Goal: Task Accomplishment & Management: Use online tool/utility

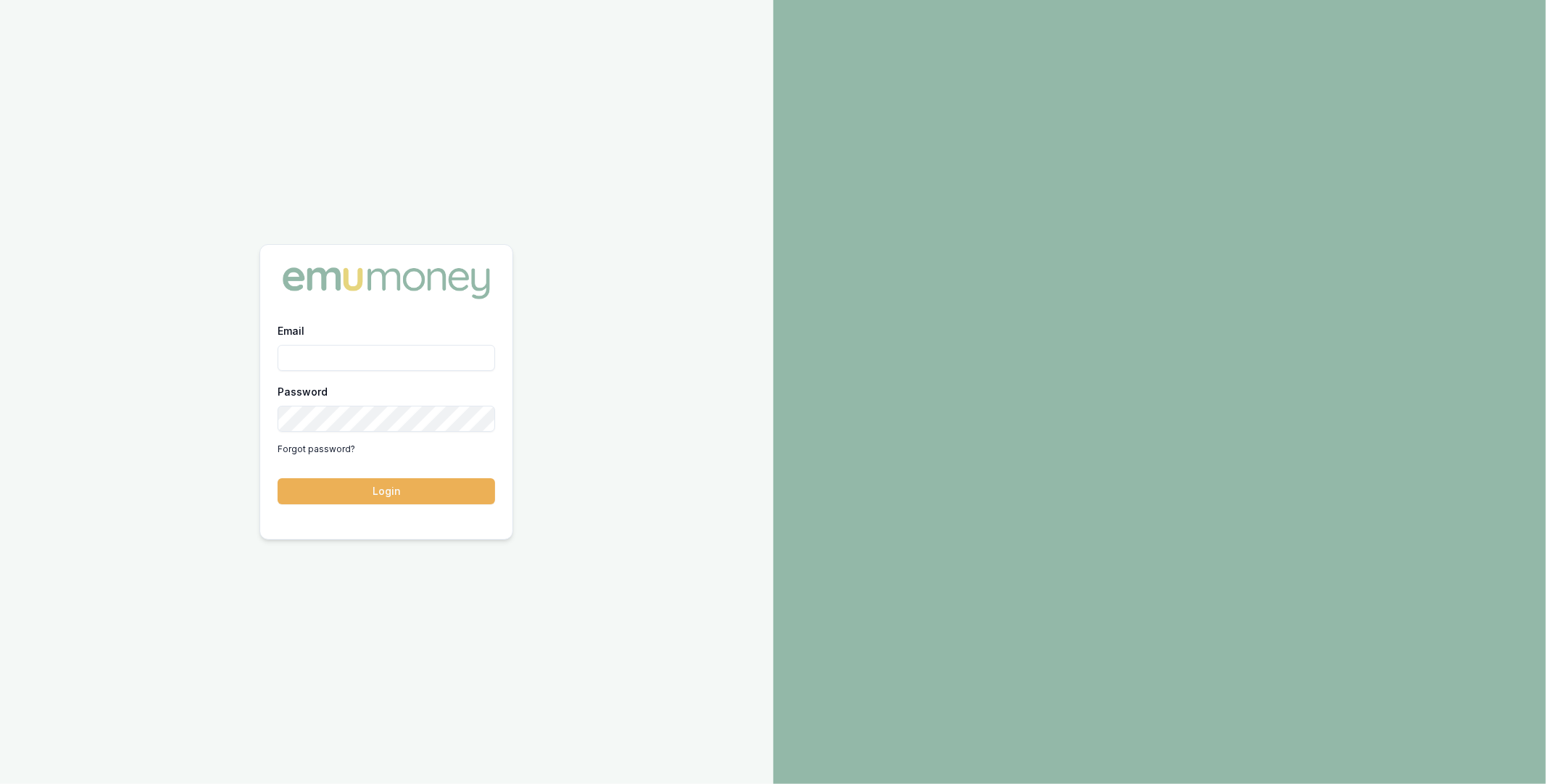
click at [370, 356] on input "Email" at bounding box center [386, 358] width 218 height 26
click at [0, 783] on com-1password-button at bounding box center [0, 784] width 0 height 0
type input "m@emumoney.com.au"
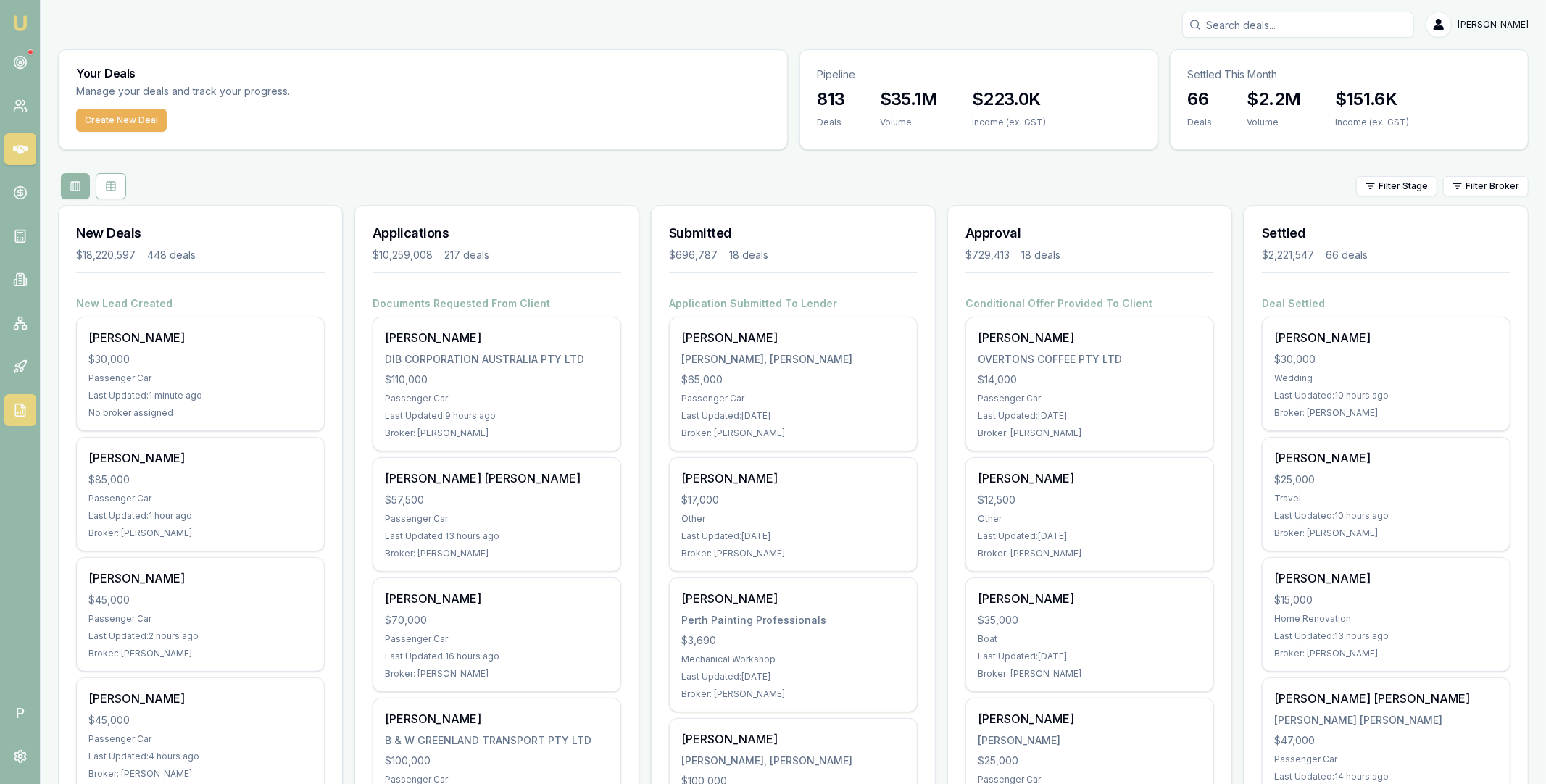
click at [23, 410] on icon at bounding box center [20, 409] width 15 height 15
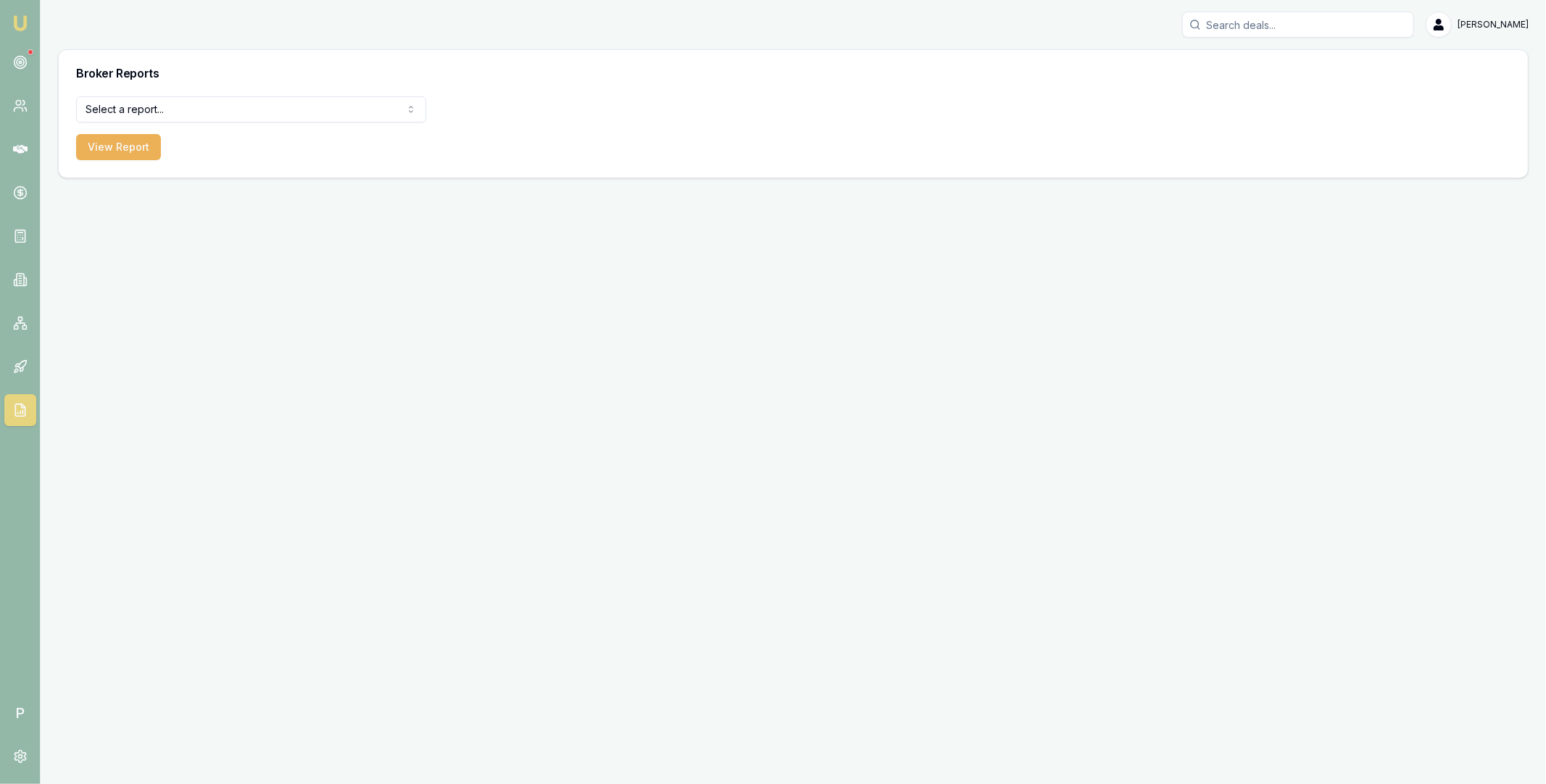
click at [235, 101] on html "Emu Broker P Matt Leeburn Toggle Menu Broker Reports Select a report... All Dea…" at bounding box center [773, 392] width 1546 height 784
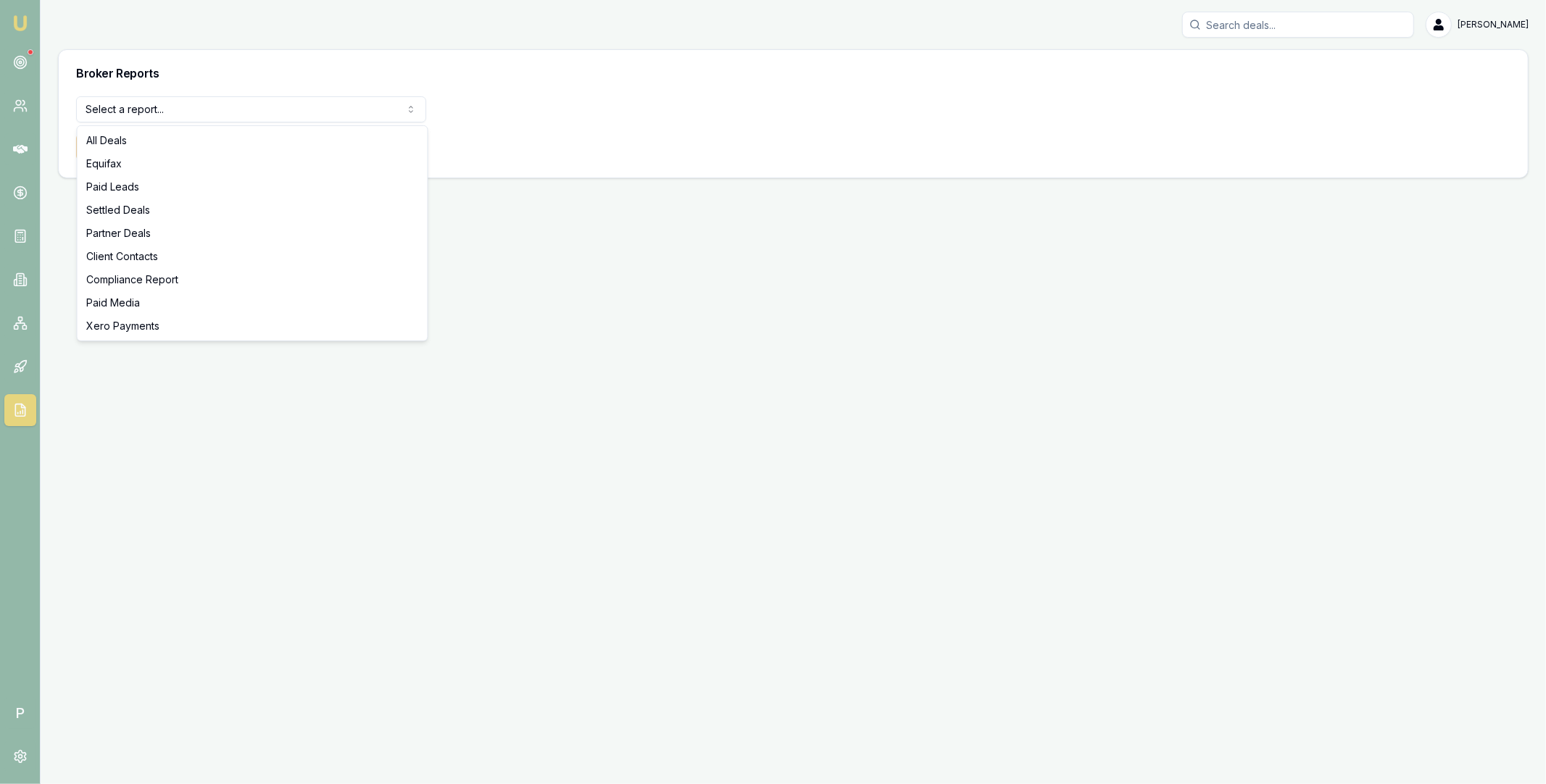
select select "compliance"
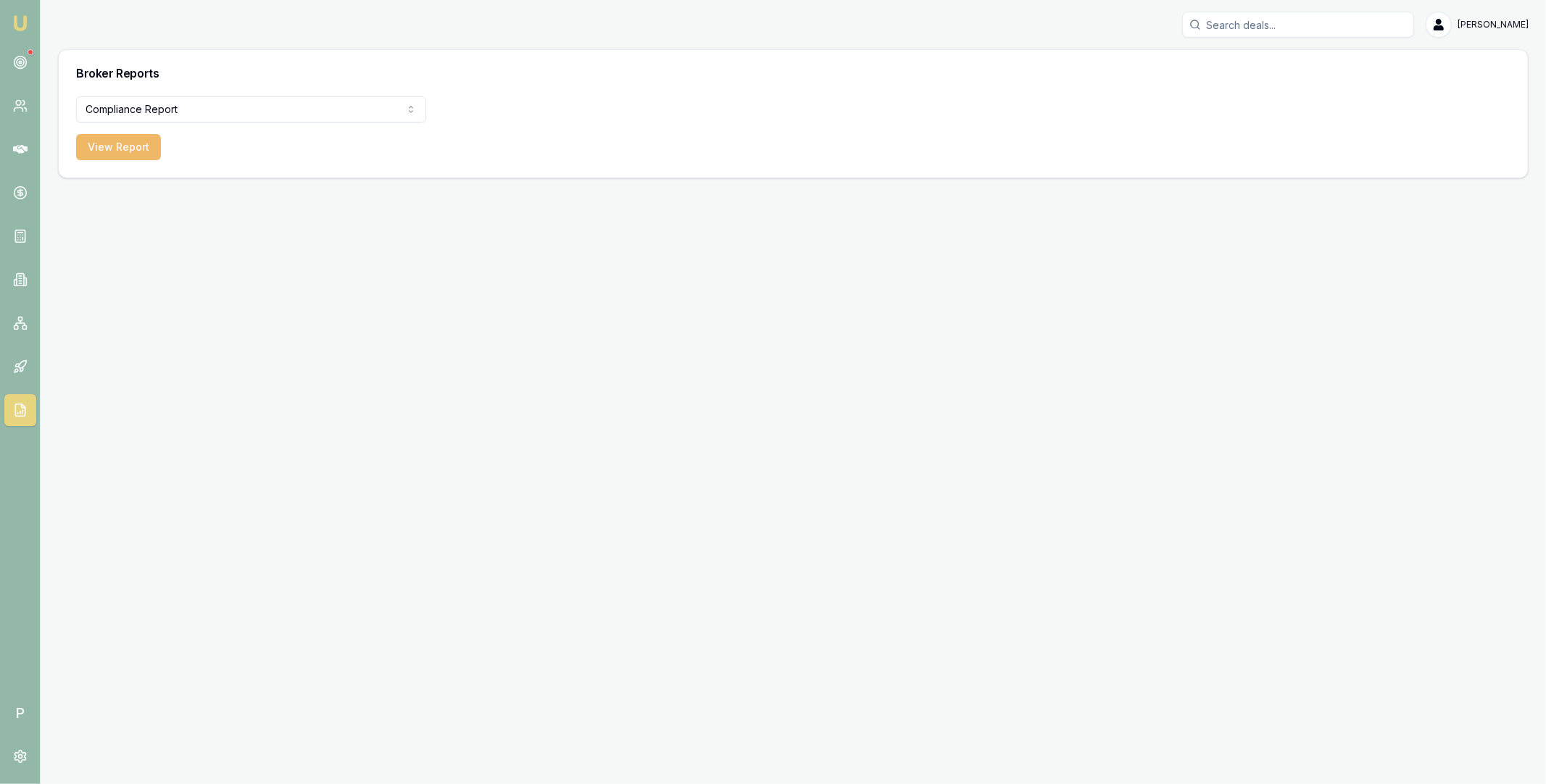
click at [125, 151] on button "View Report" at bounding box center [119, 147] width 85 height 26
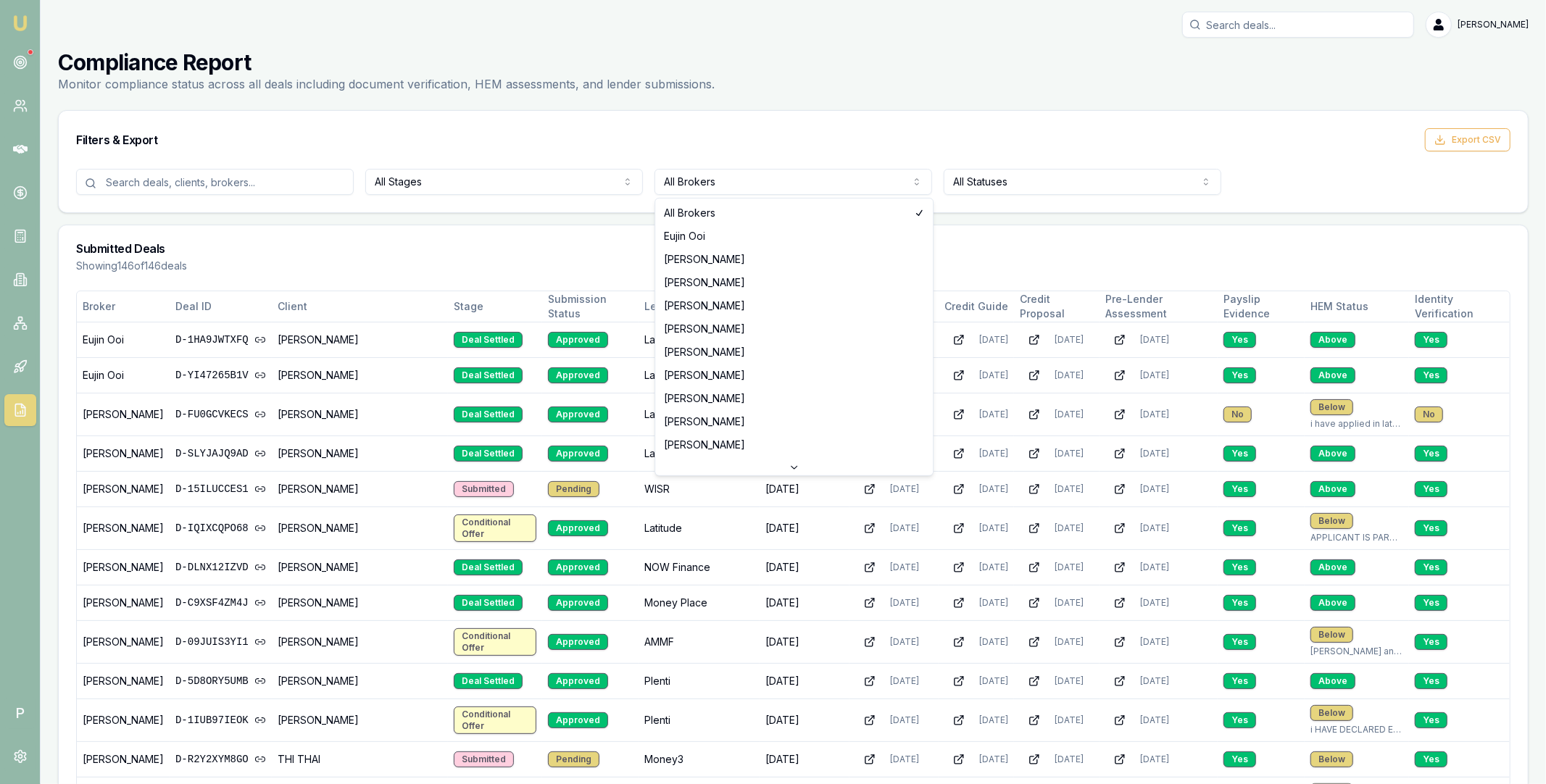
click at [693, 187] on html "Emu Broker P Matt Leeburn Toggle Menu Compliance Report Monitor compliance stat…" at bounding box center [773, 392] width 1546 height 784
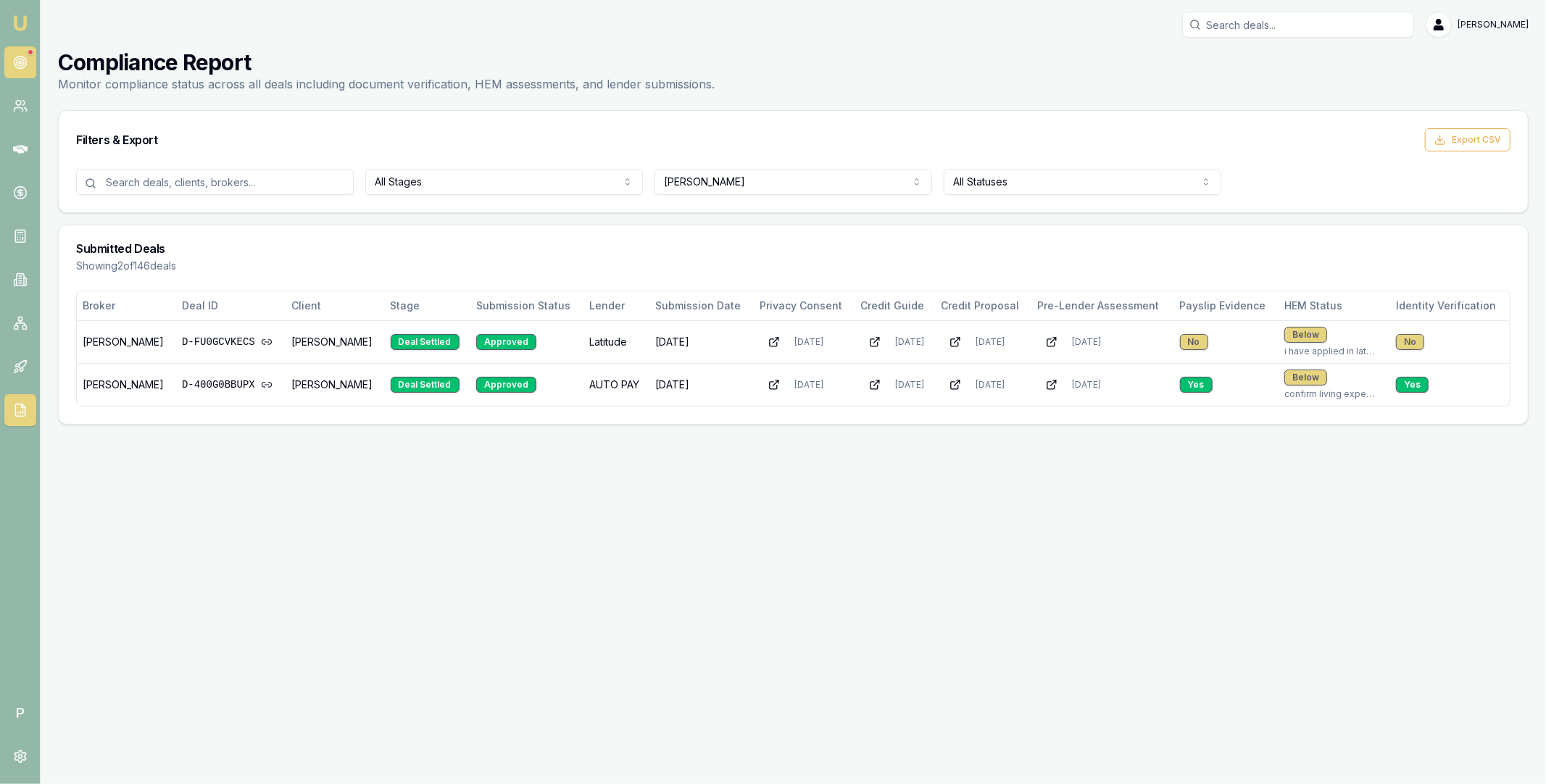
click at [24, 62] on icon at bounding box center [20, 62] width 15 height 15
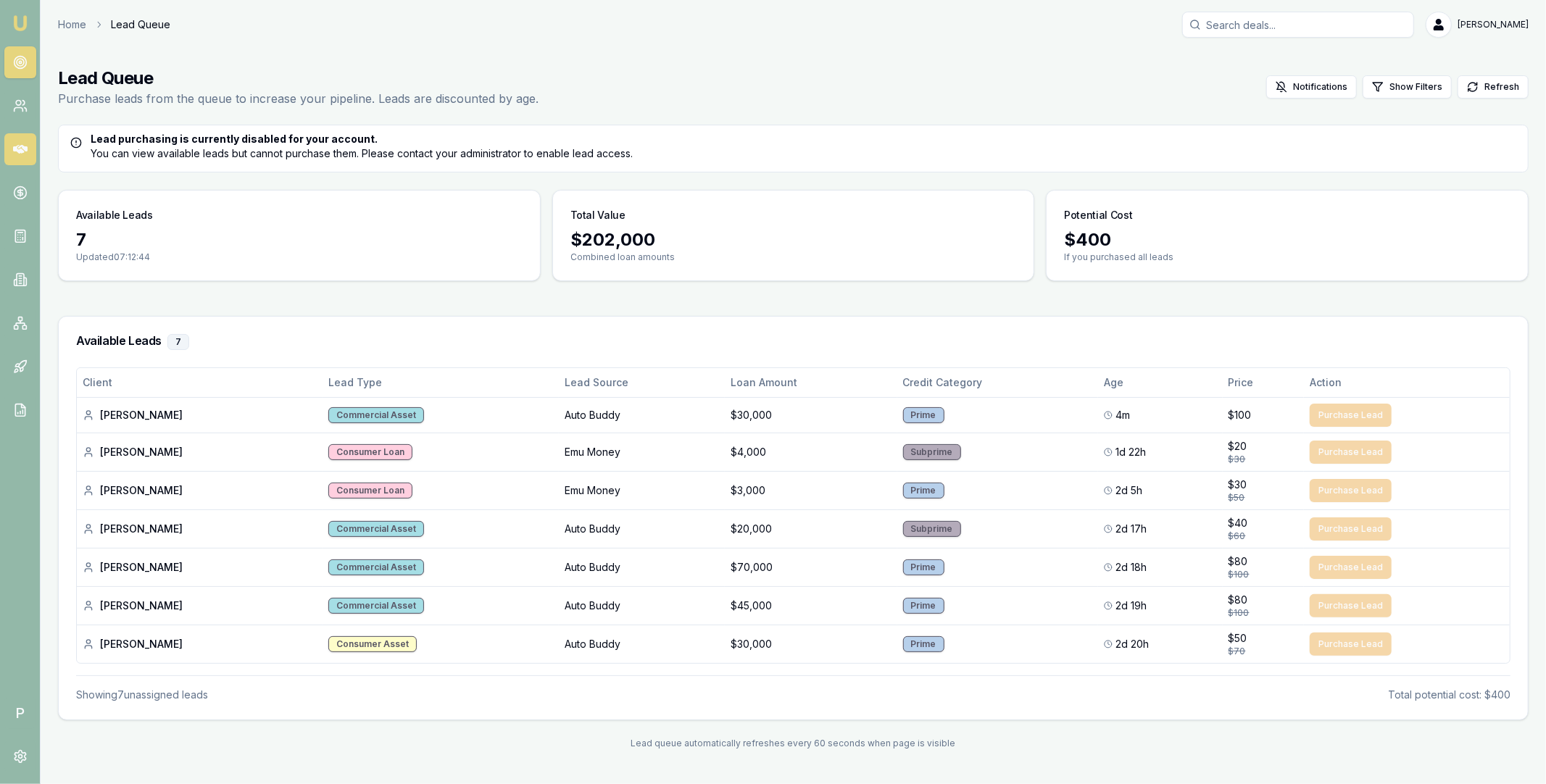
click at [20, 140] on link at bounding box center [20, 149] width 32 height 32
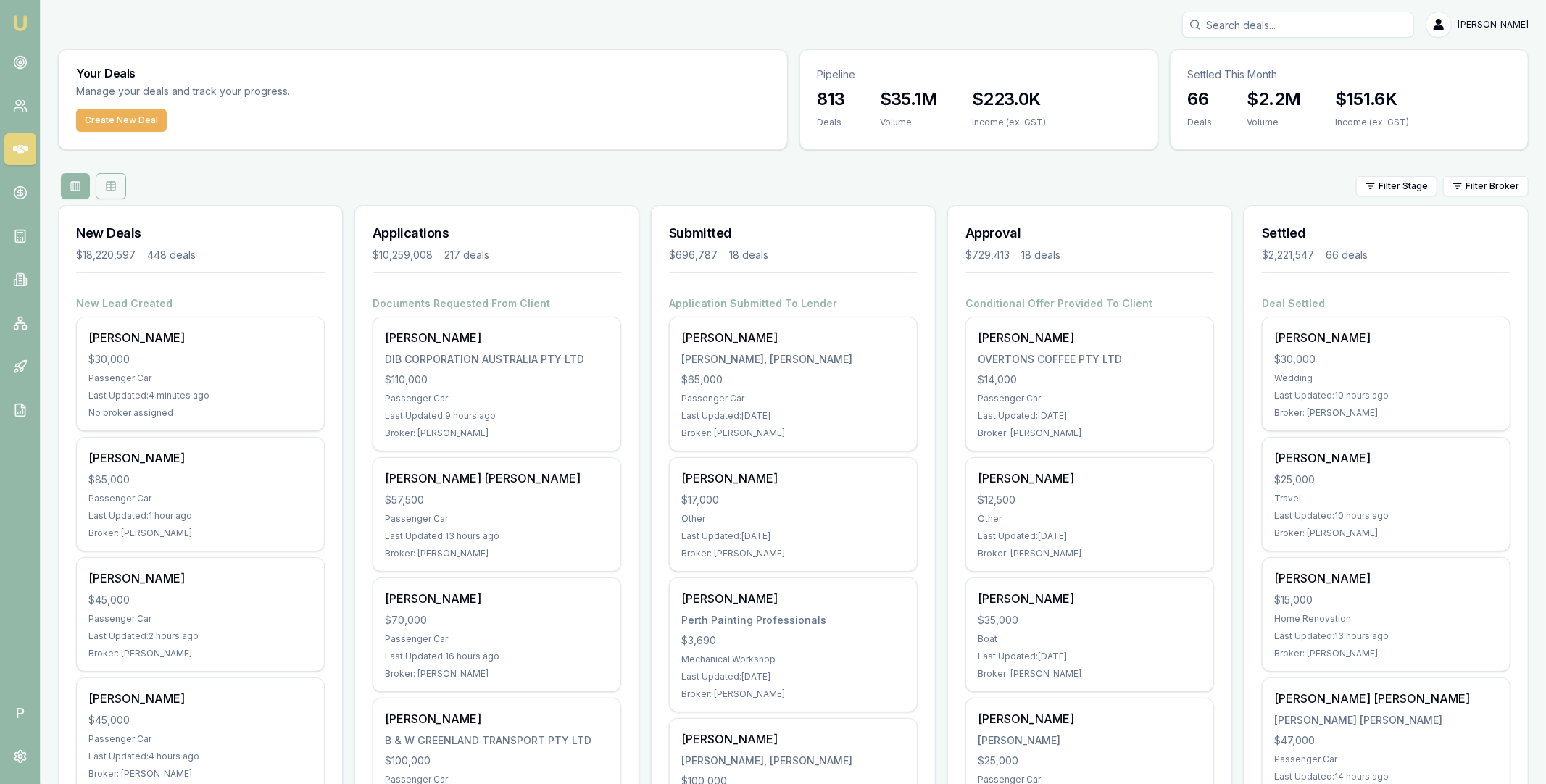
click at [118, 184] on button at bounding box center [110, 186] width 30 height 26
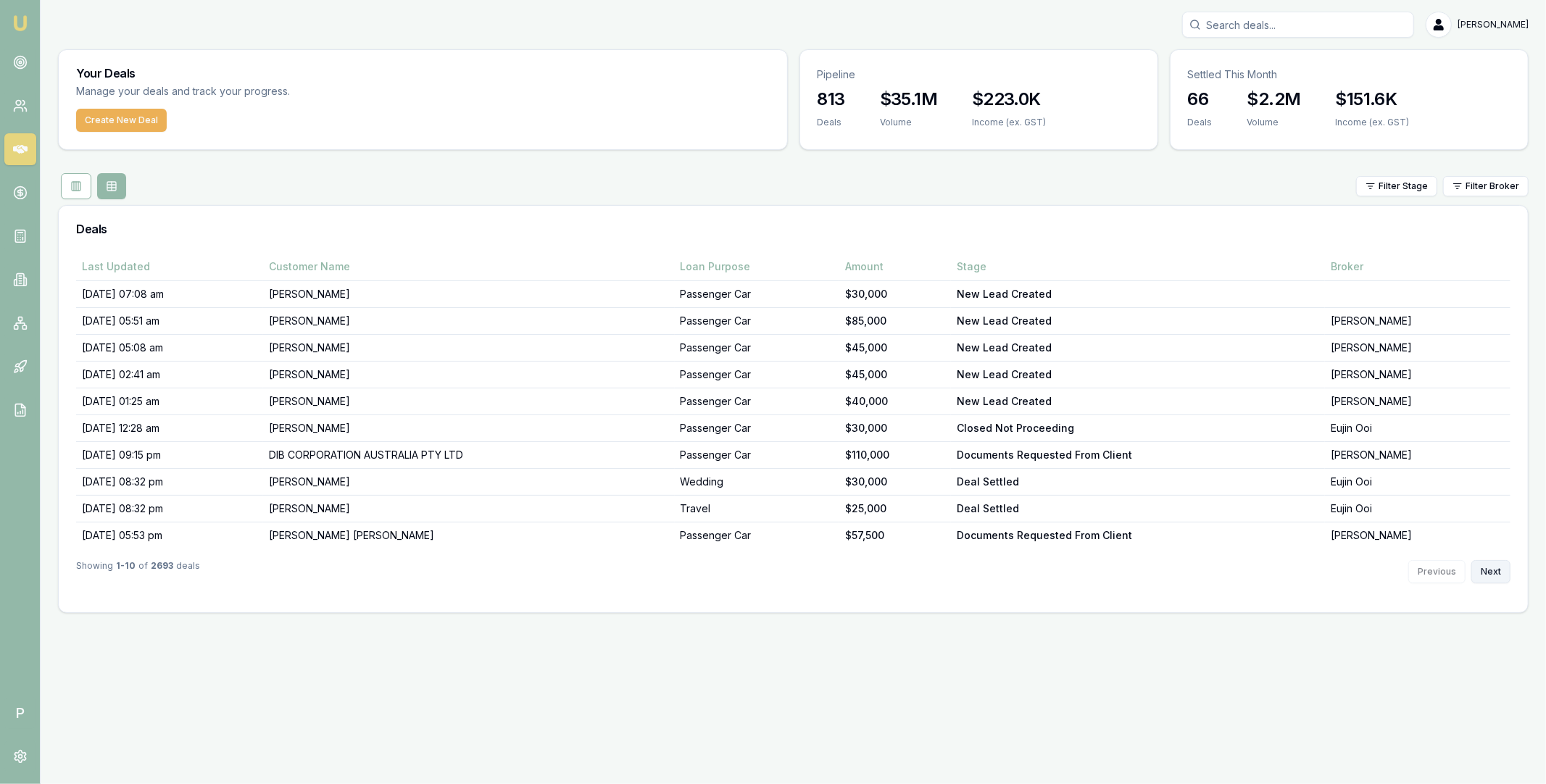
click at [1488, 568] on button "Next" at bounding box center [1490, 572] width 39 height 23
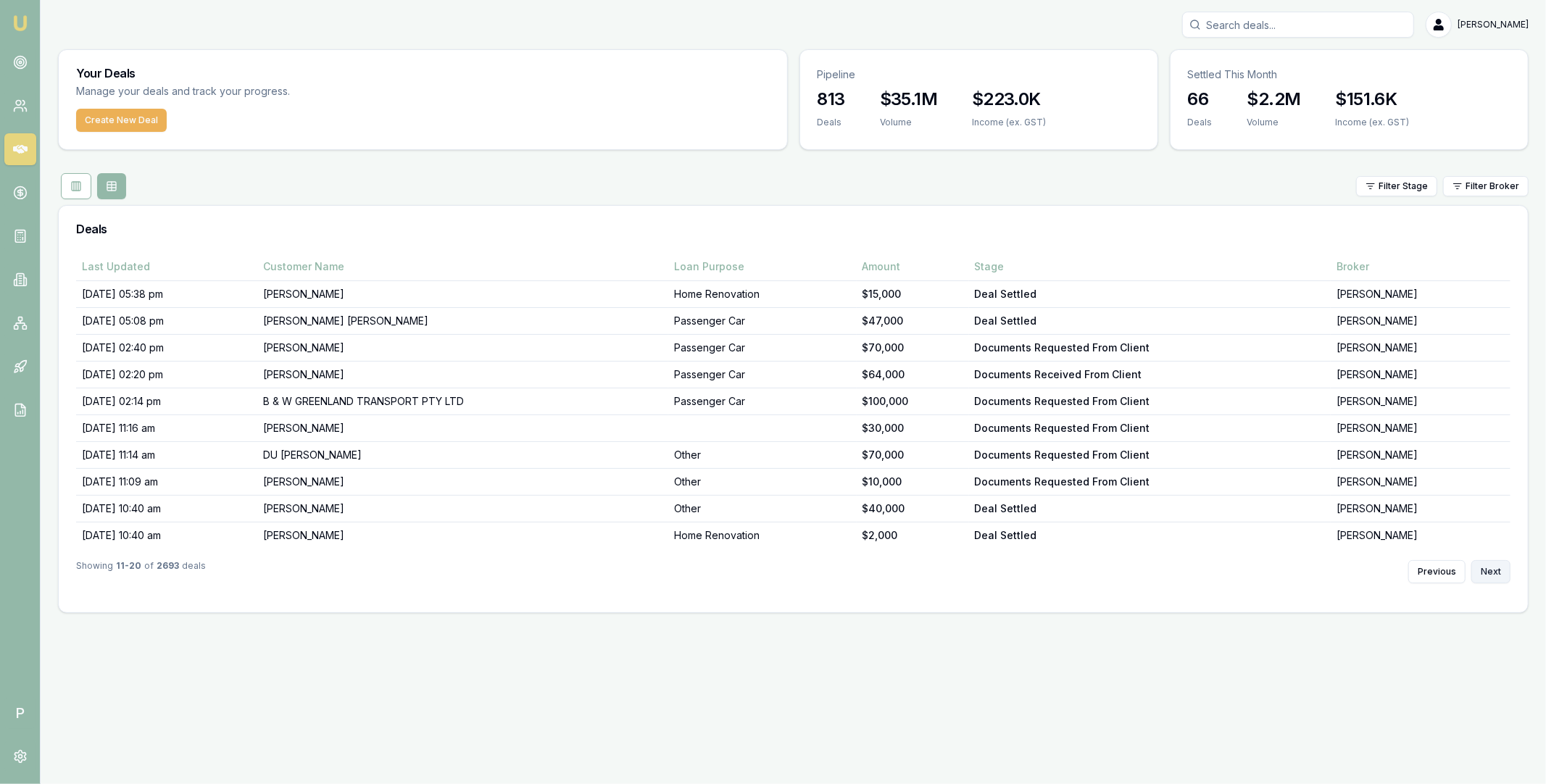
click at [1490, 569] on button "Next" at bounding box center [1490, 572] width 39 height 23
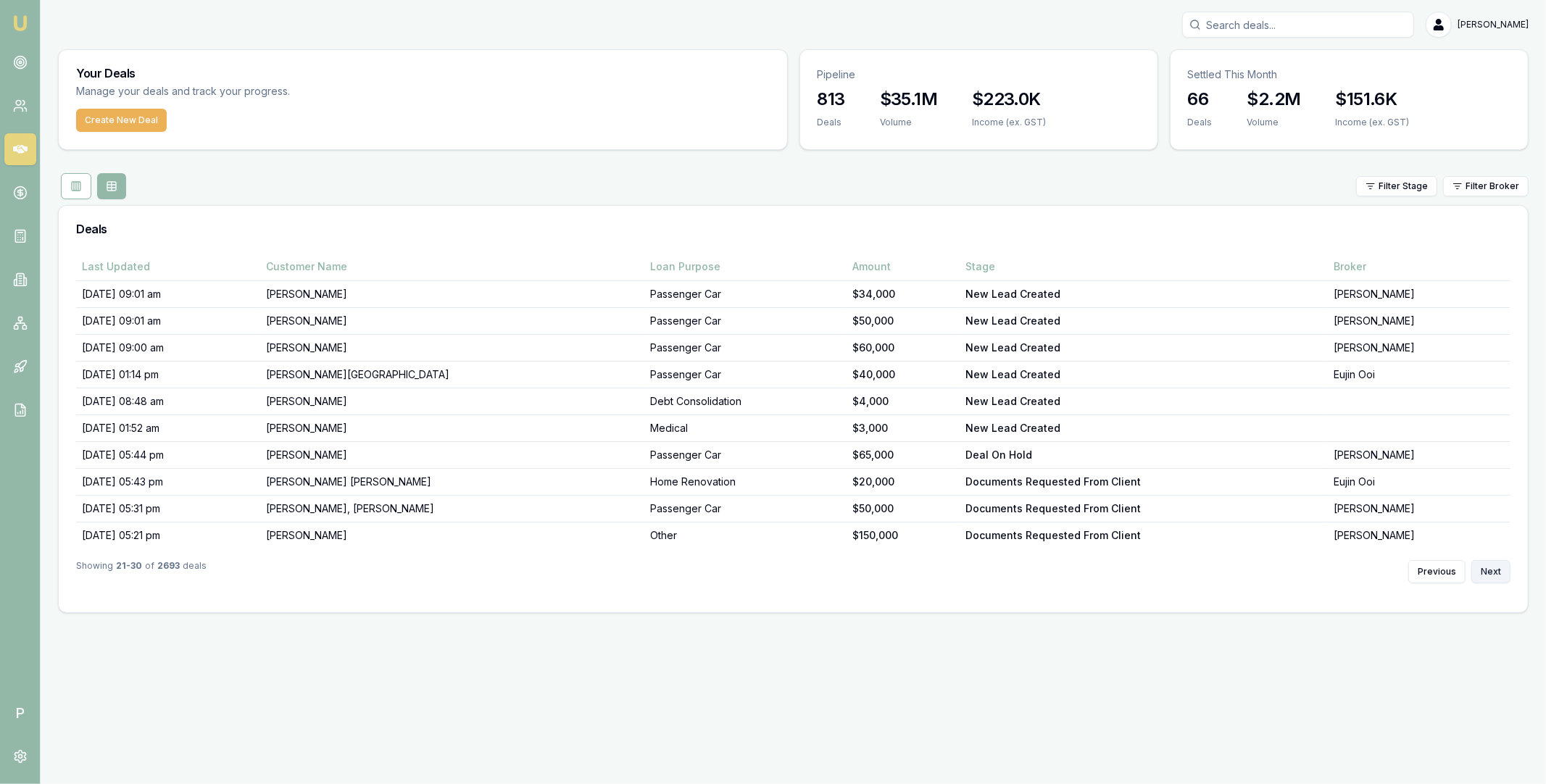
click at [1492, 571] on button "Next" at bounding box center [1490, 572] width 39 height 23
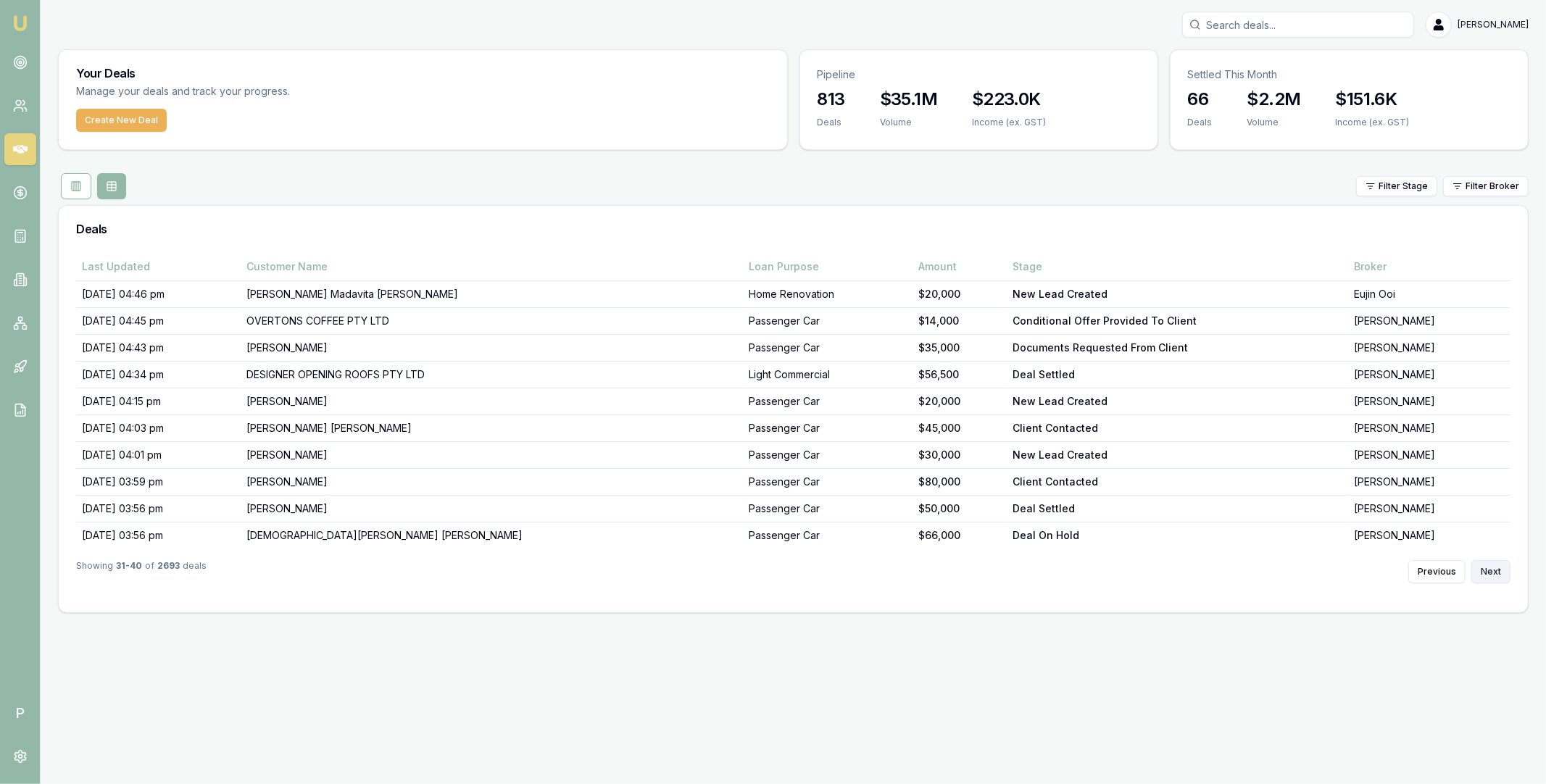
click at [1492, 571] on button "Next" at bounding box center [1490, 572] width 39 height 23
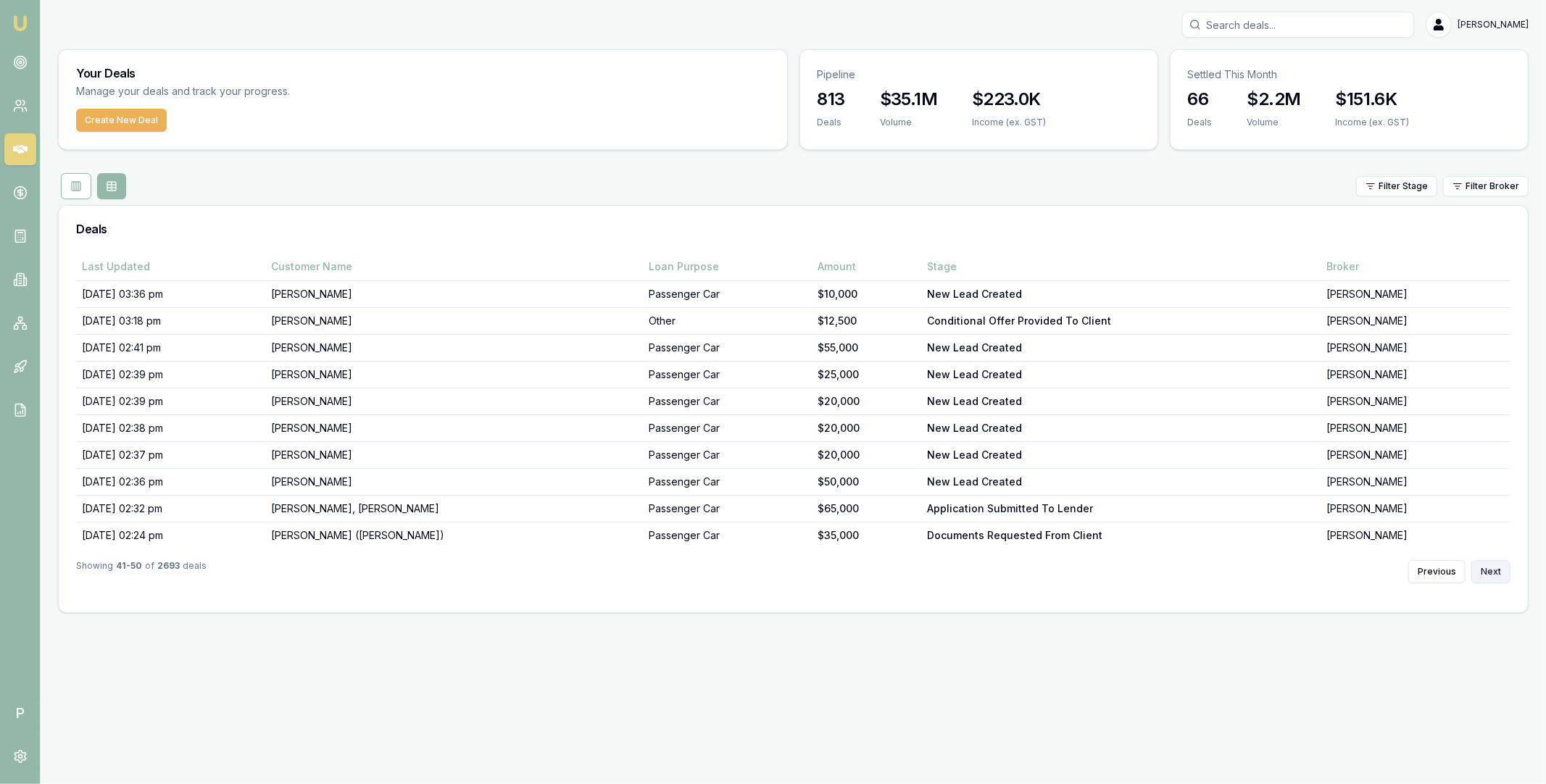
click at [1492, 571] on button "Next" at bounding box center [1490, 572] width 39 height 23
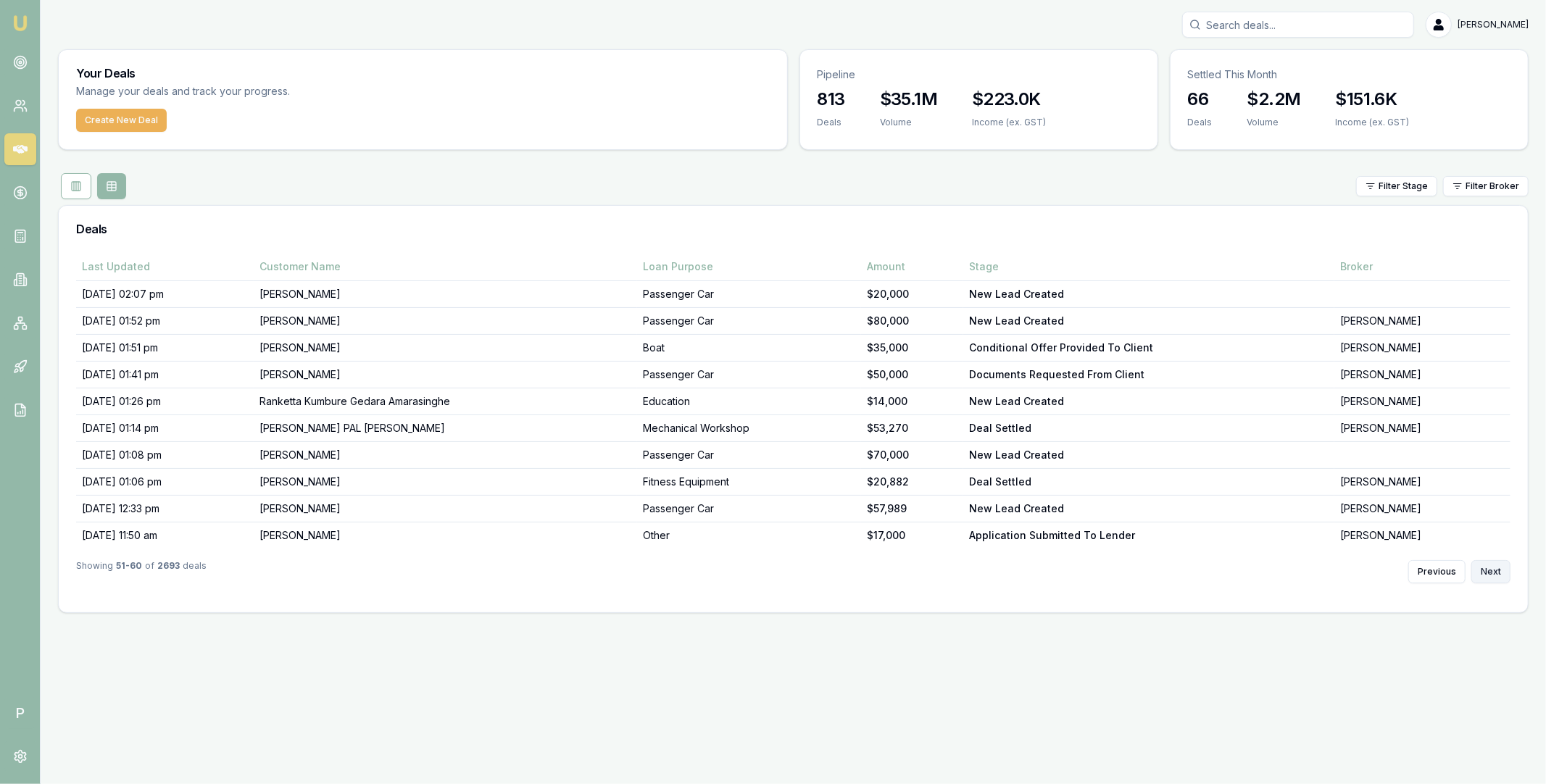
click at [1492, 571] on button "Next" at bounding box center [1490, 572] width 39 height 23
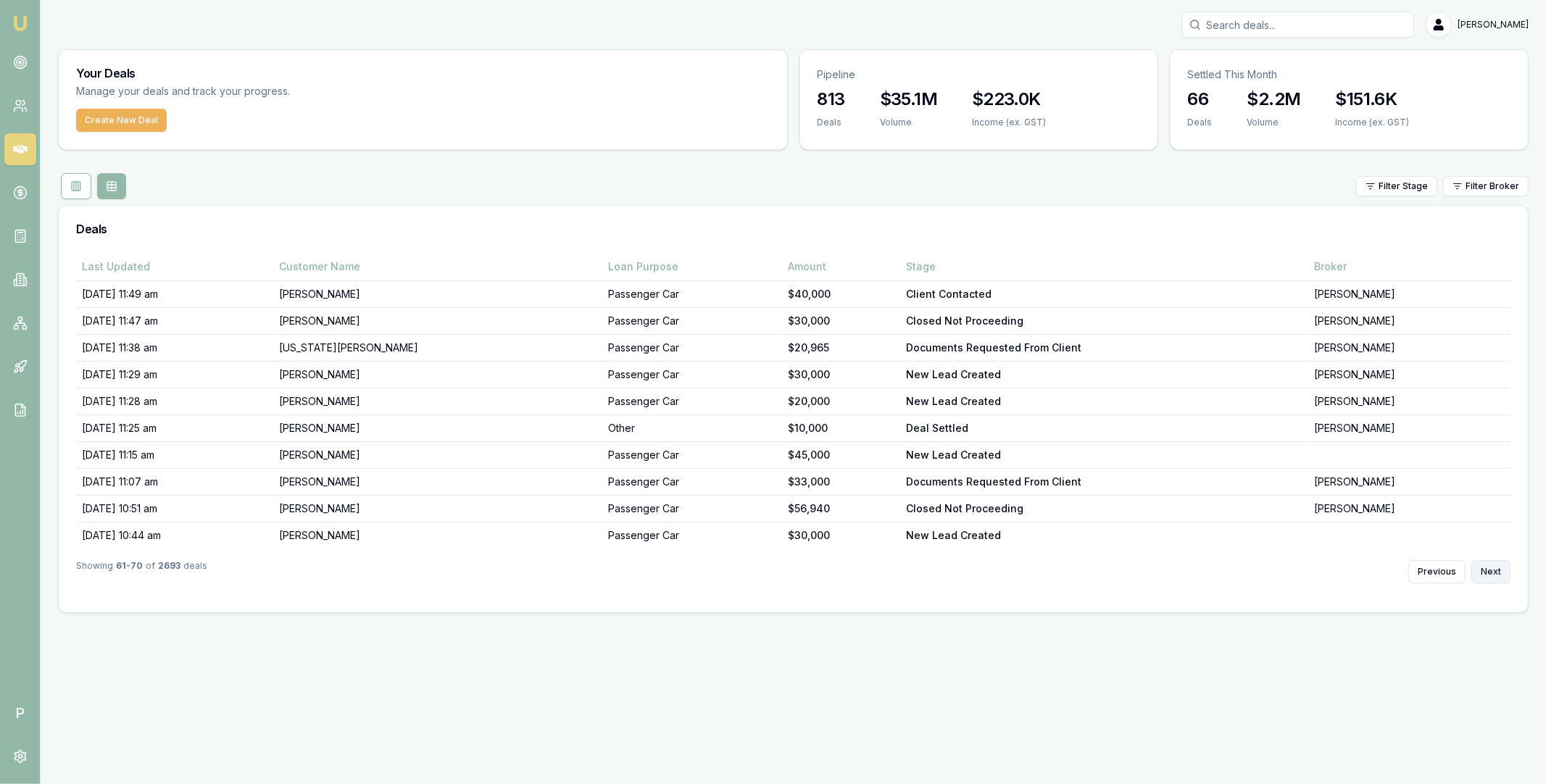
click at [1492, 571] on button "Next" at bounding box center [1490, 572] width 39 height 23
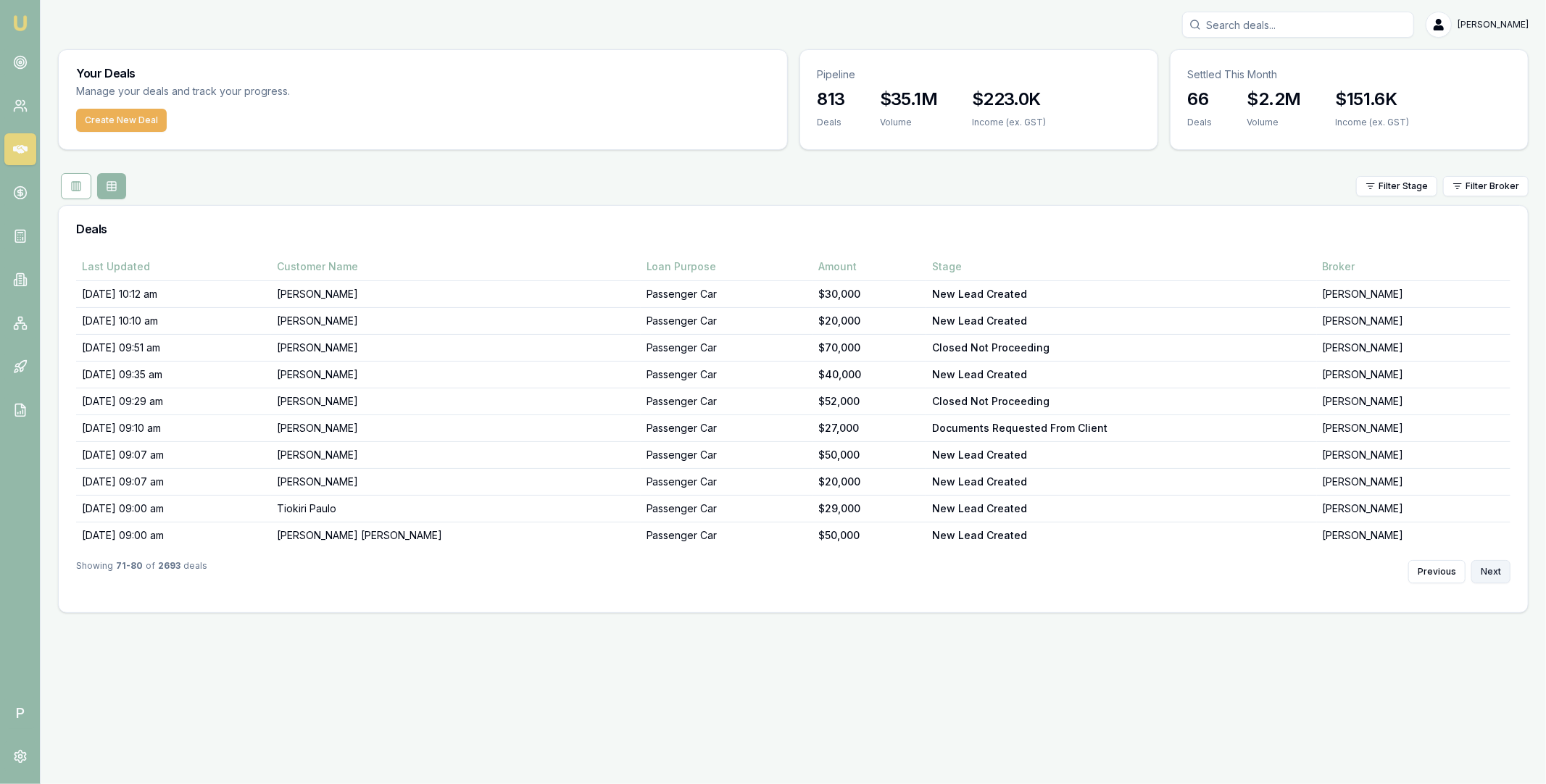
click at [1492, 571] on button "Next" at bounding box center [1490, 572] width 39 height 23
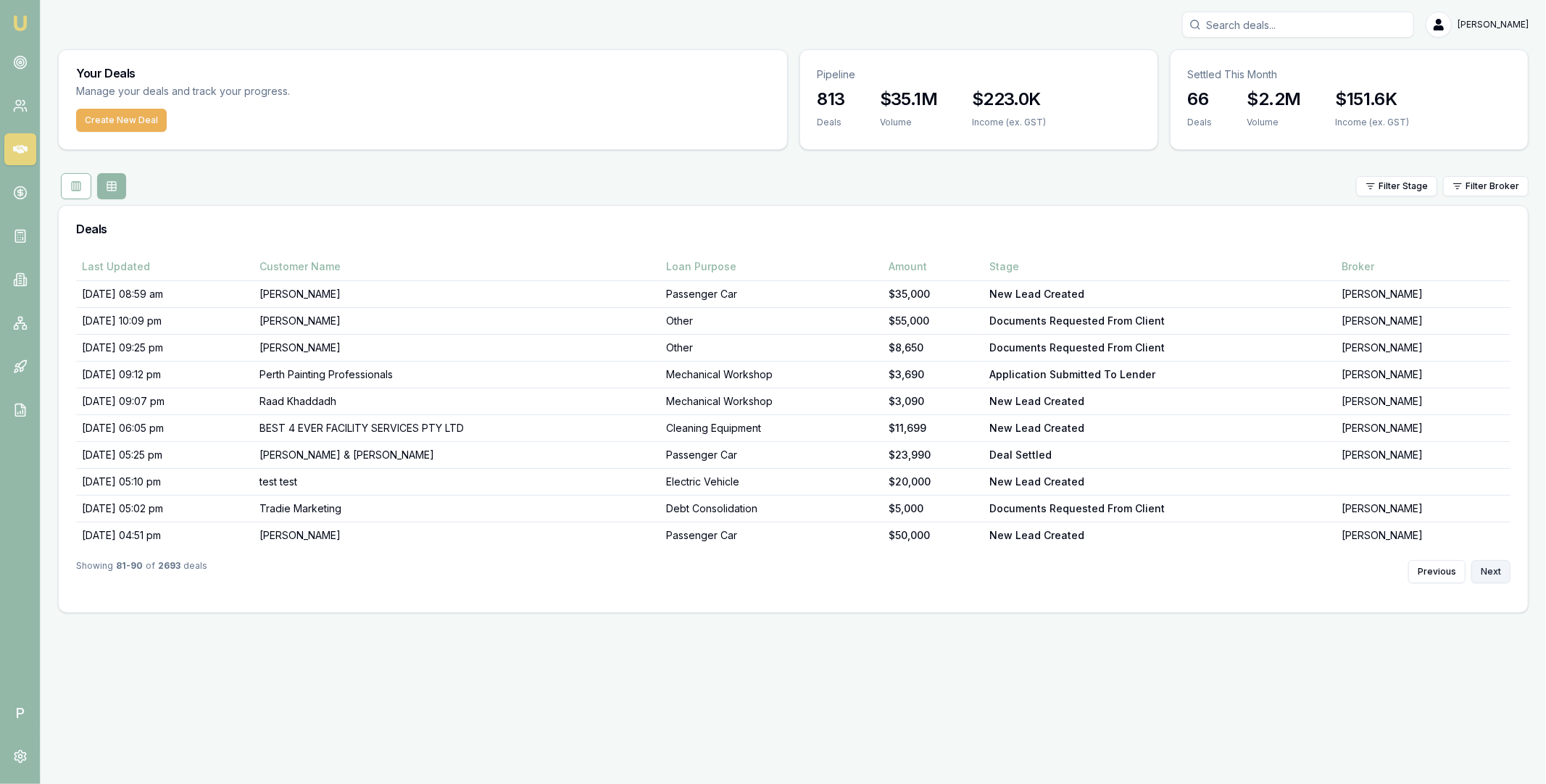
click at [1492, 571] on button "Next" at bounding box center [1490, 572] width 39 height 23
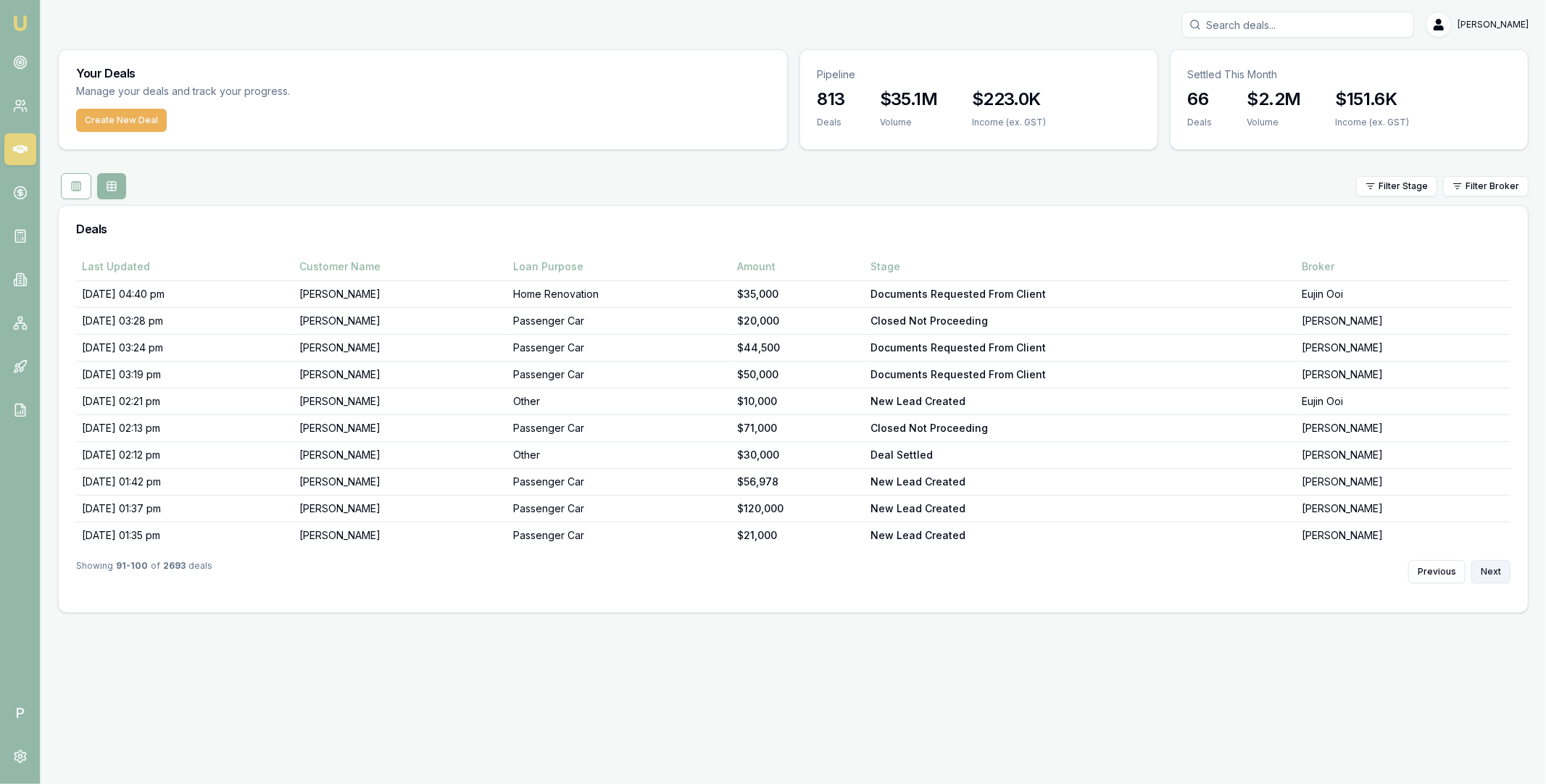
click at [1492, 571] on button "Next" at bounding box center [1490, 572] width 39 height 23
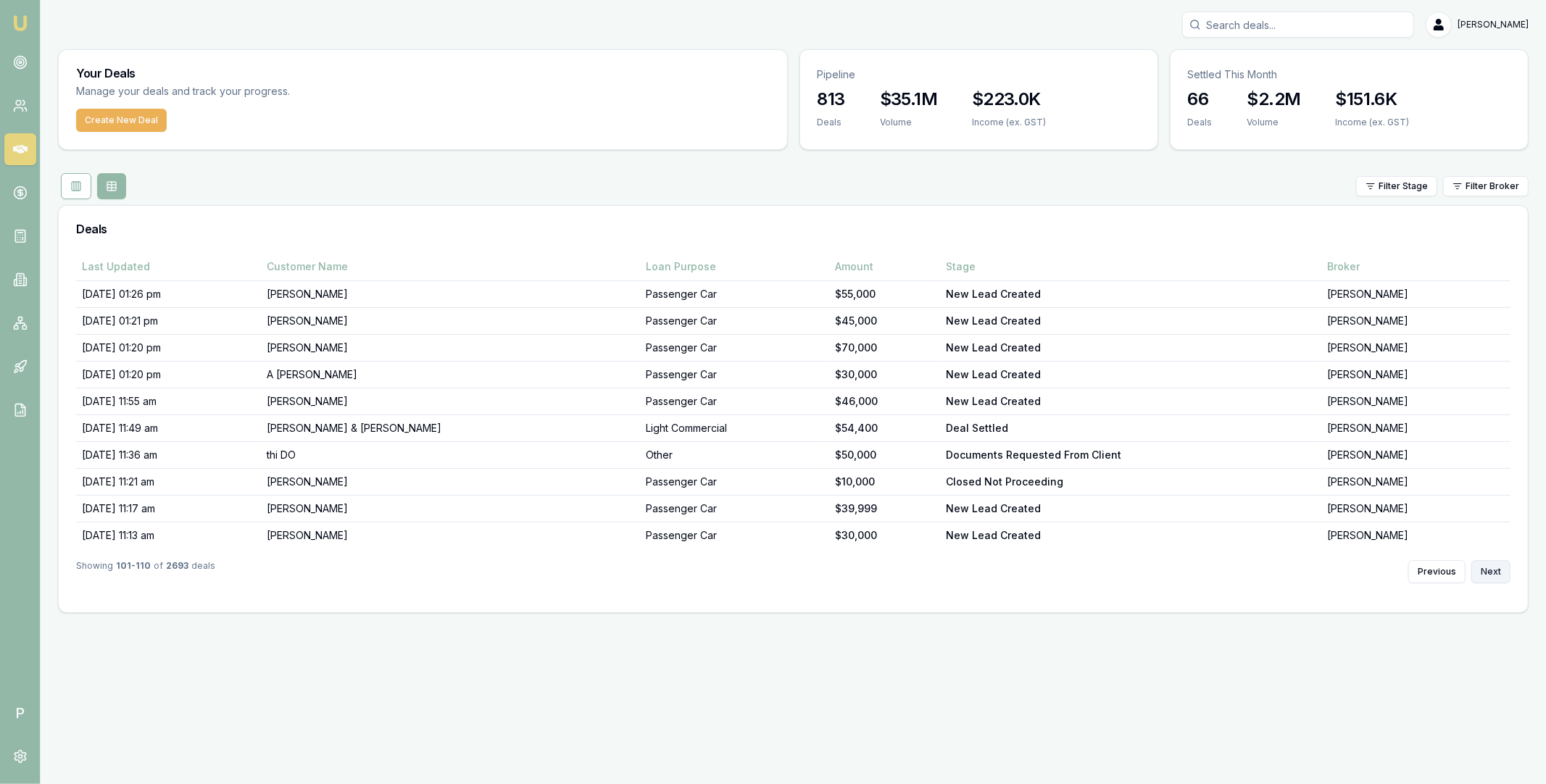
click at [1492, 571] on button "Next" at bounding box center [1490, 572] width 39 height 23
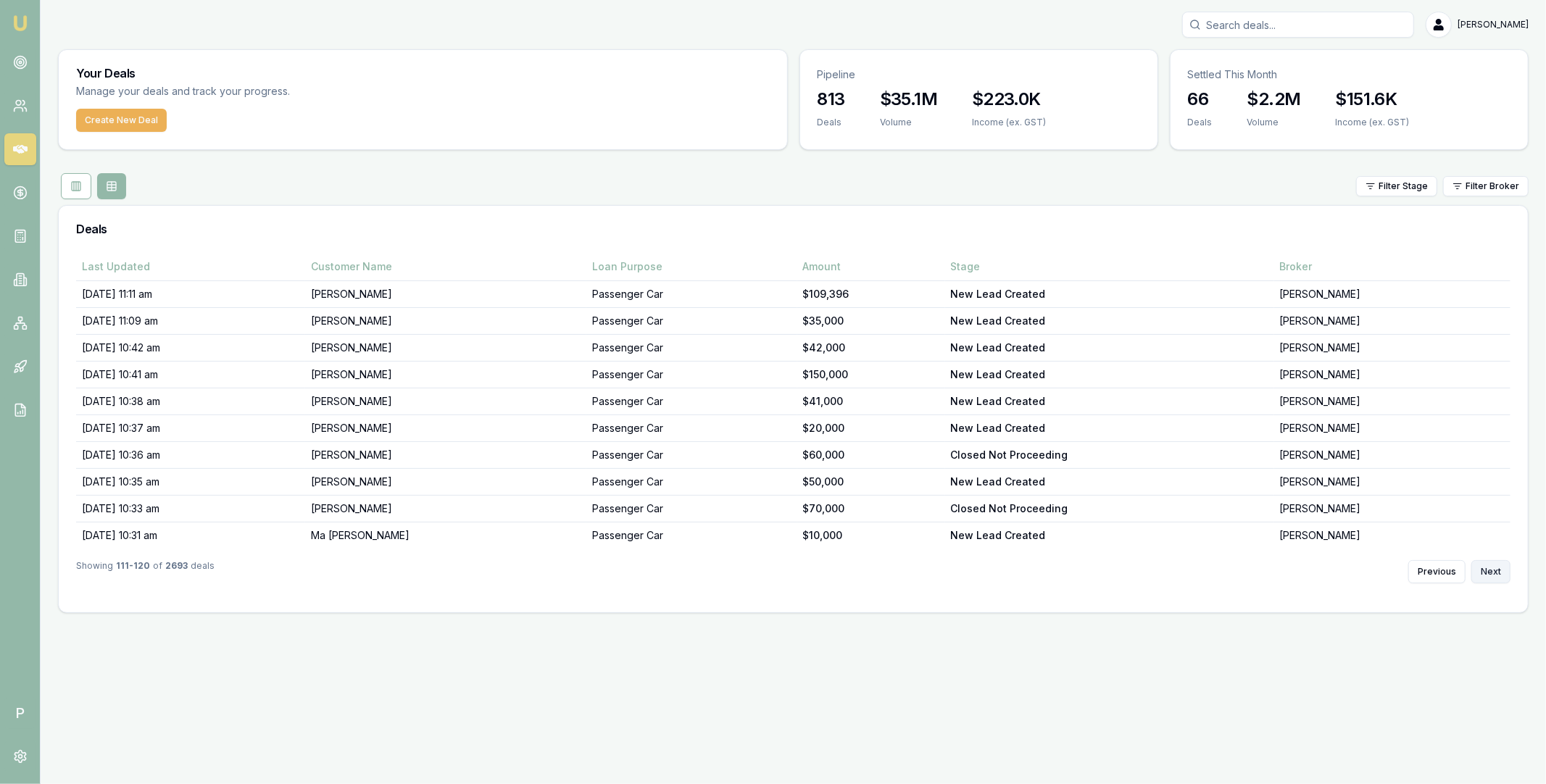
click at [1492, 571] on button "Next" at bounding box center [1490, 572] width 39 height 23
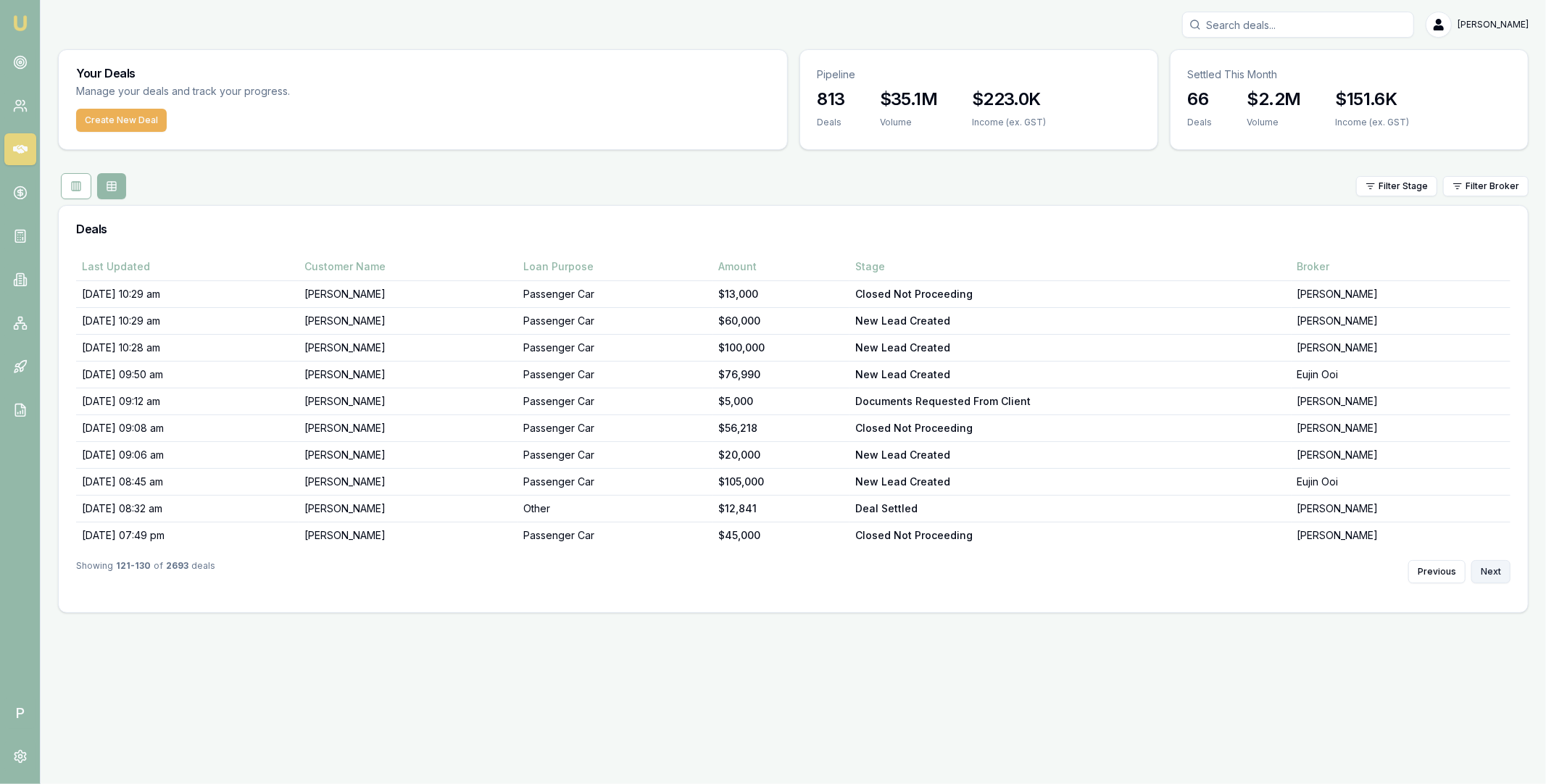
click at [1492, 571] on button "Next" at bounding box center [1490, 572] width 39 height 23
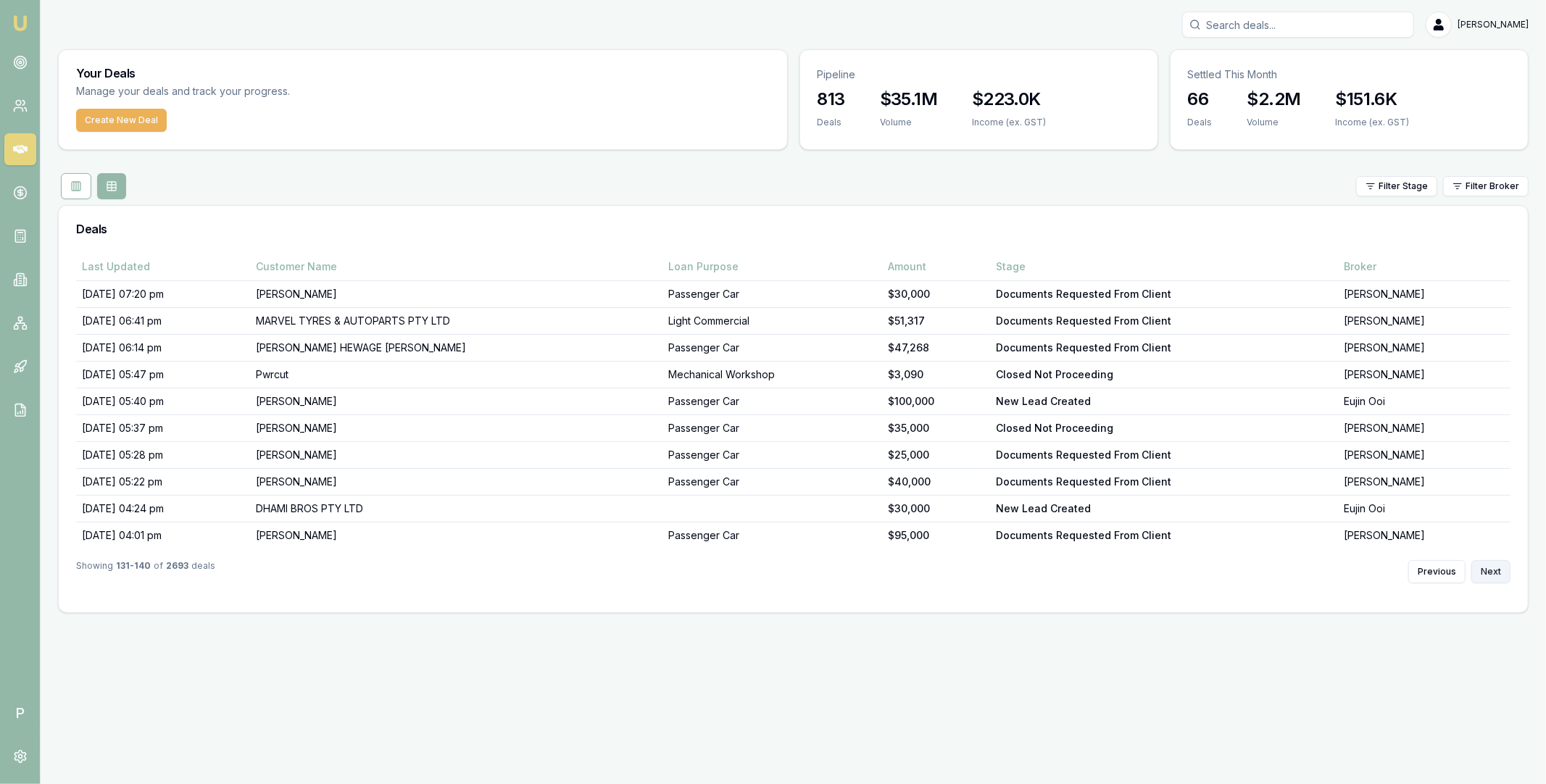
click at [1492, 571] on button "Next" at bounding box center [1490, 572] width 39 height 23
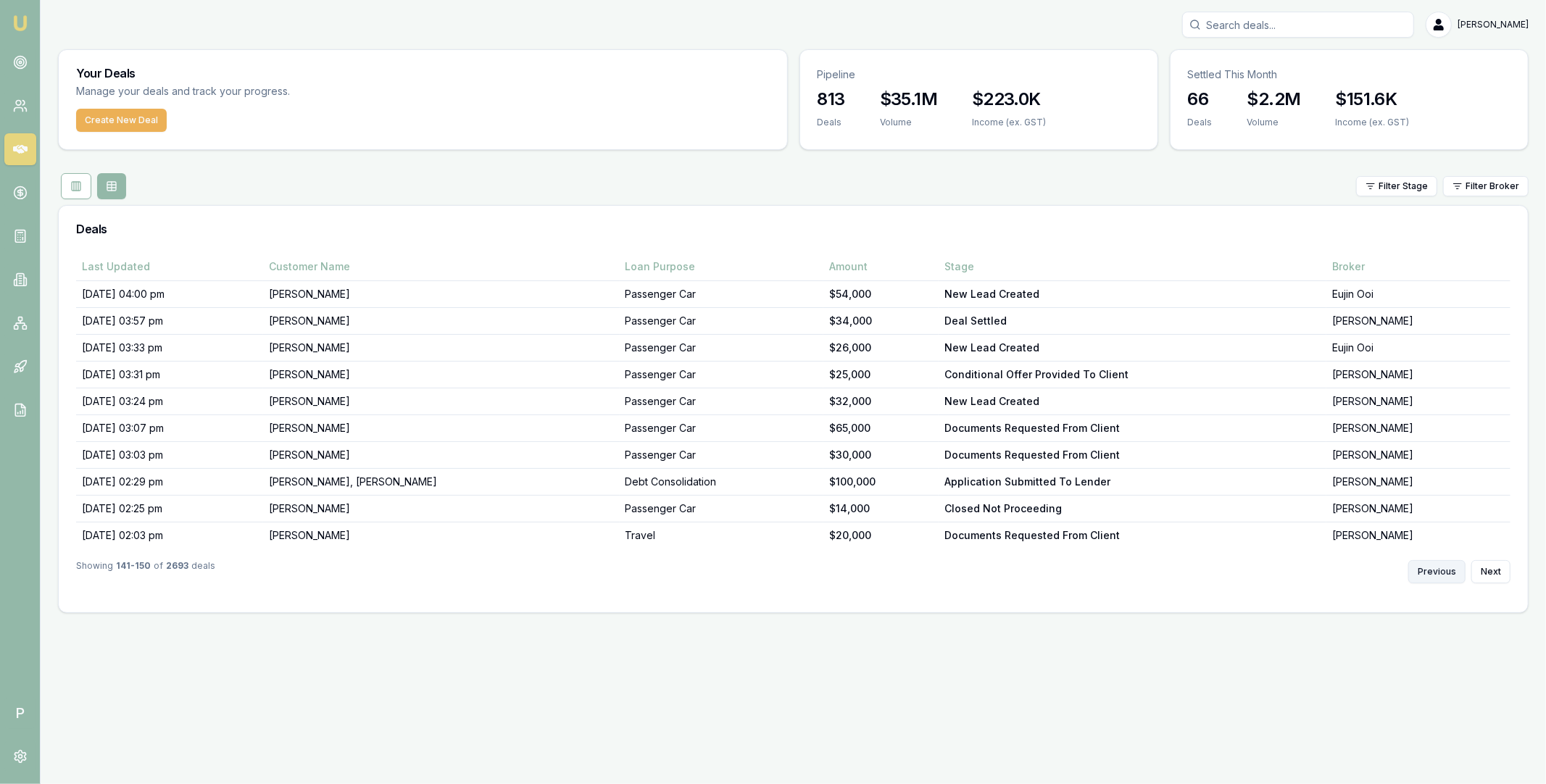
click at [1440, 575] on button "Previous" at bounding box center [1437, 572] width 57 height 23
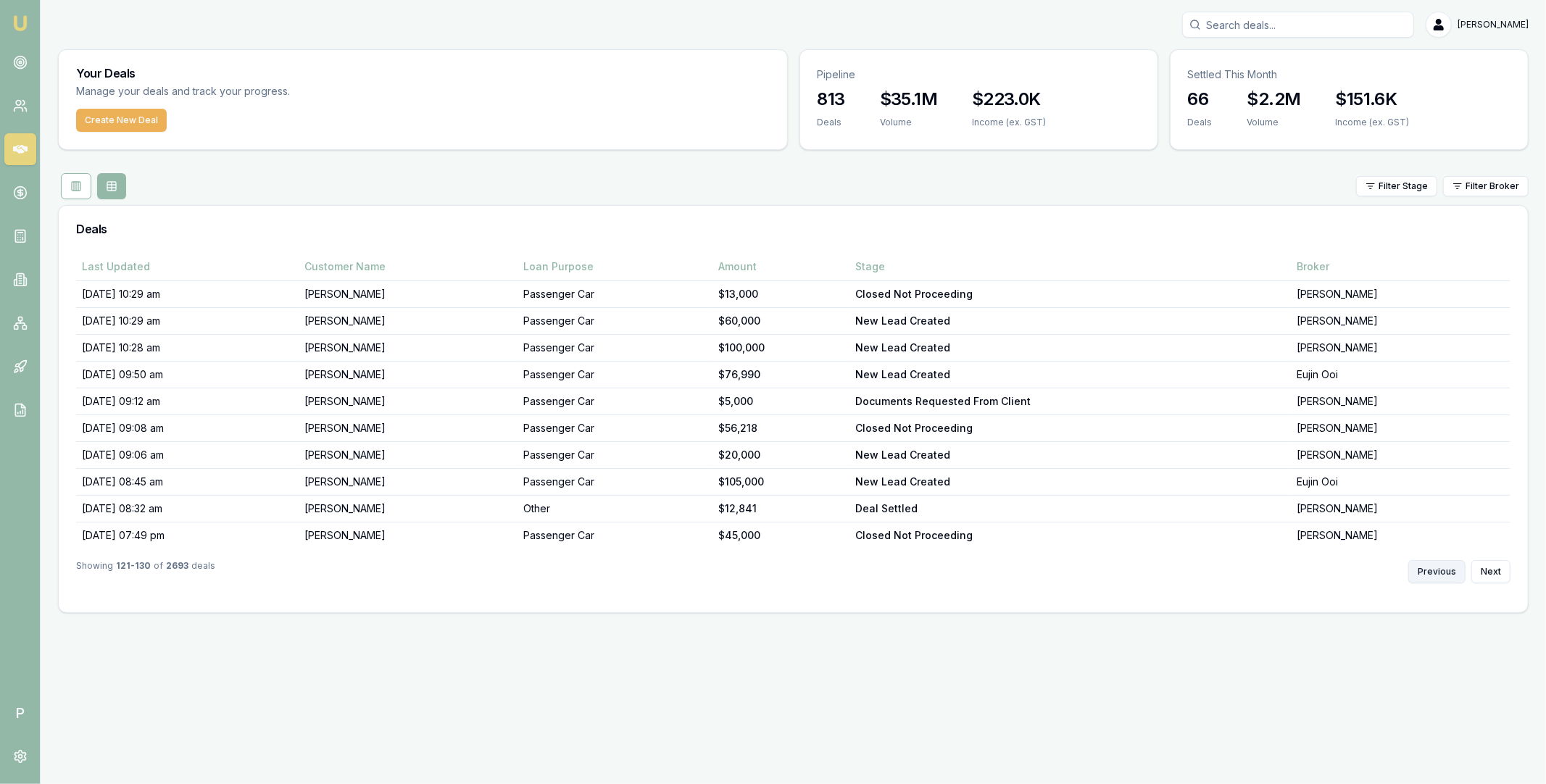
click at [1440, 575] on button "Previous" at bounding box center [1437, 572] width 57 height 23
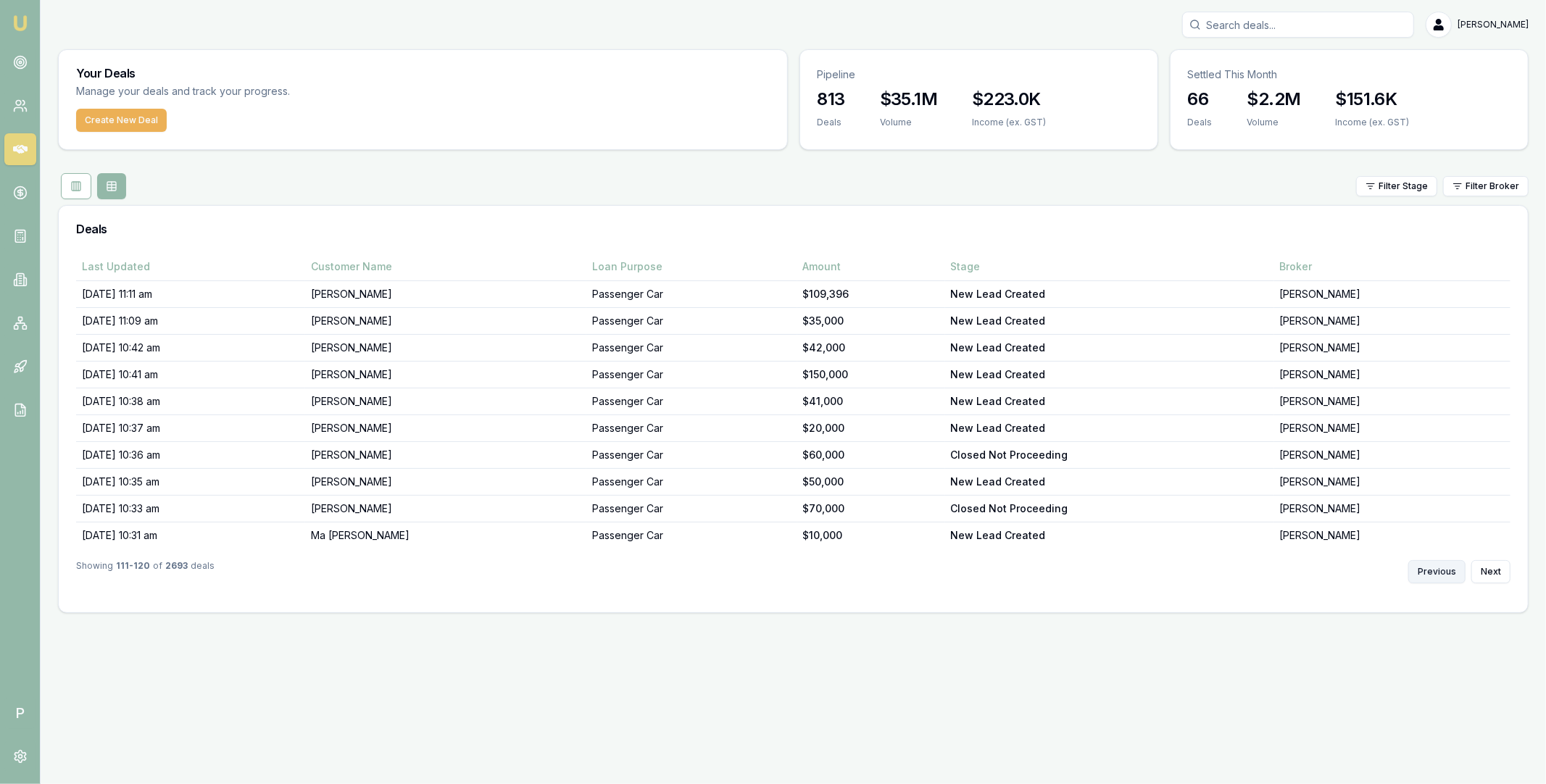
click at [1440, 575] on button "Previous" at bounding box center [1437, 572] width 57 height 23
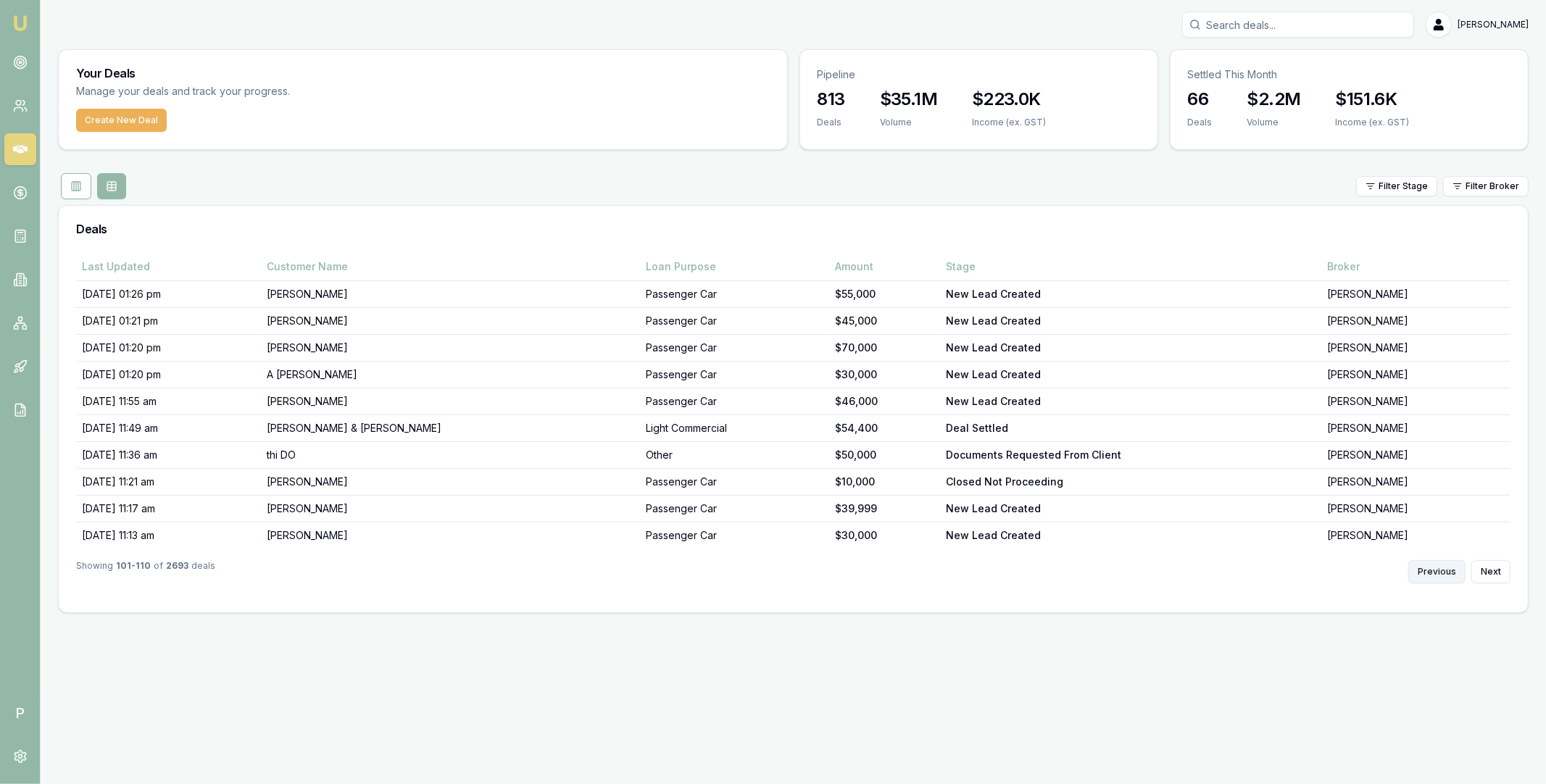
click at [1440, 575] on button "Previous" at bounding box center [1437, 572] width 57 height 23
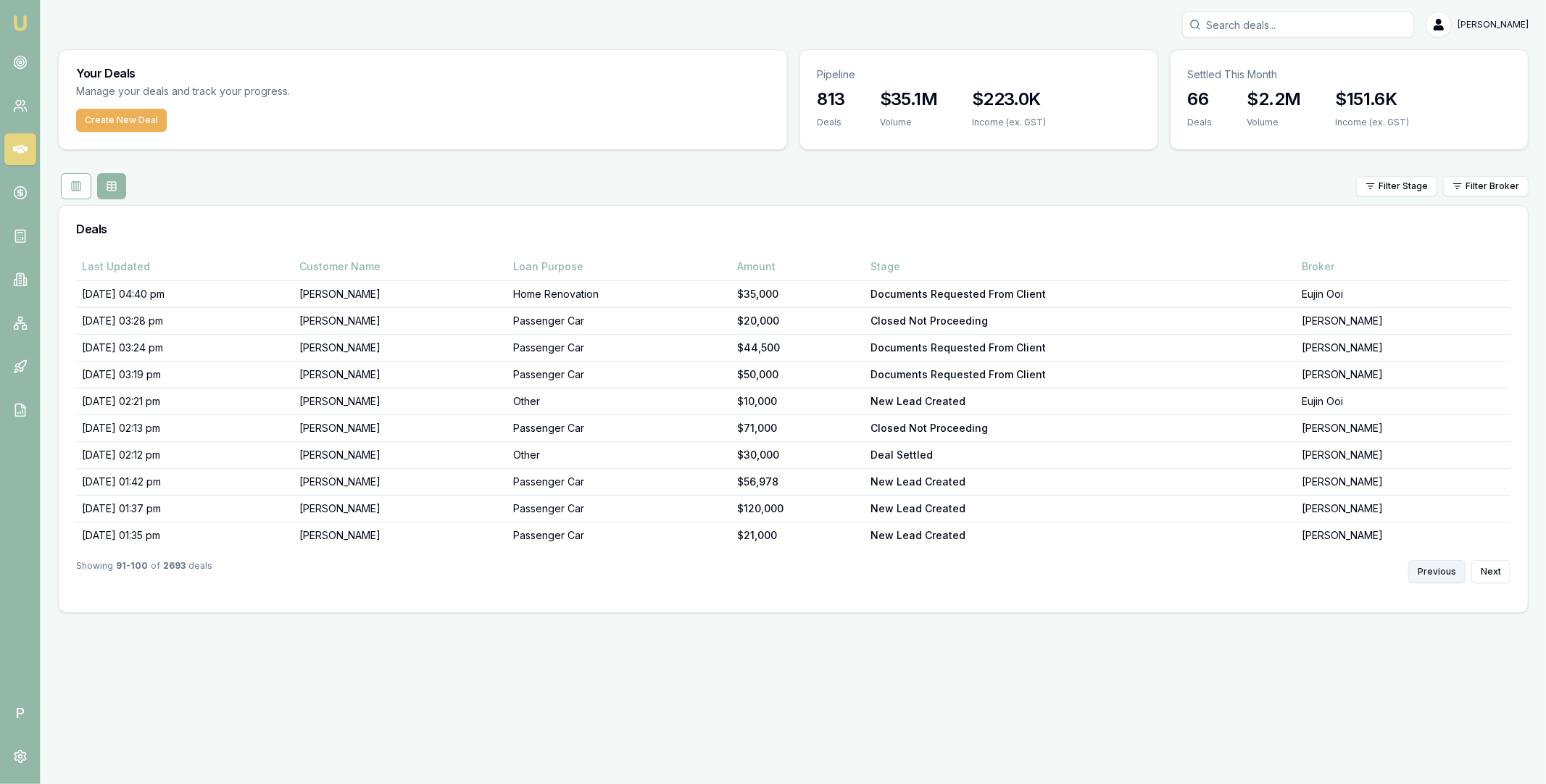
click at [1440, 575] on button "Previous" at bounding box center [1437, 572] width 57 height 23
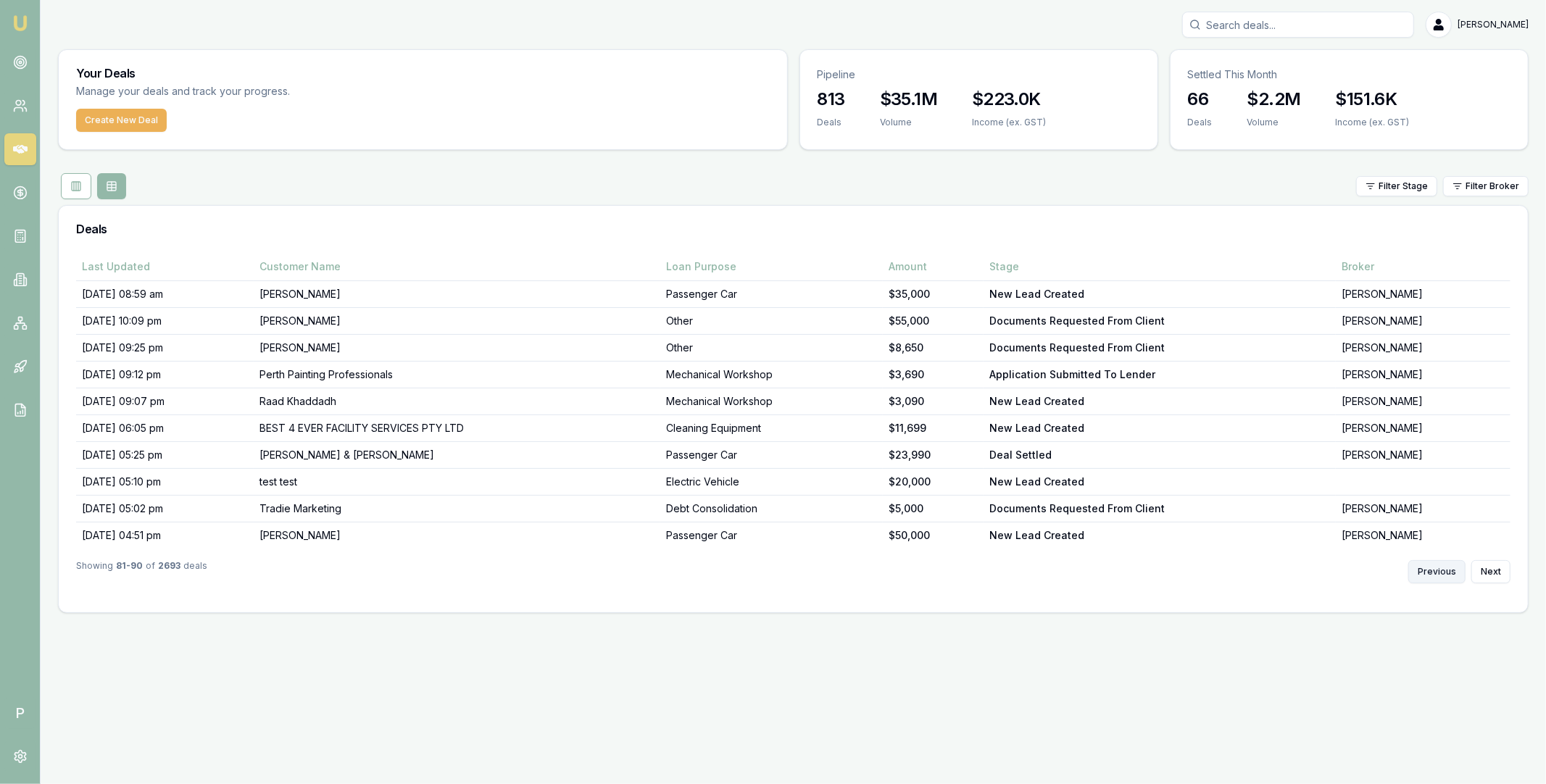
click at [1440, 575] on button "Previous" at bounding box center [1437, 572] width 57 height 23
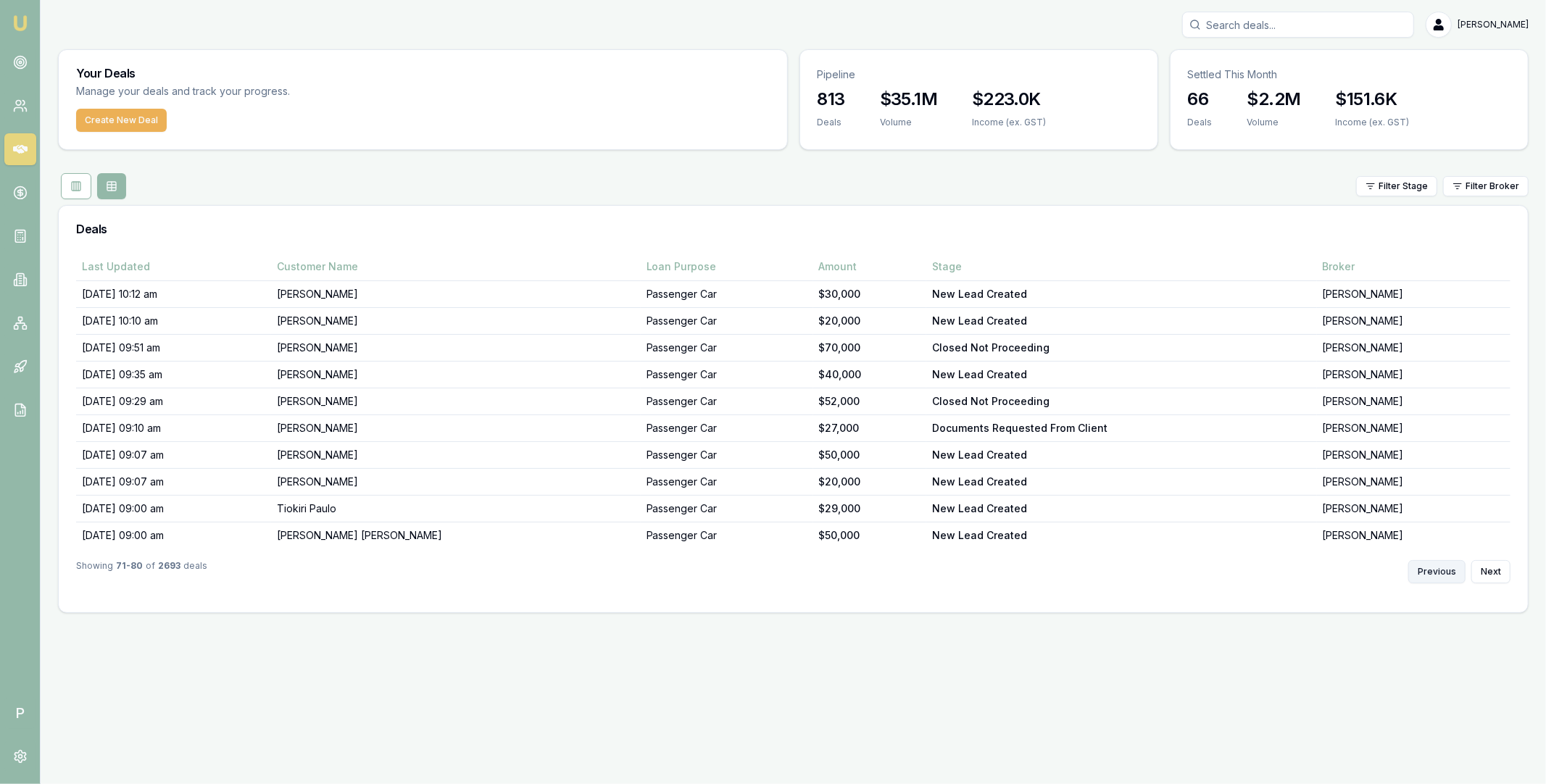
click at [1440, 575] on button "Previous" at bounding box center [1437, 572] width 57 height 23
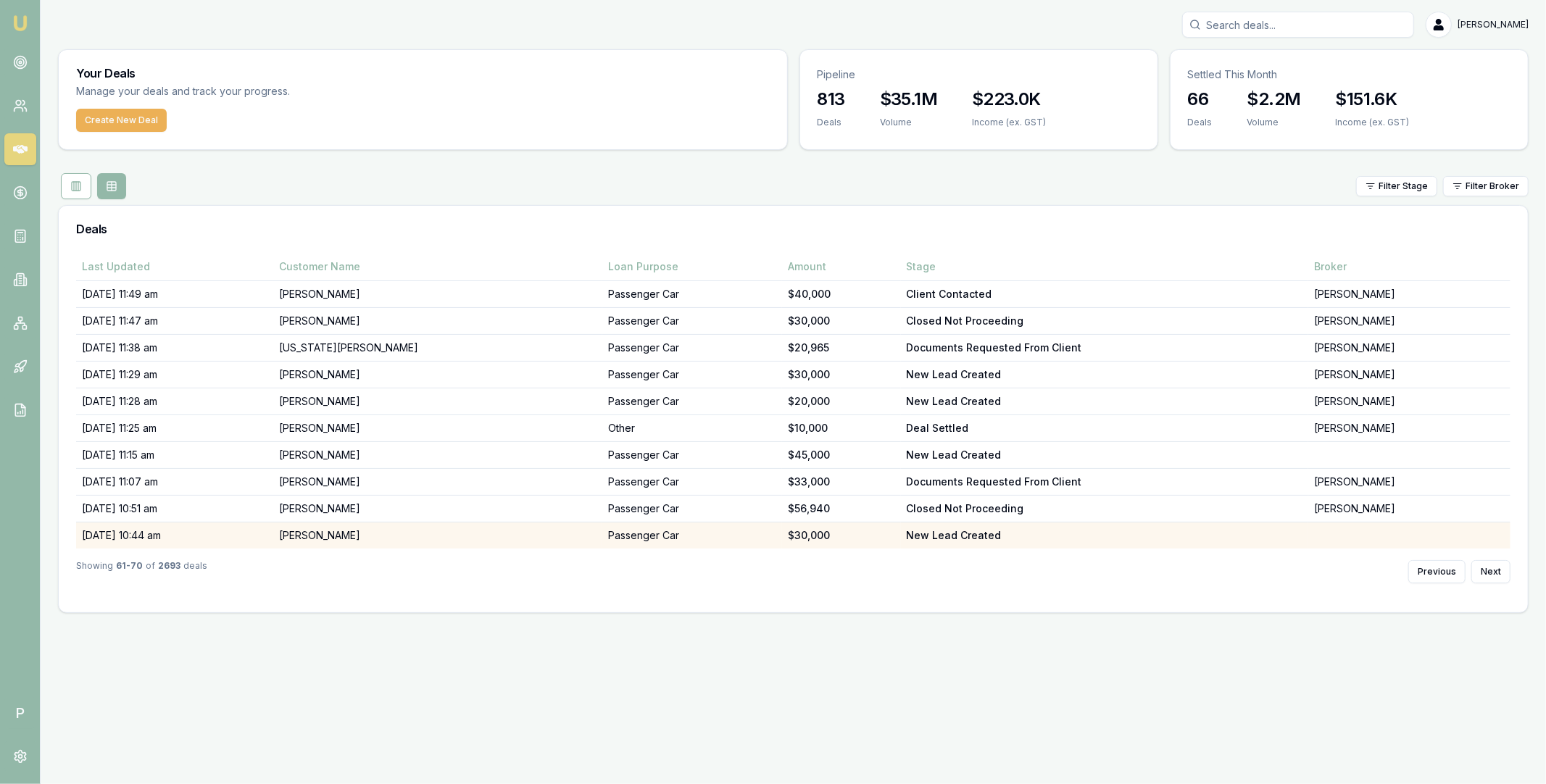
click at [355, 533] on td "[PERSON_NAME]" at bounding box center [437, 535] width 328 height 27
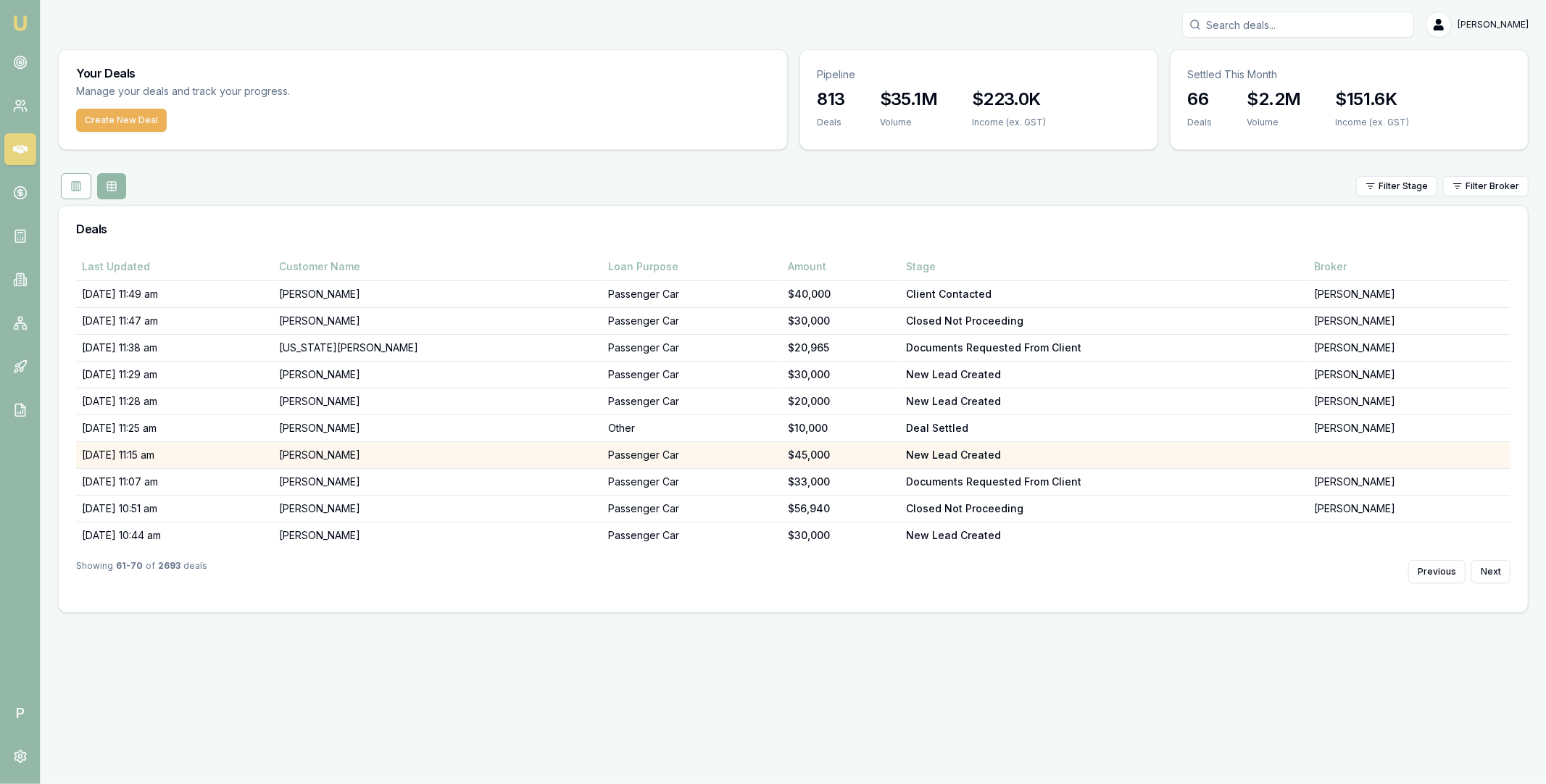
click at [403, 454] on td "[PERSON_NAME]" at bounding box center [437, 455] width 328 height 27
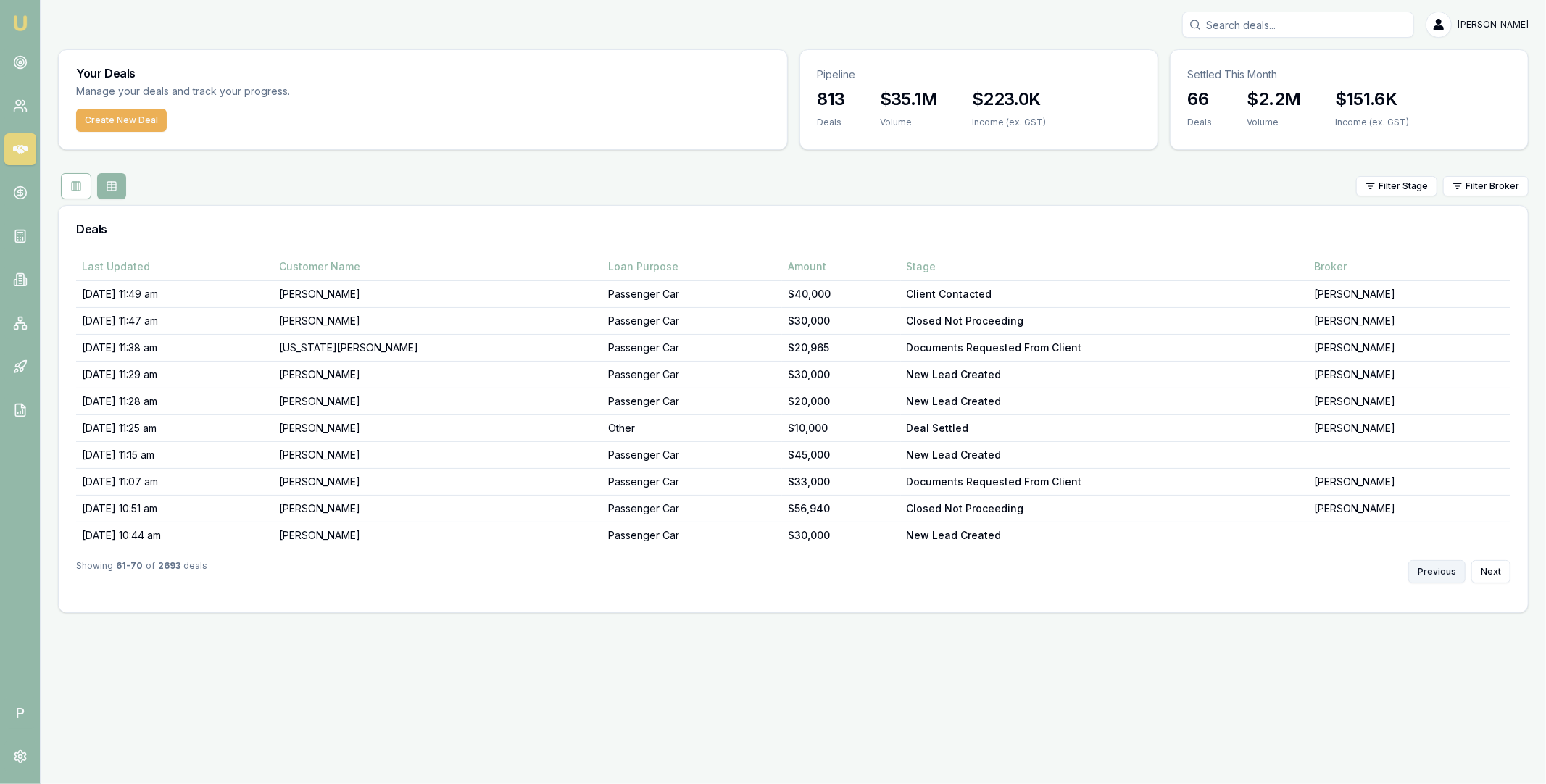
click at [1433, 565] on button "Previous" at bounding box center [1437, 572] width 57 height 23
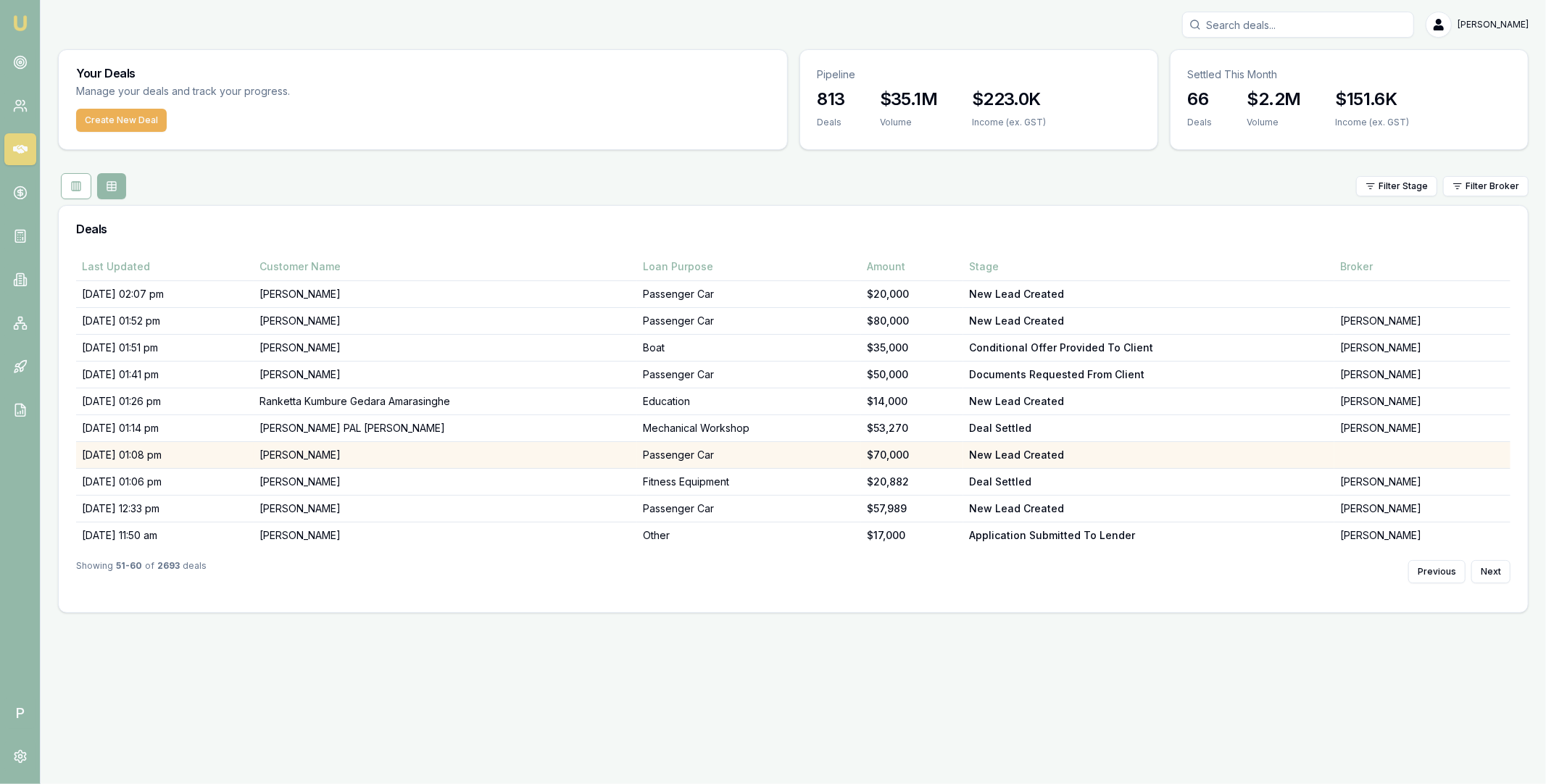
click at [393, 454] on td "[PERSON_NAME]" at bounding box center [445, 455] width 383 height 27
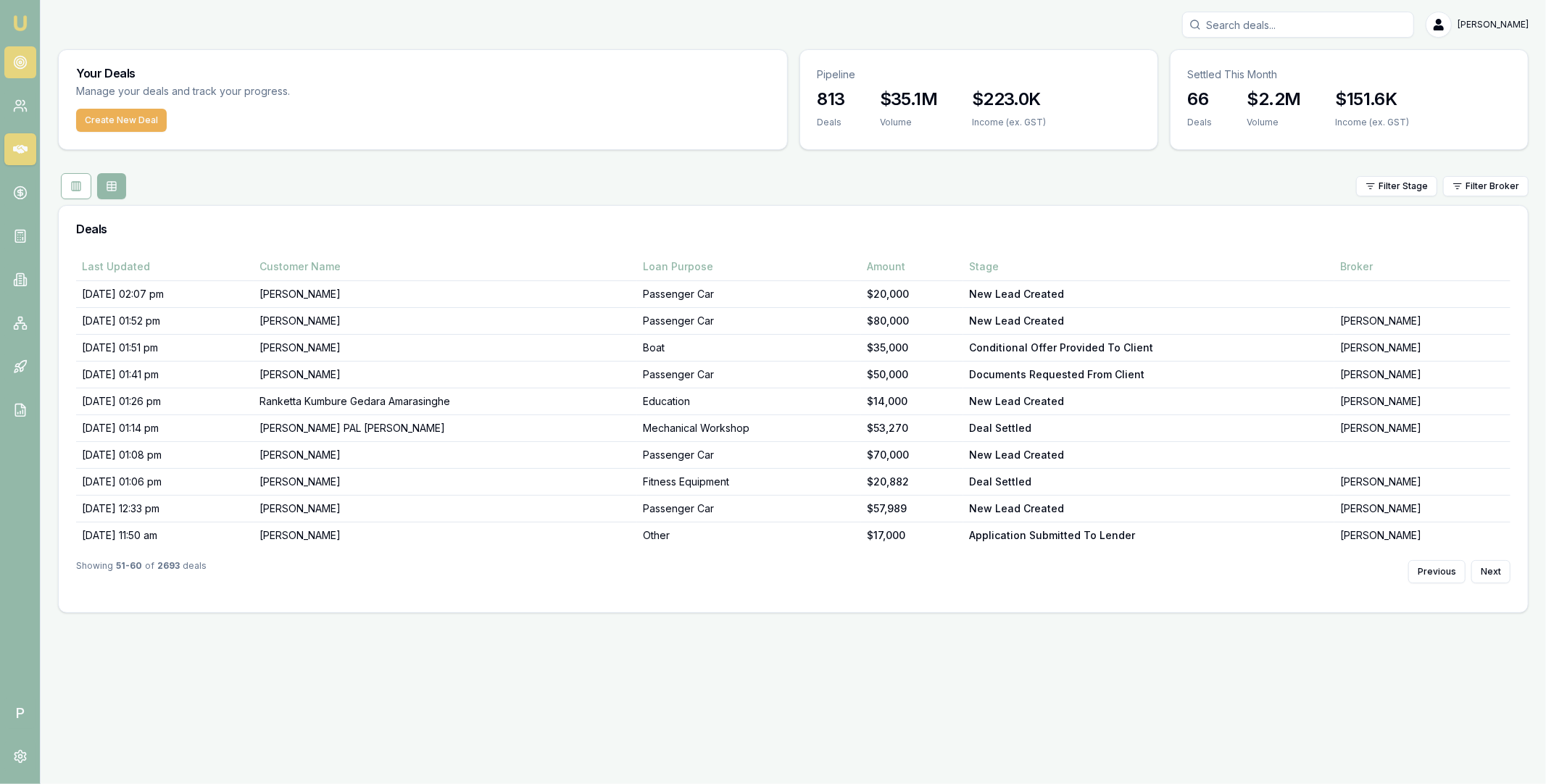
click at [21, 62] on circle at bounding box center [20, 62] width 3 height 3
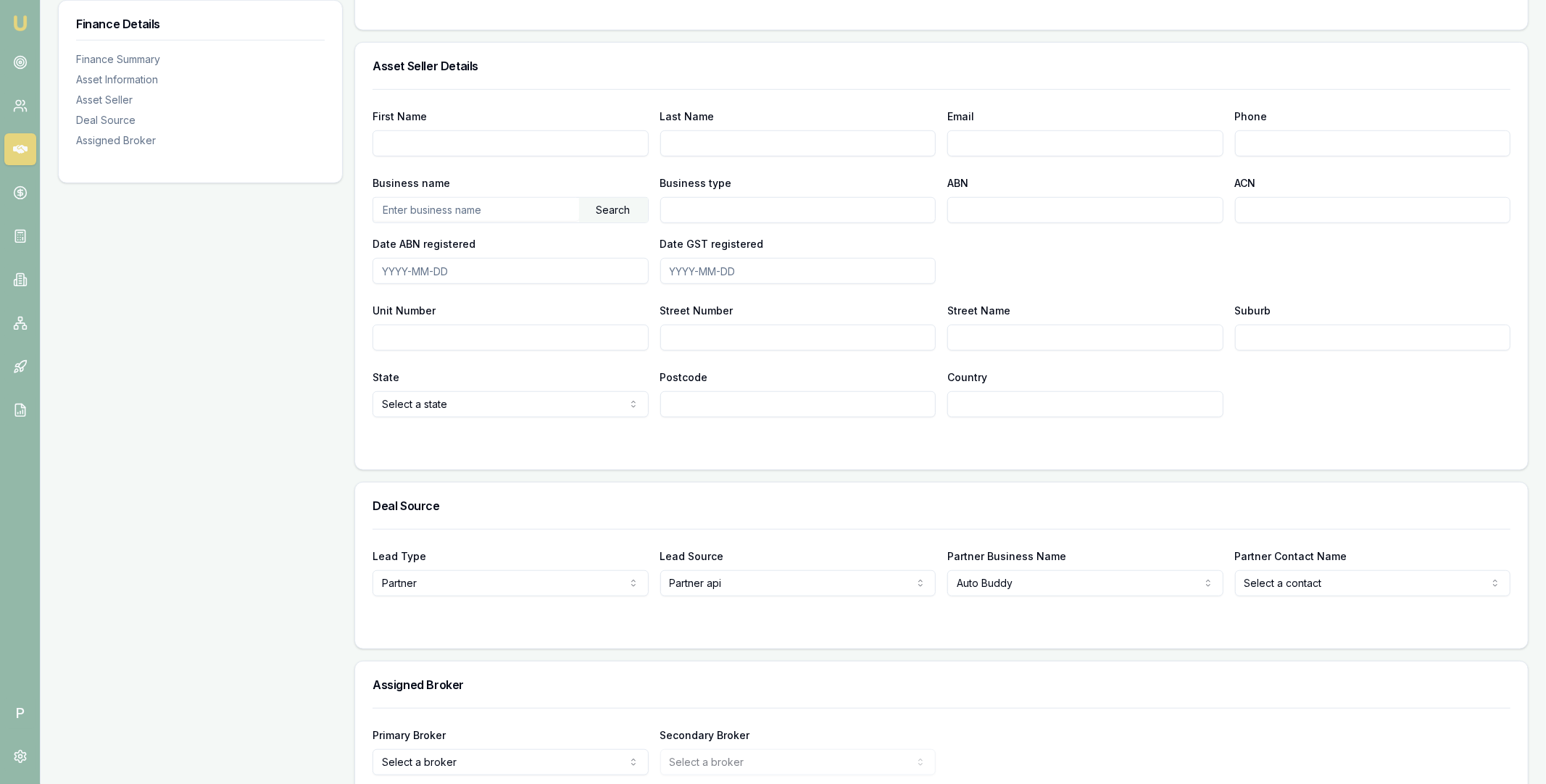
scroll to position [826, 0]
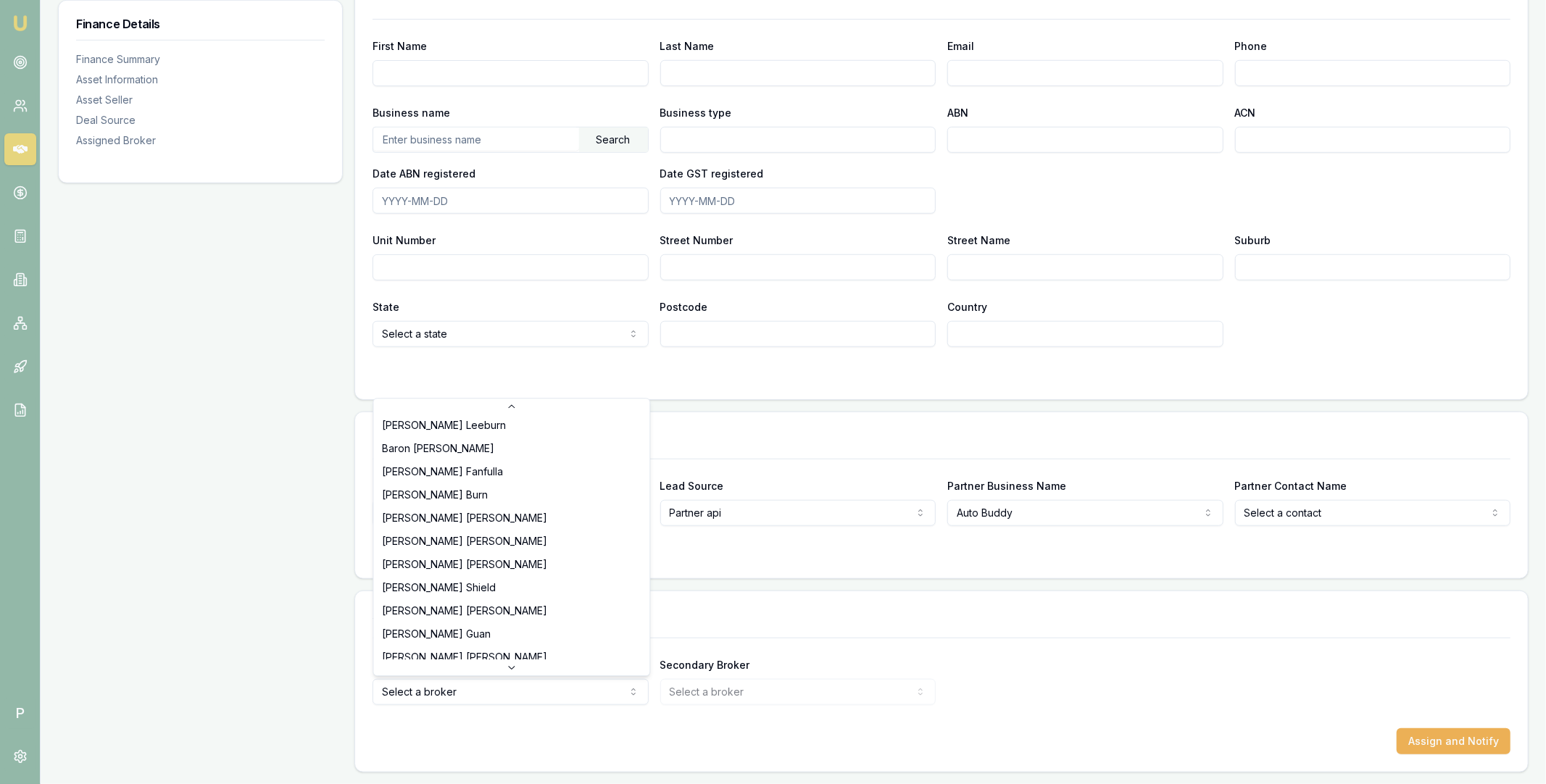
scroll to position [229, 0]
select select "U-NHCDP6WVWP"
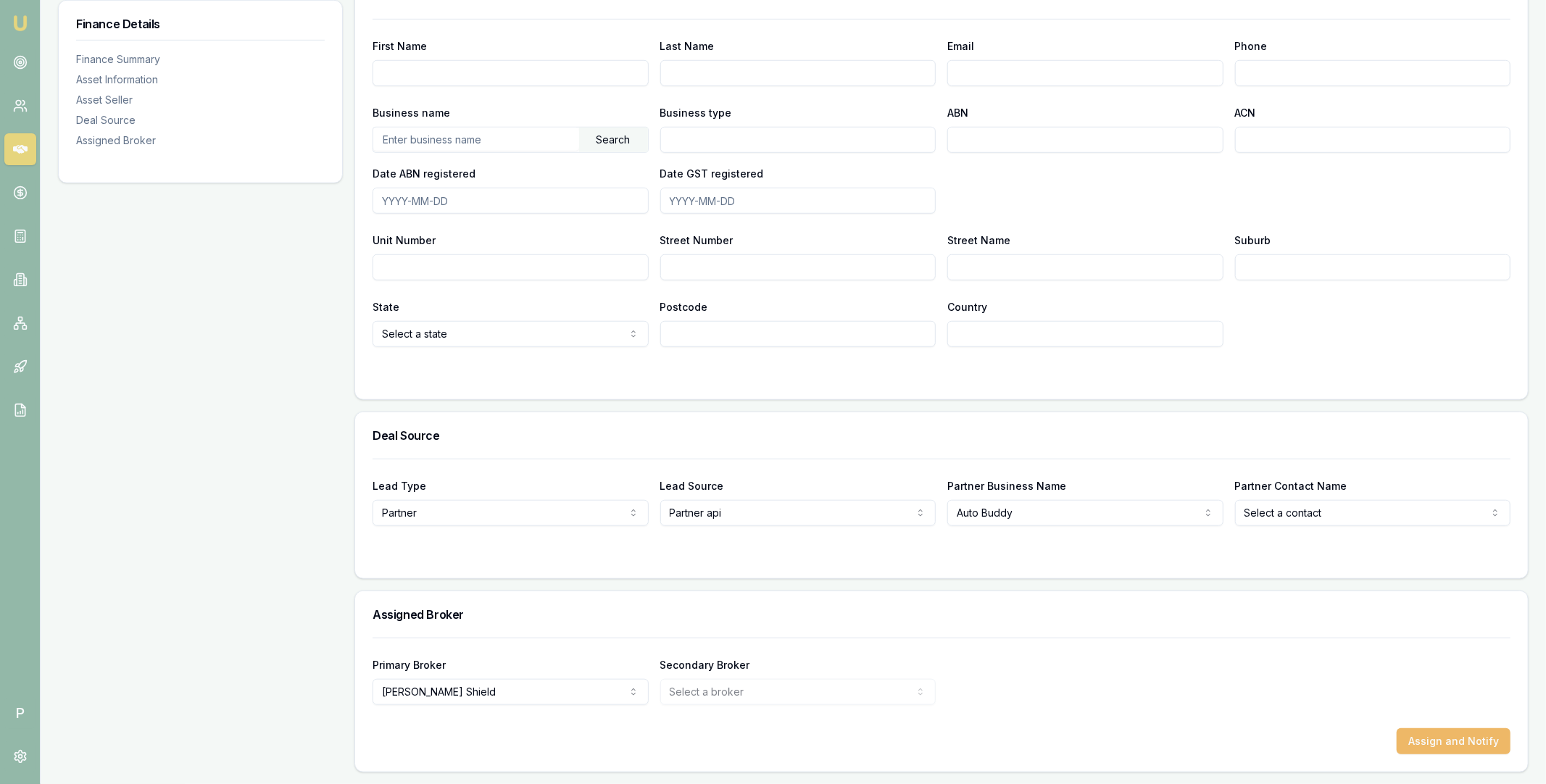
click at [1469, 735] on button "Assign and Notify" at bounding box center [1453, 742] width 114 height 26
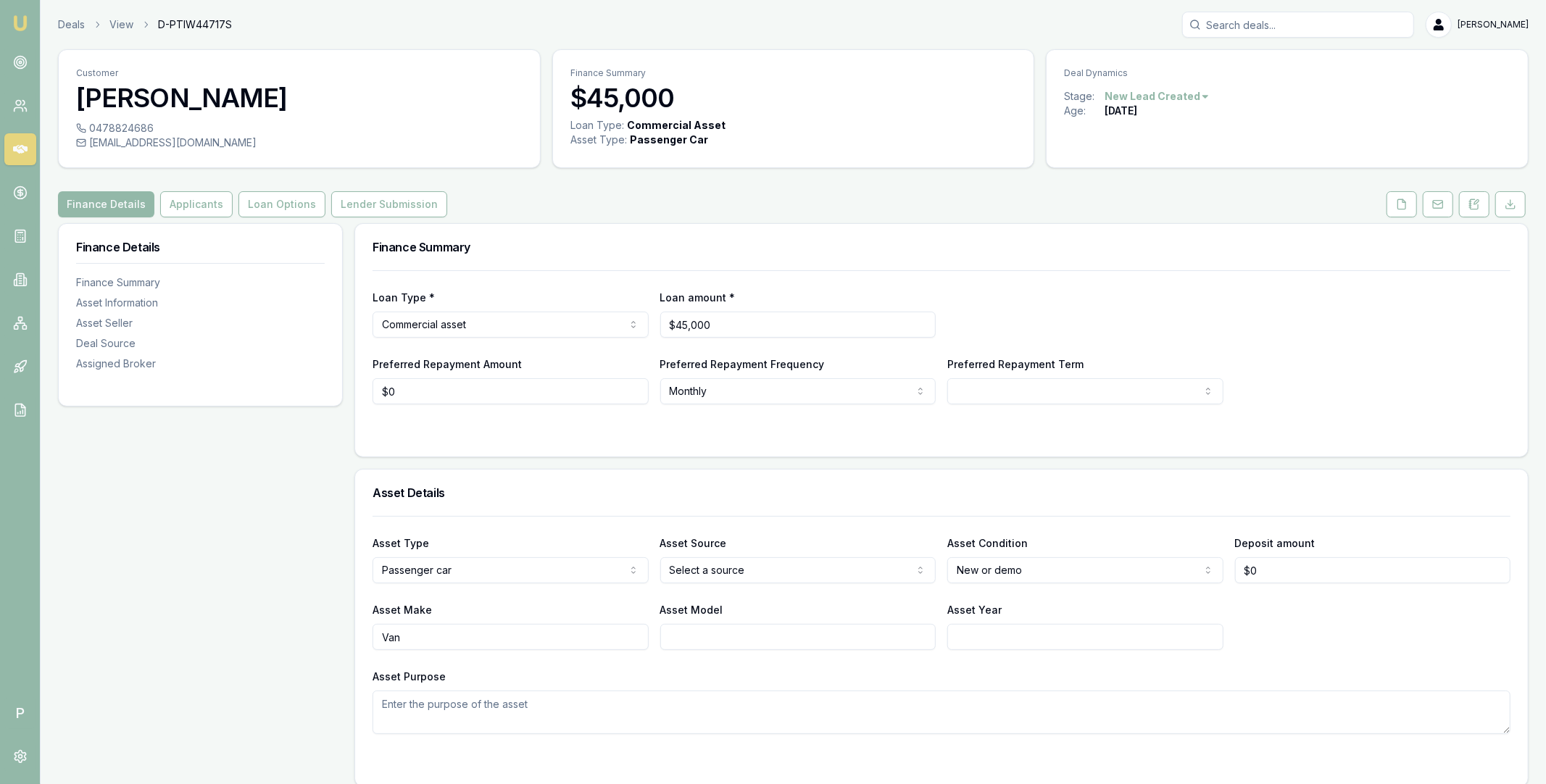
scroll to position [826, 0]
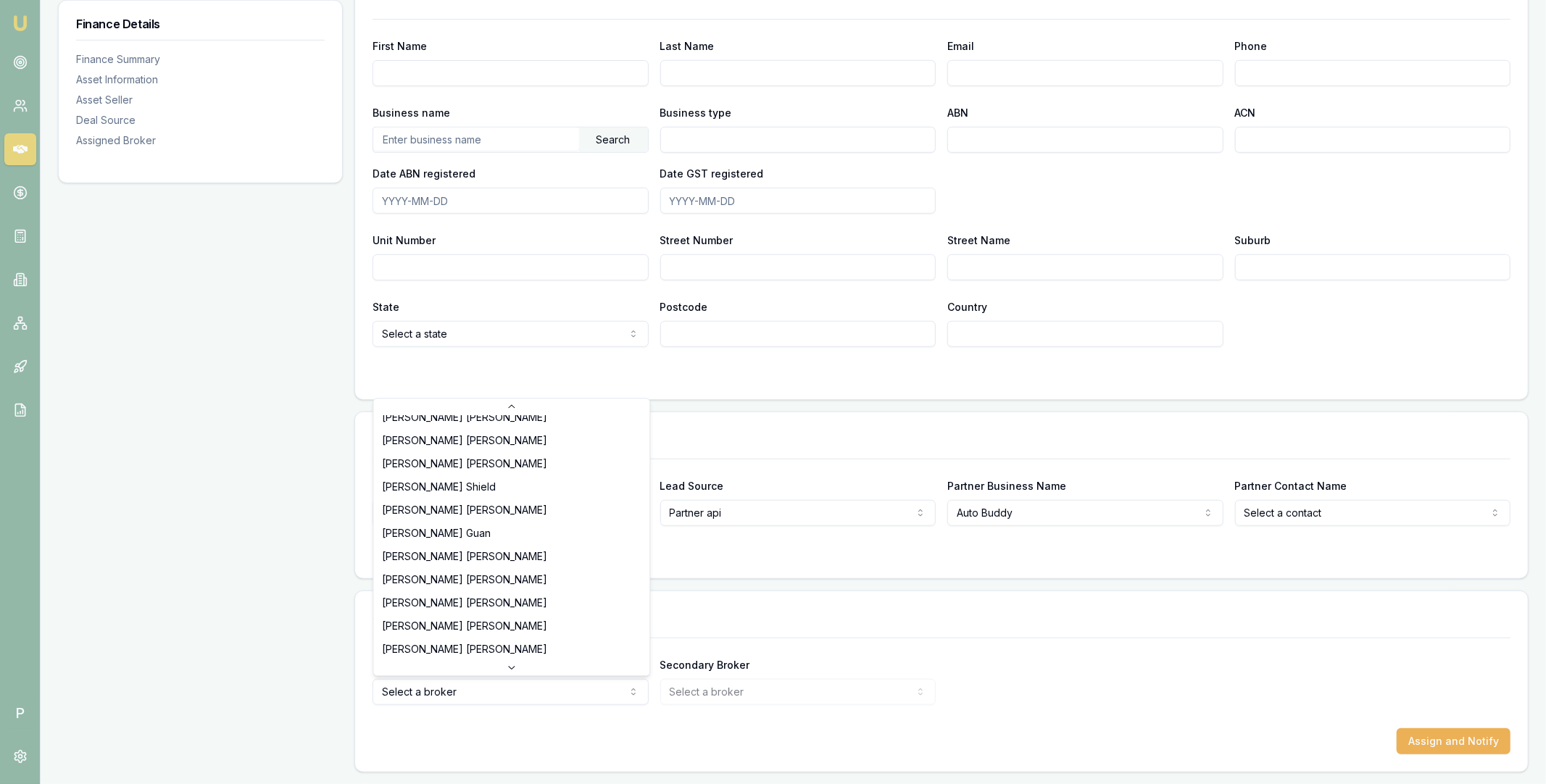
scroll to position [302, 0]
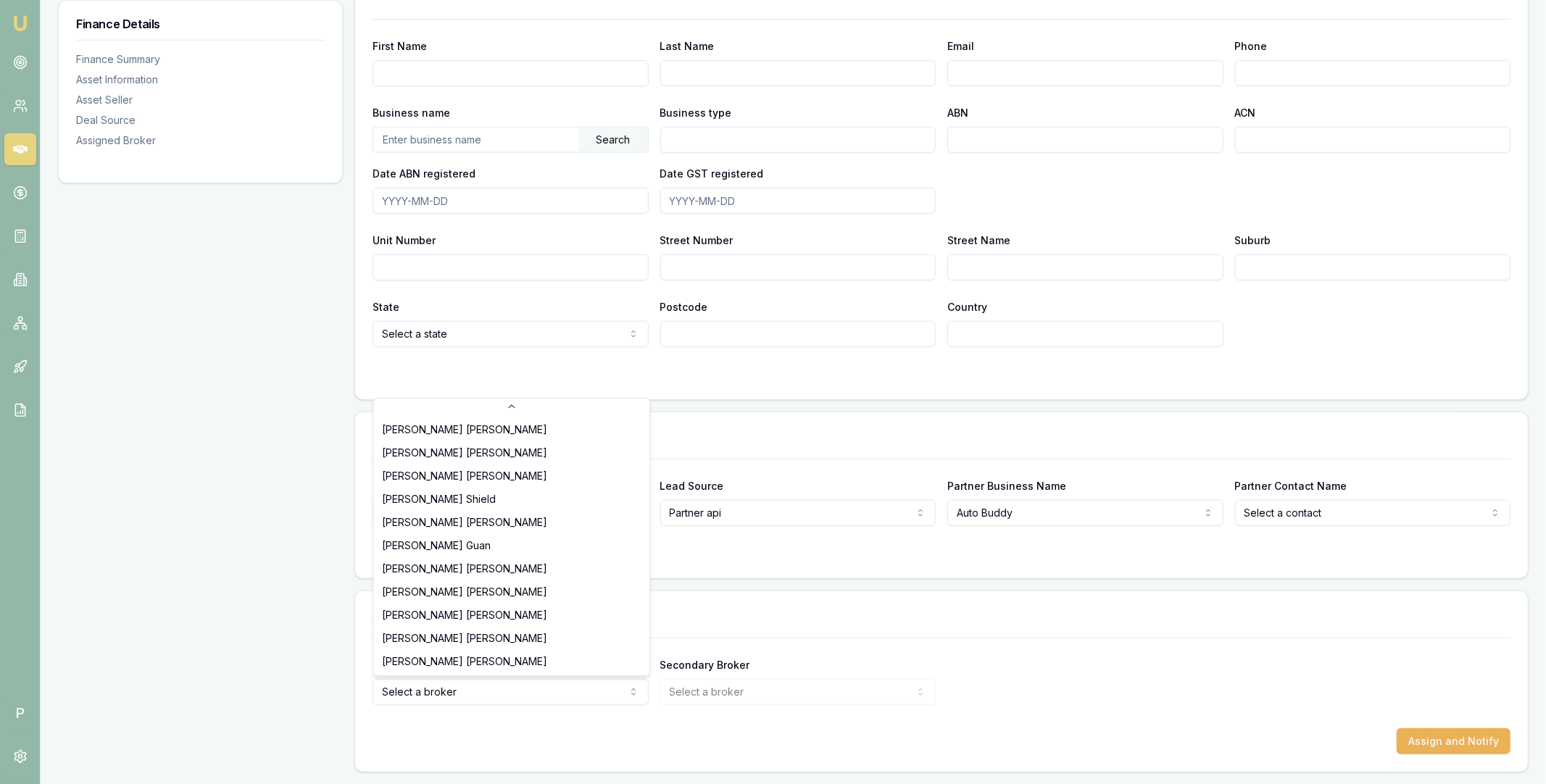
select select "U-8KX7AS190Y"
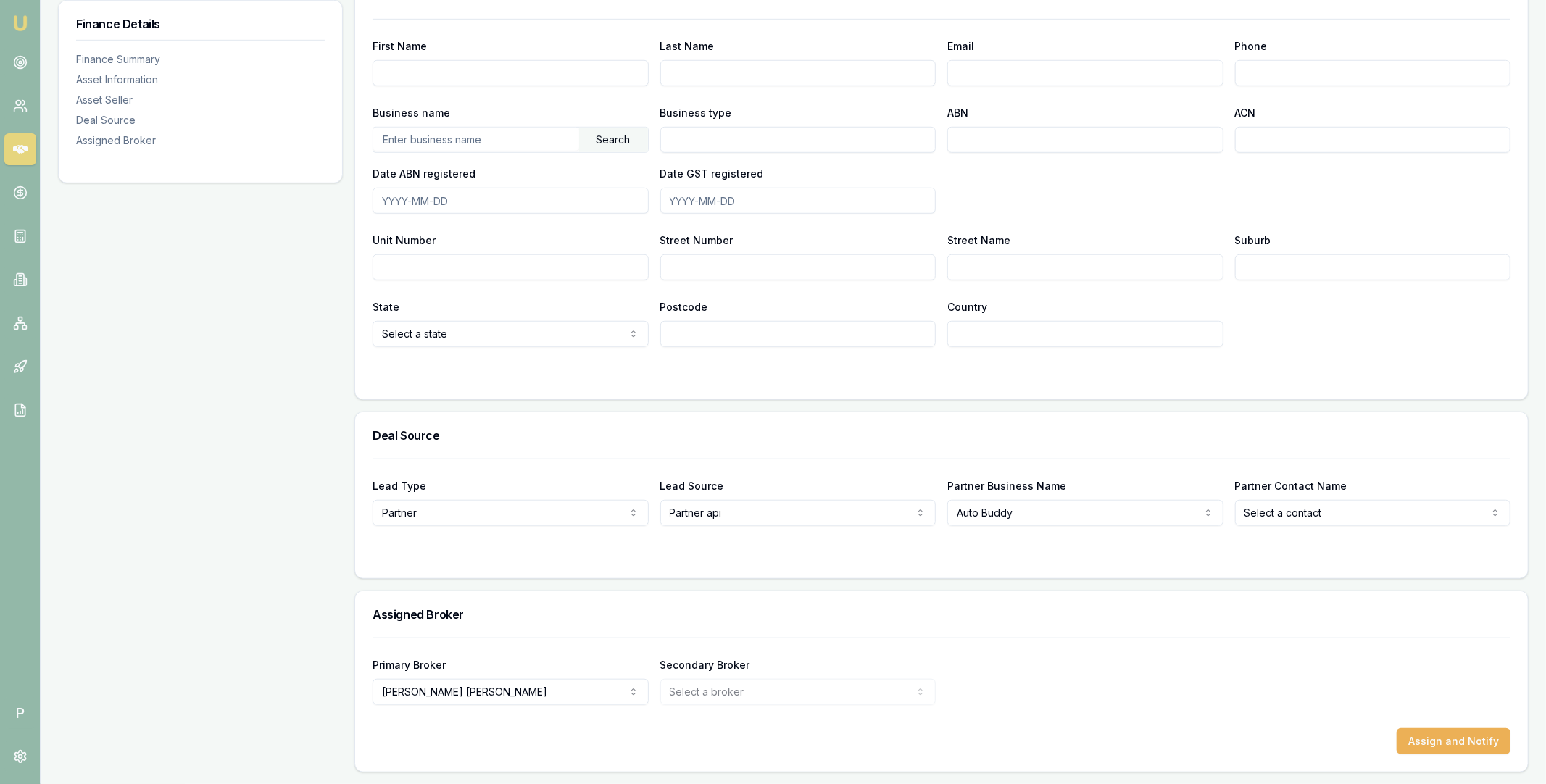
click at [1122, 664] on div "Primary Broker Robyn Adams Tas Tzimos Stevette Gelavis Rachael Connors Krish Ba…" at bounding box center [941, 680] width 1138 height 49
click at [1480, 732] on button "Assign and Notify" at bounding box center [1453, 742] width 114 height 26
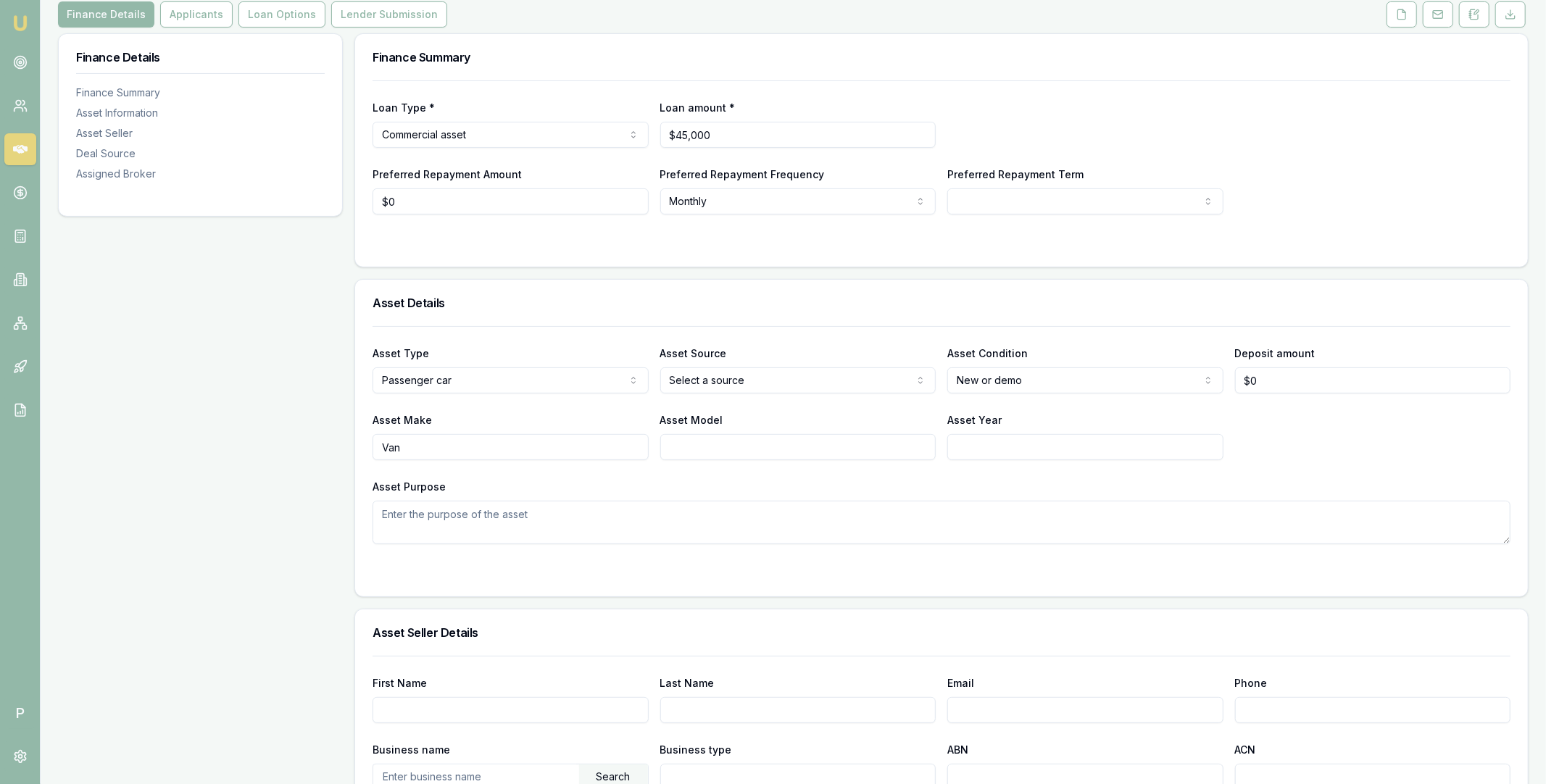
scroll to position [0, 0]
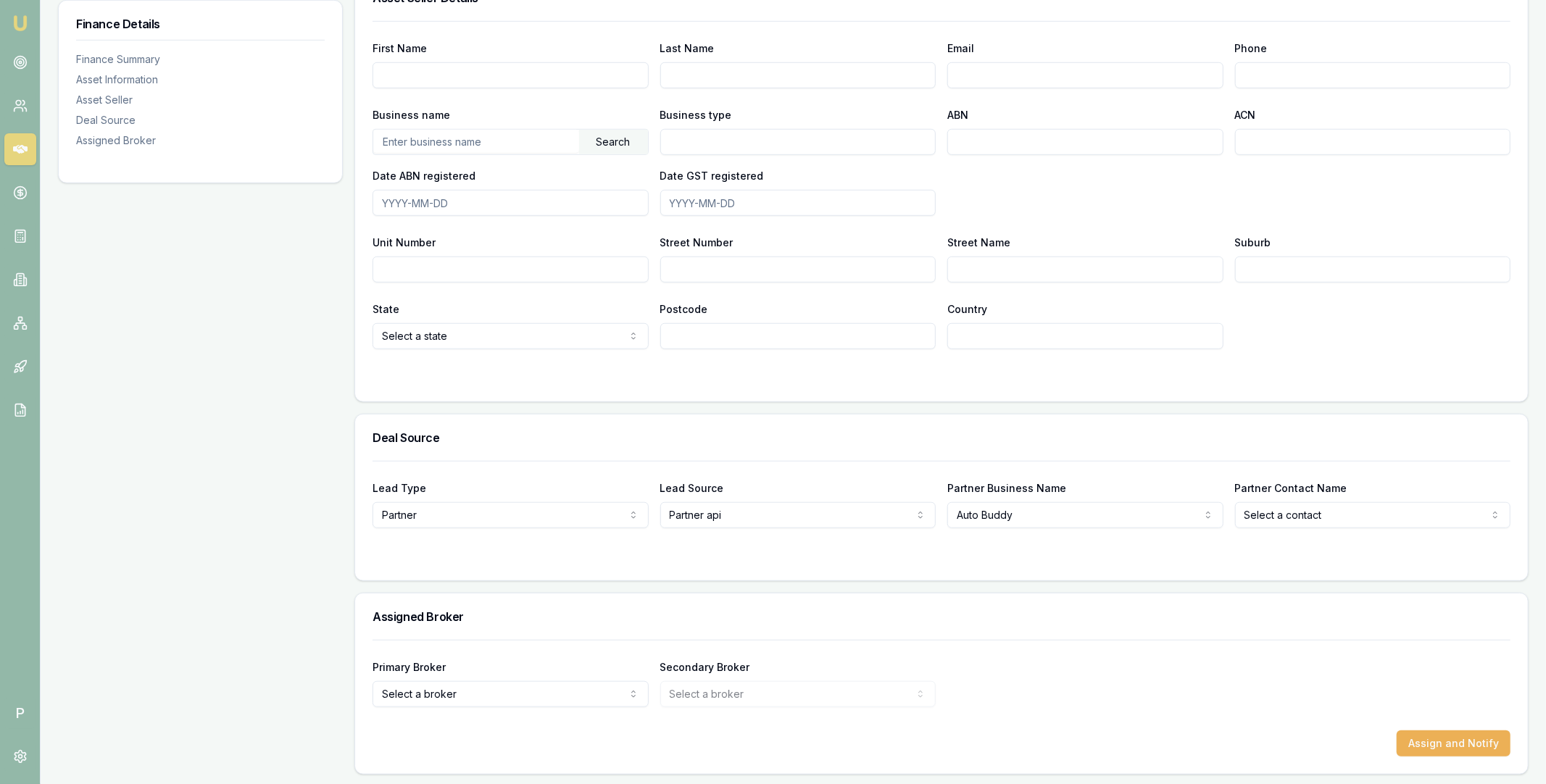
scroll to position [826, 0]
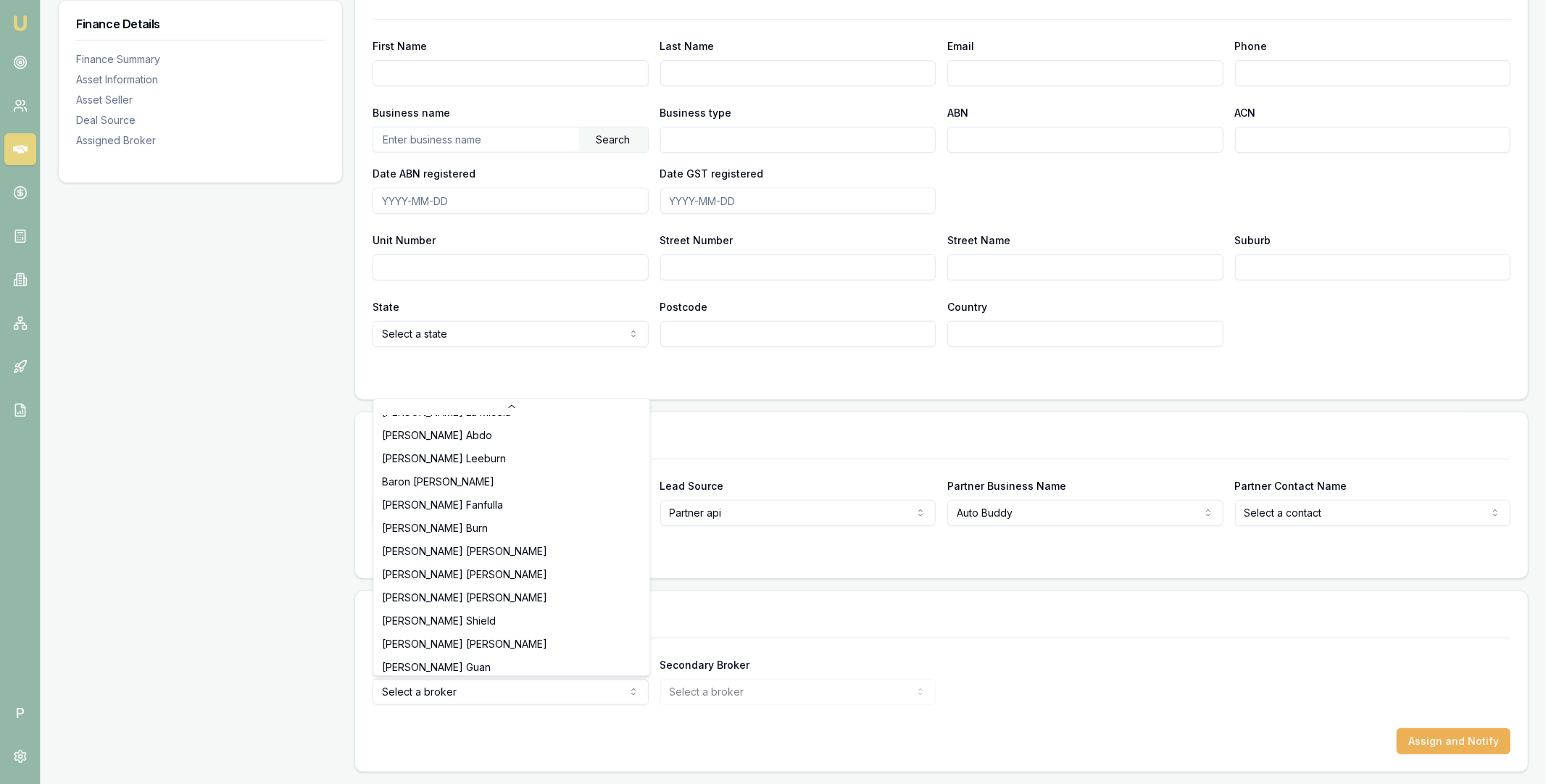
scroll to position [302, 0]
select select "U-8KX7AS190Y"
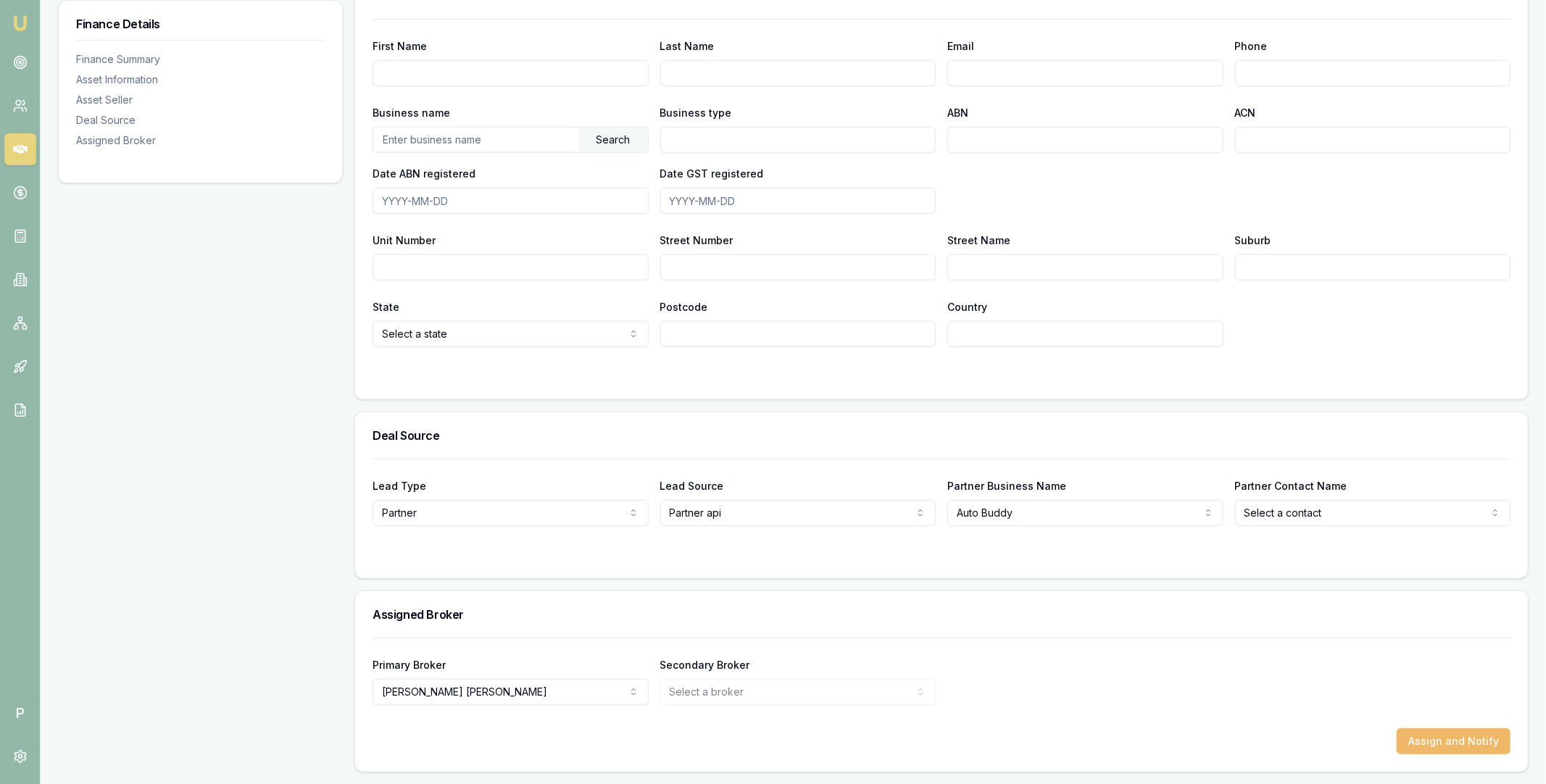
click at [1451, 738] on button "Assign and Notify" at bounding box center [1453, 742] width 114 height 26
click at [14, 151] on icon at bounding box center [20, 149] width 15 height 9
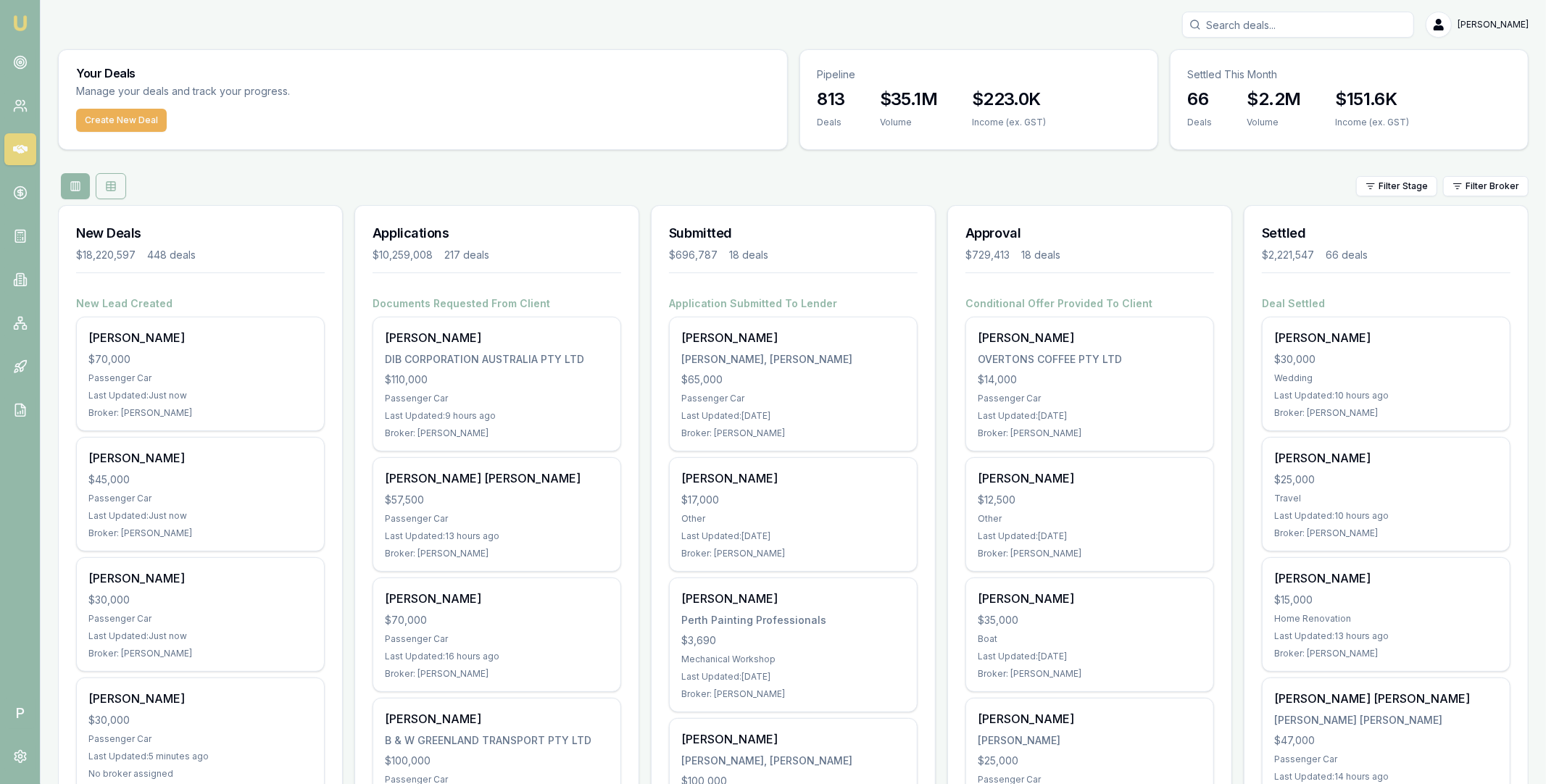
click at [105, 181] on icon at bounding box center [110, 186] width 11 height 11
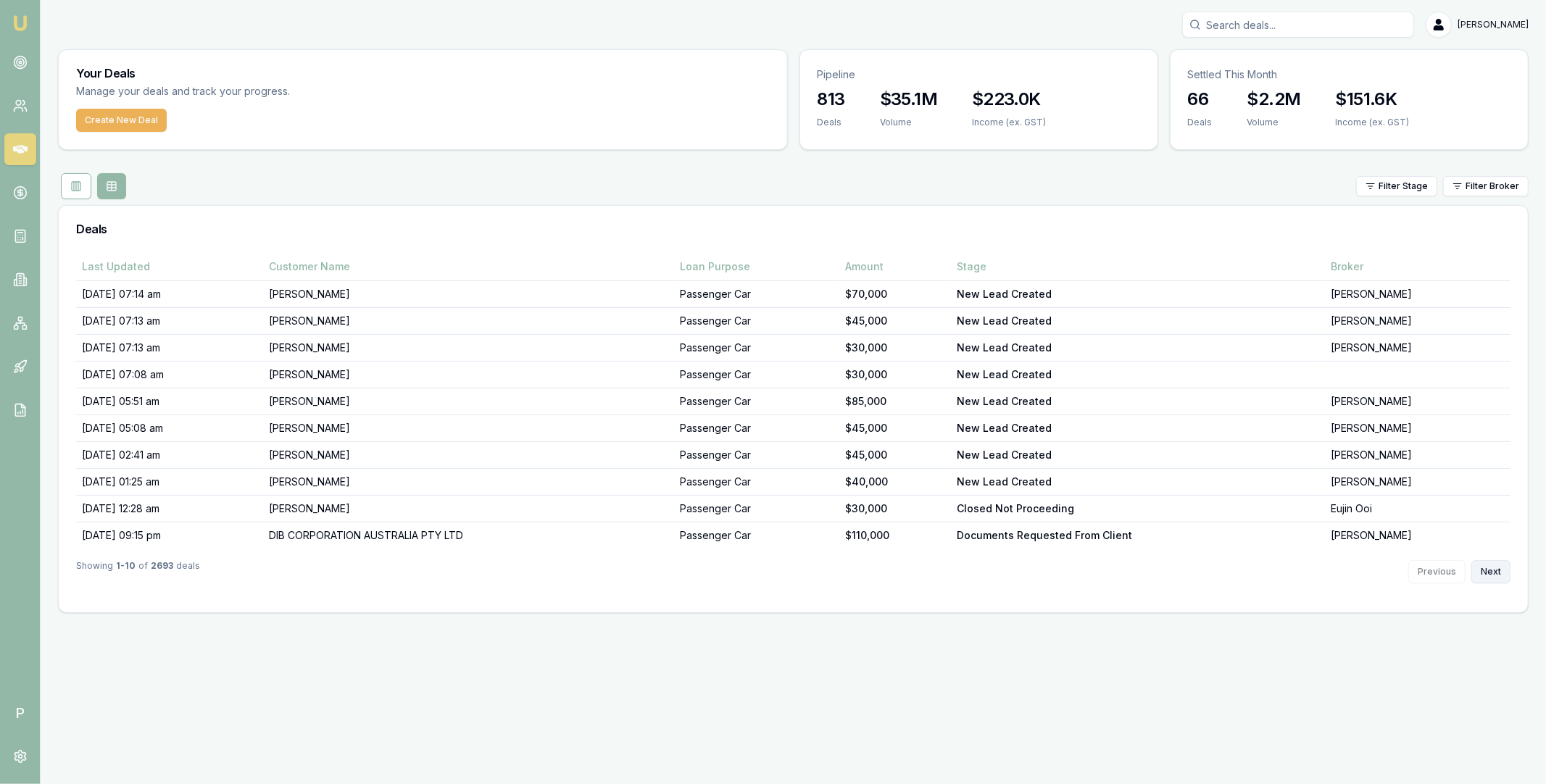
click at [1497, 573] on button "Next" at bounding box center [1490, 572] width 39 height 23
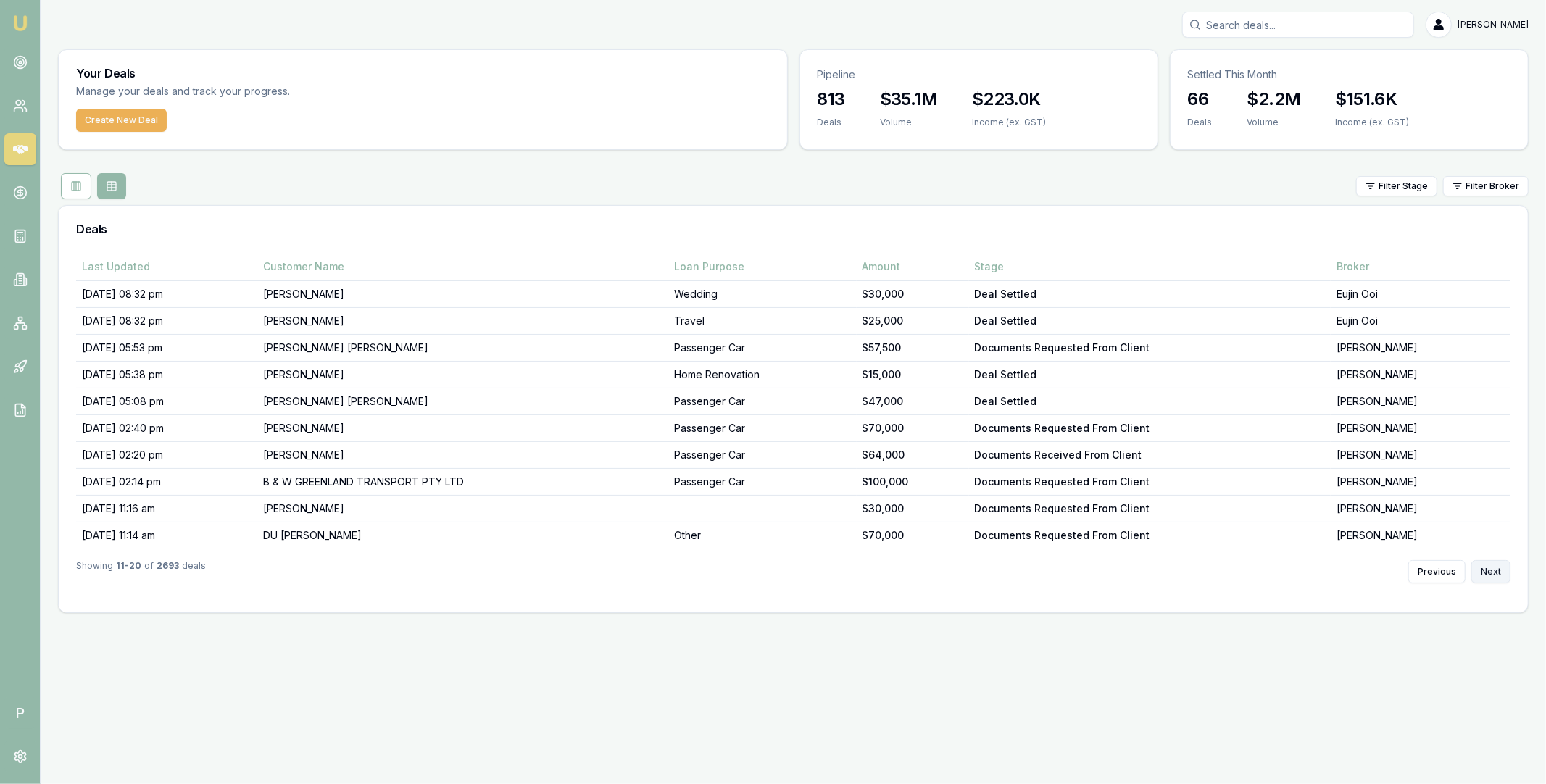
click at [1497, 573] on button "Next" at bounding box center [1490, 572] width 39 height 23
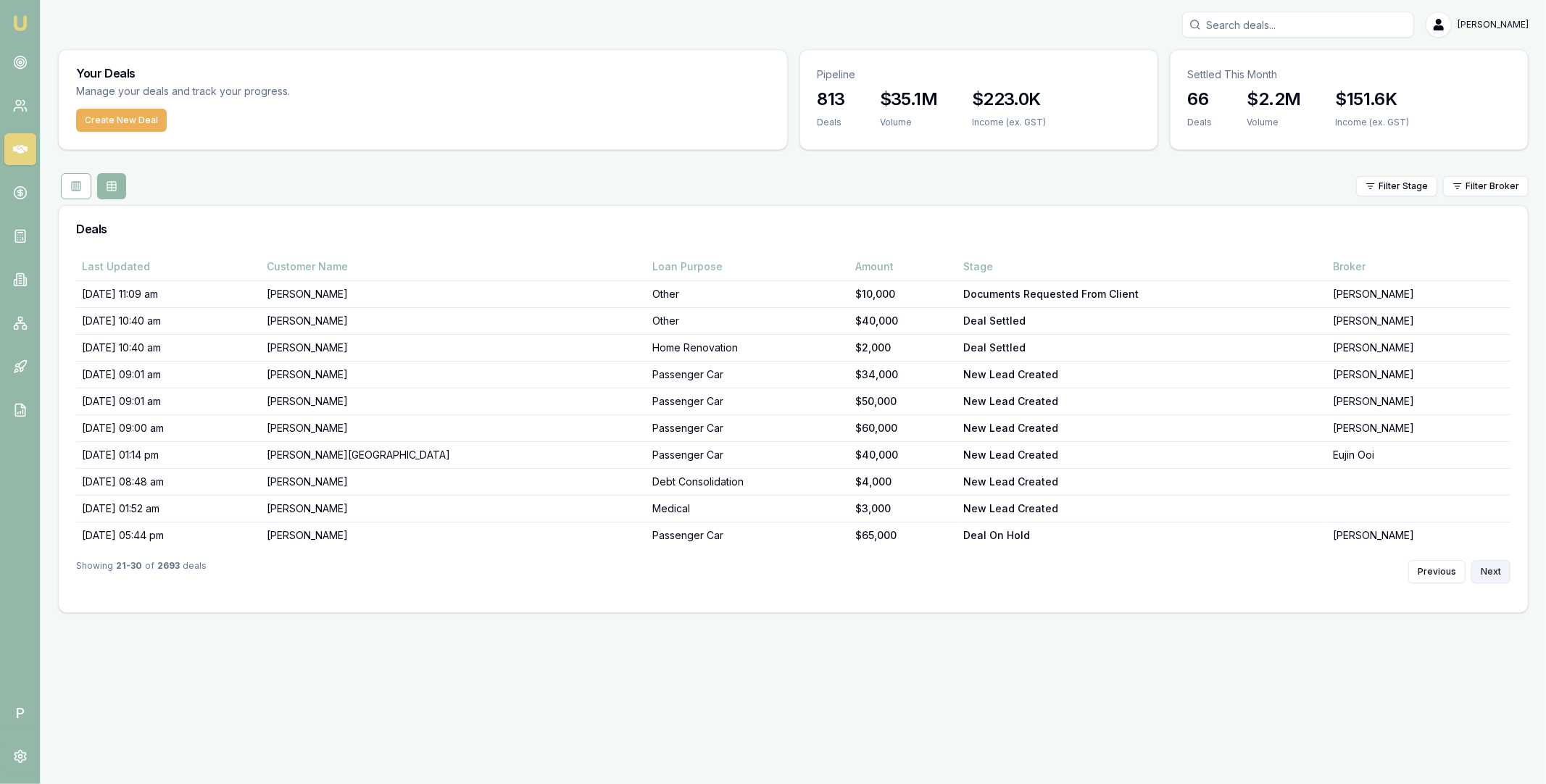
click at [1497, 573] on button "Next" at bounding box center [1490, 572] width 39 height 23
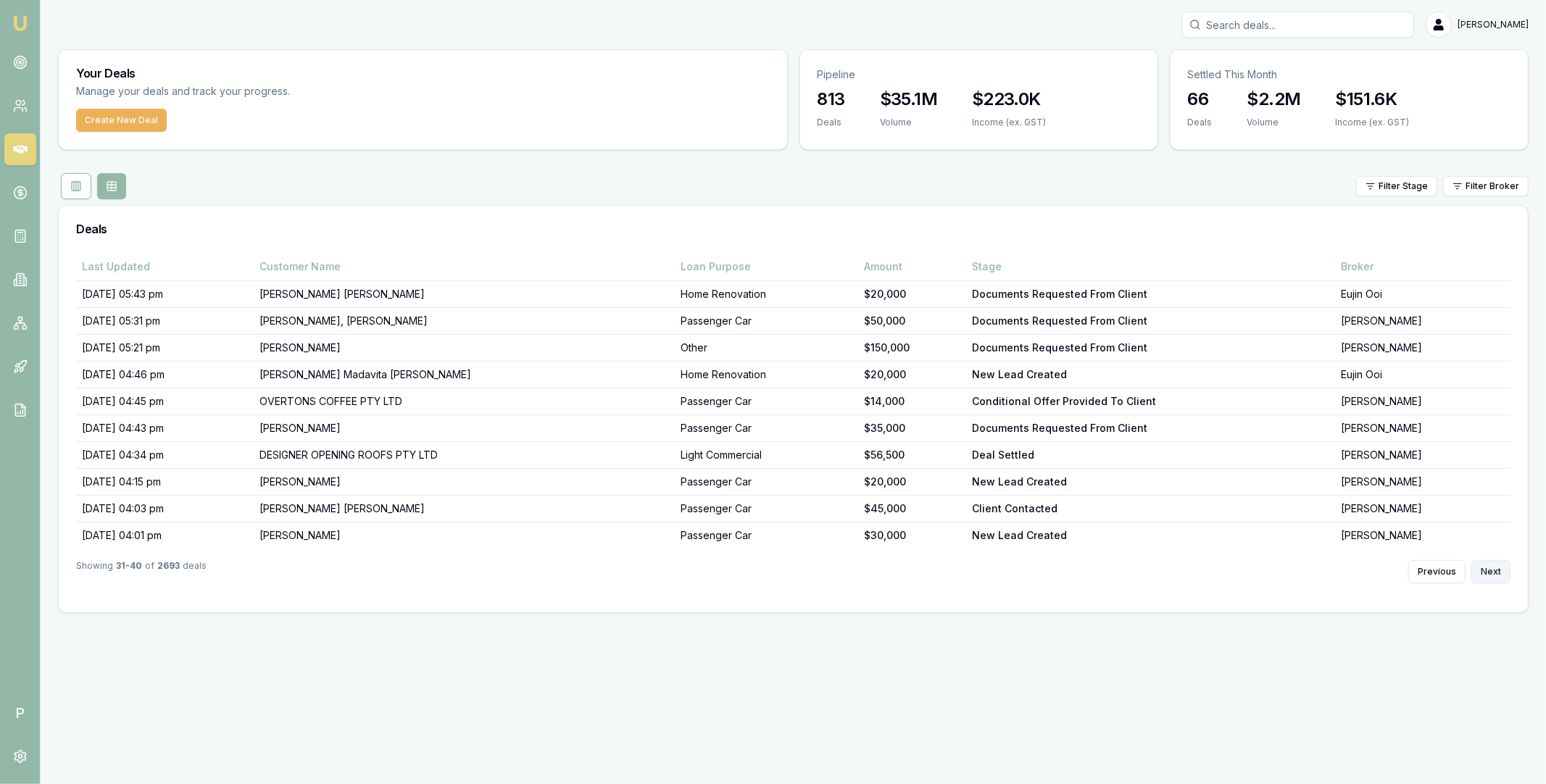
click at [1493, 572] on button "Next" at bounding box center [1490, 572] width 39 height 23
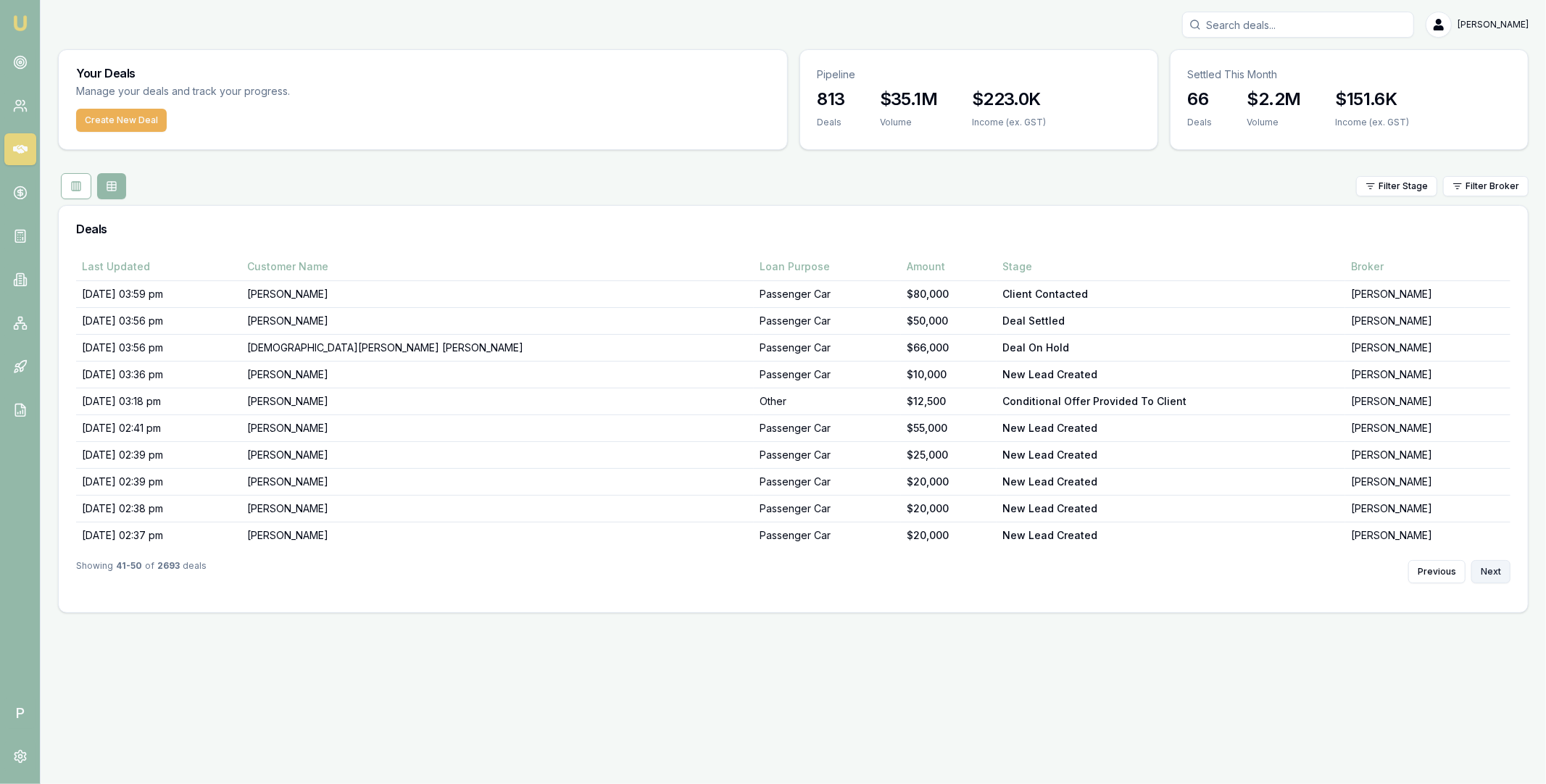
click at [1493, 572] on button "Next" at bounding box center [1490, 572] width 39 height 23
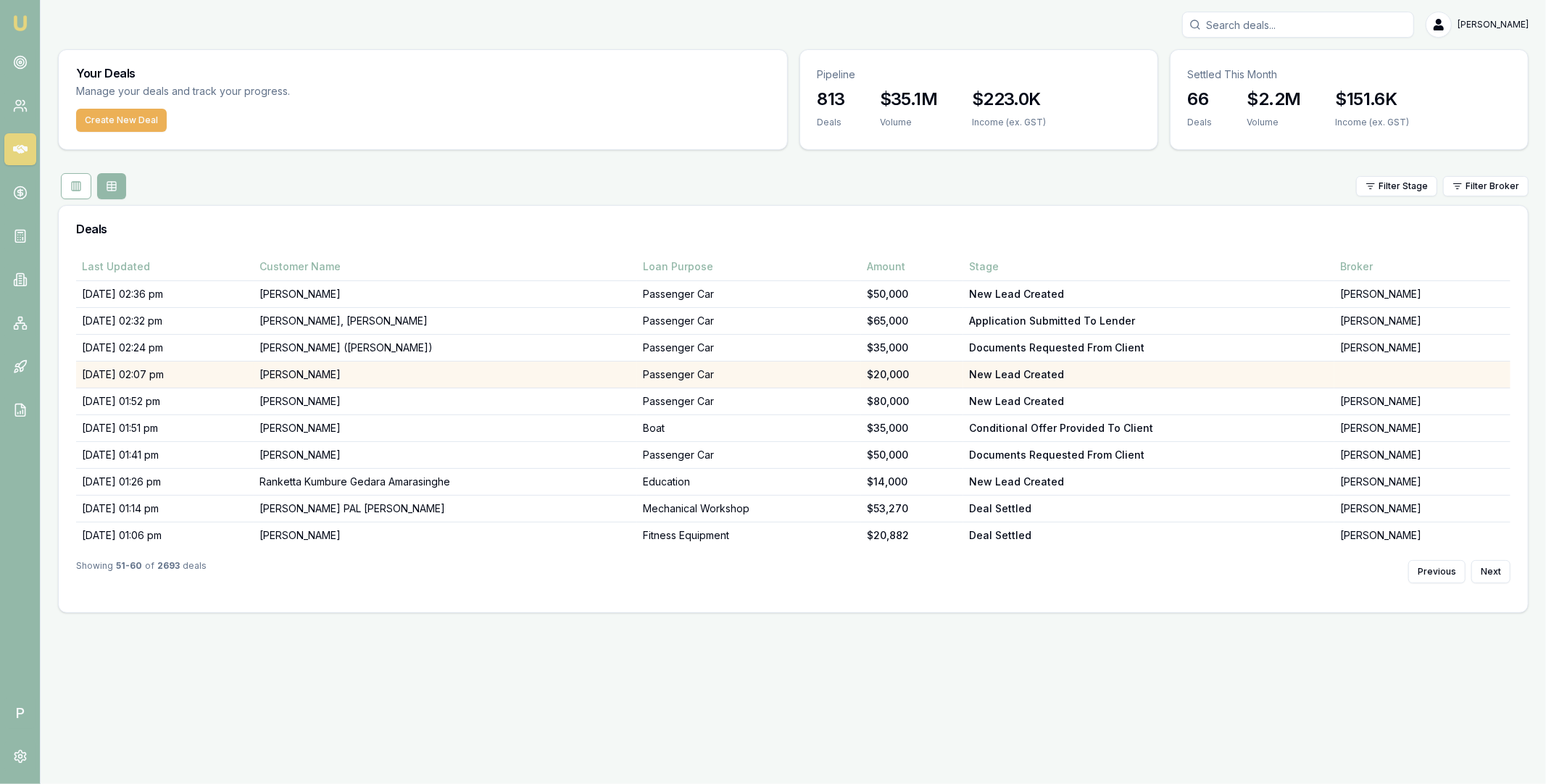
click at [392, 375] on td "Chris Drysdale" at bounding box center [445, 375] width 383 height 27
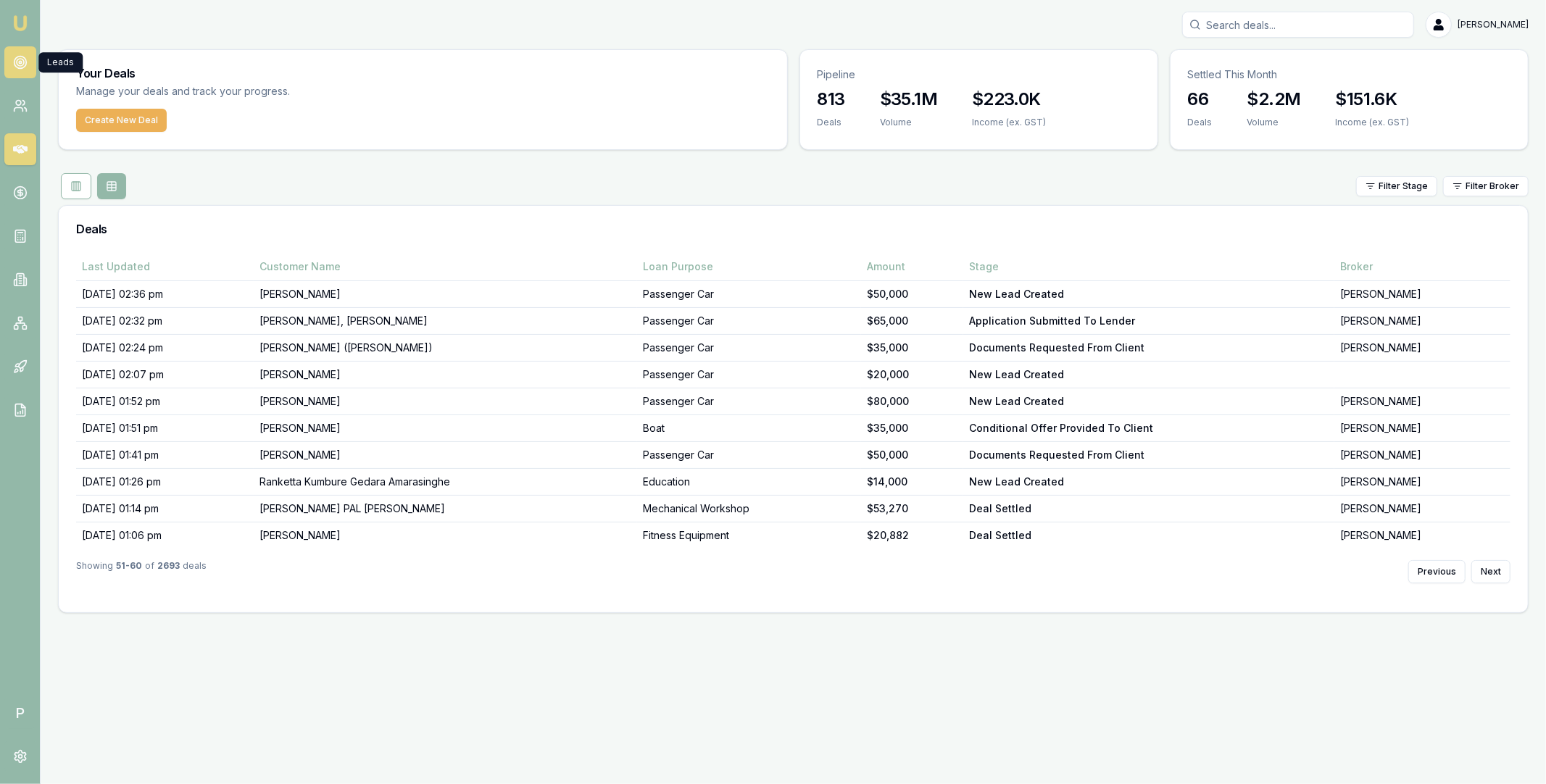
click at [20, 65] on circle at bounding box center [20, 62] width 7 height 7
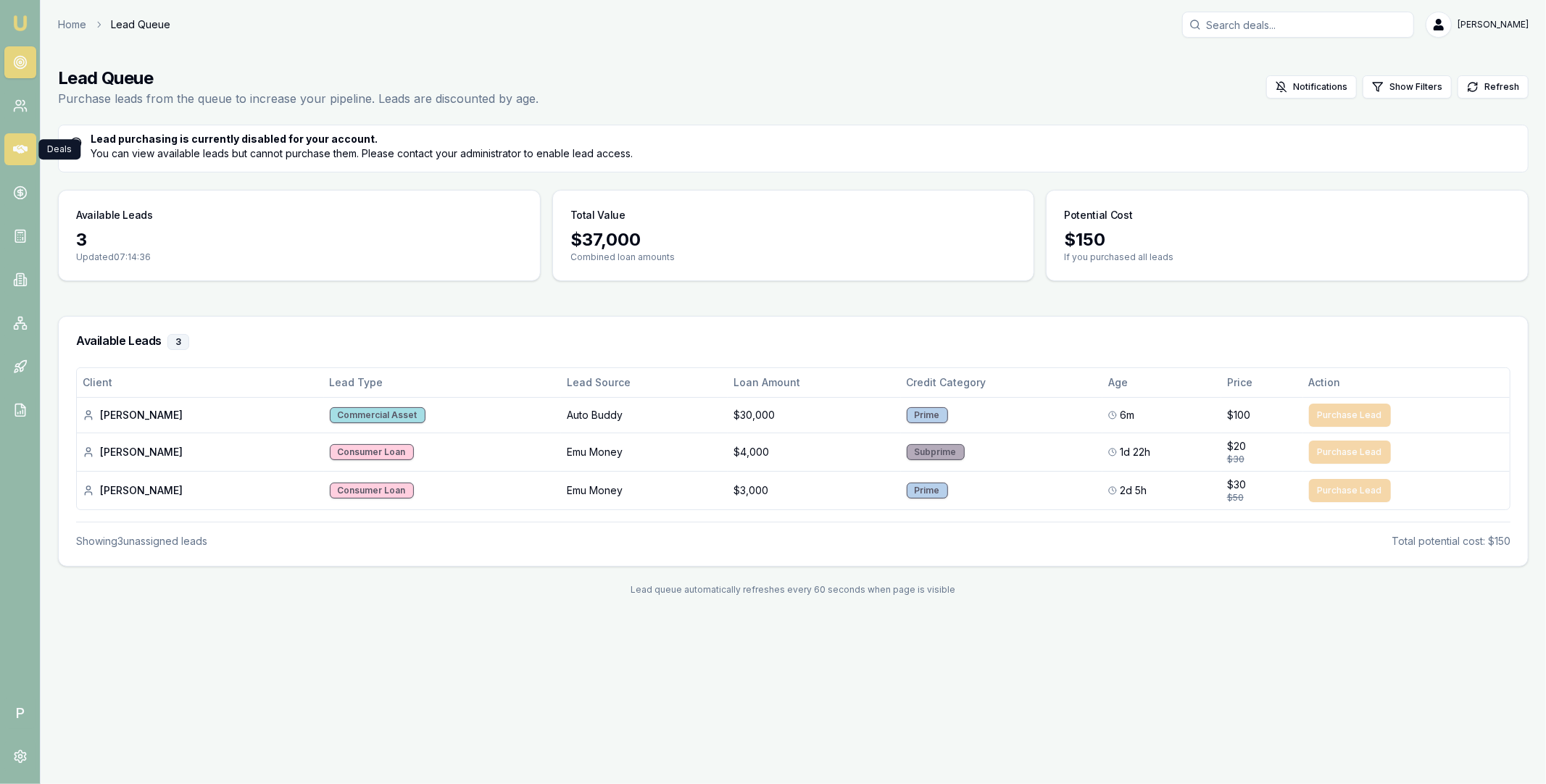
click at [19, 147] on icon at bounding box center [20, 149] width 15 height 9
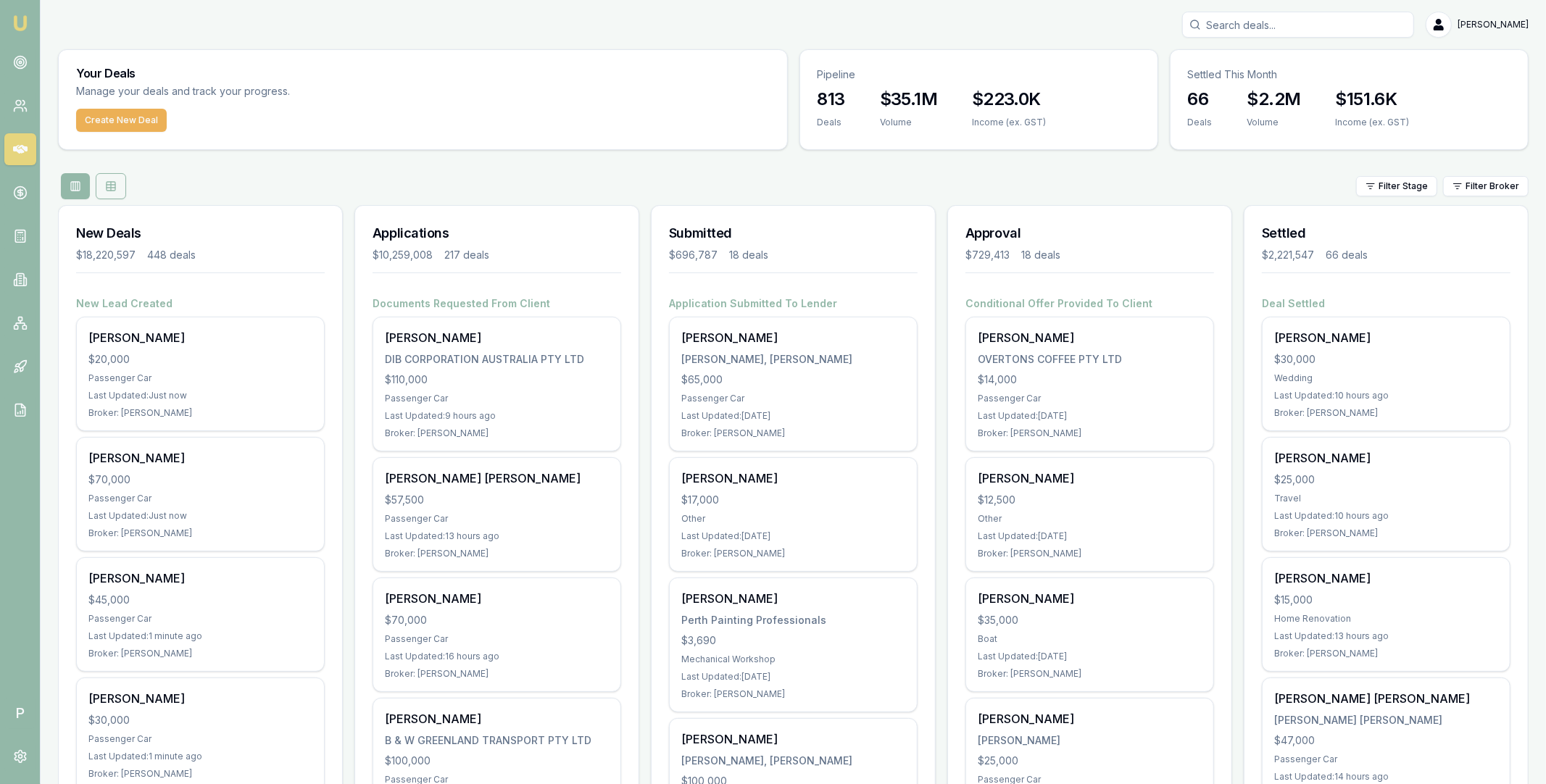
click at [120, 182] on button at bounding box center [110, 186] width 30 height 26
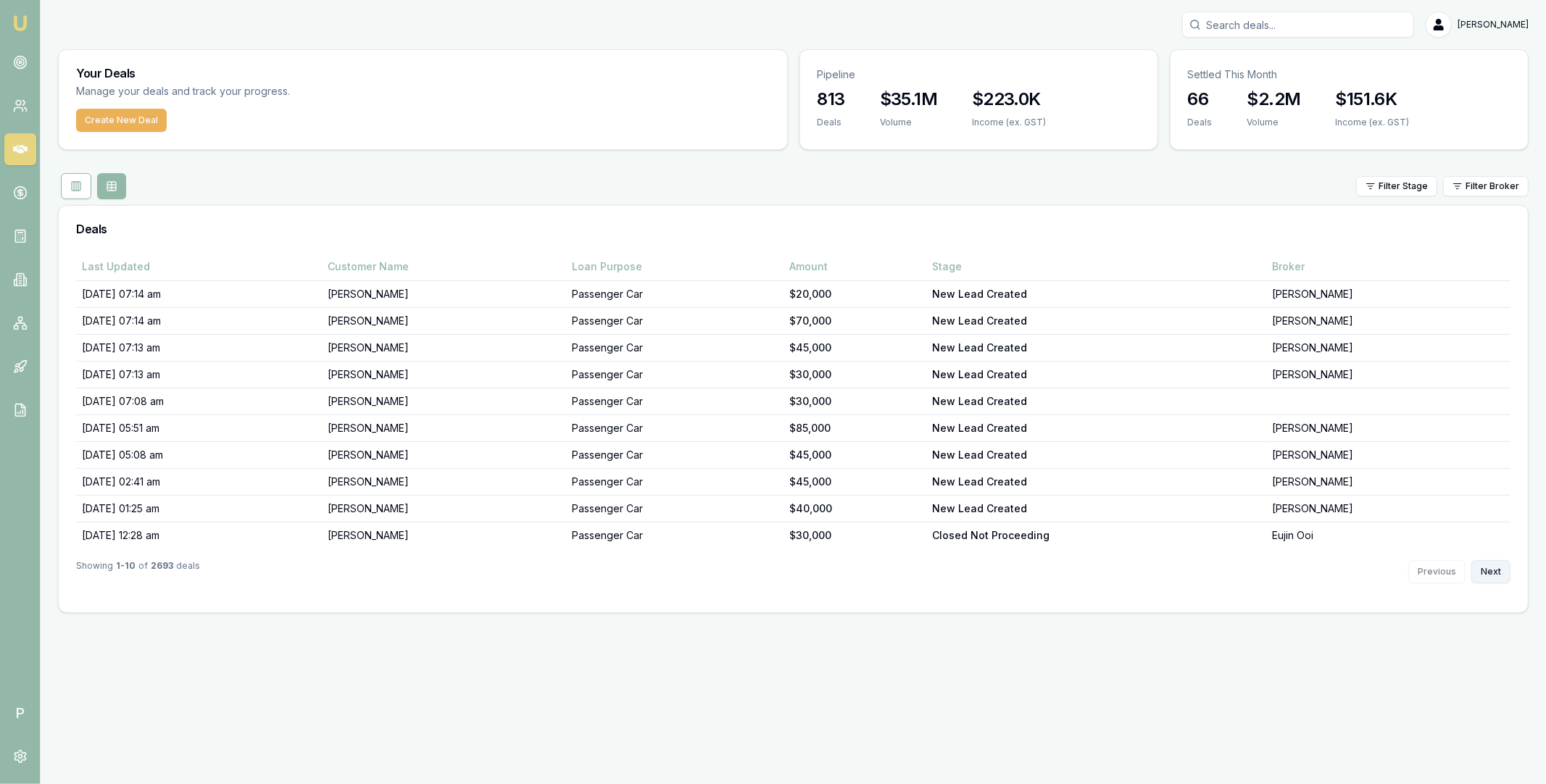
click at [1490, 571] on button "Next" at bounding box center [1490, 572] width 39 height 23
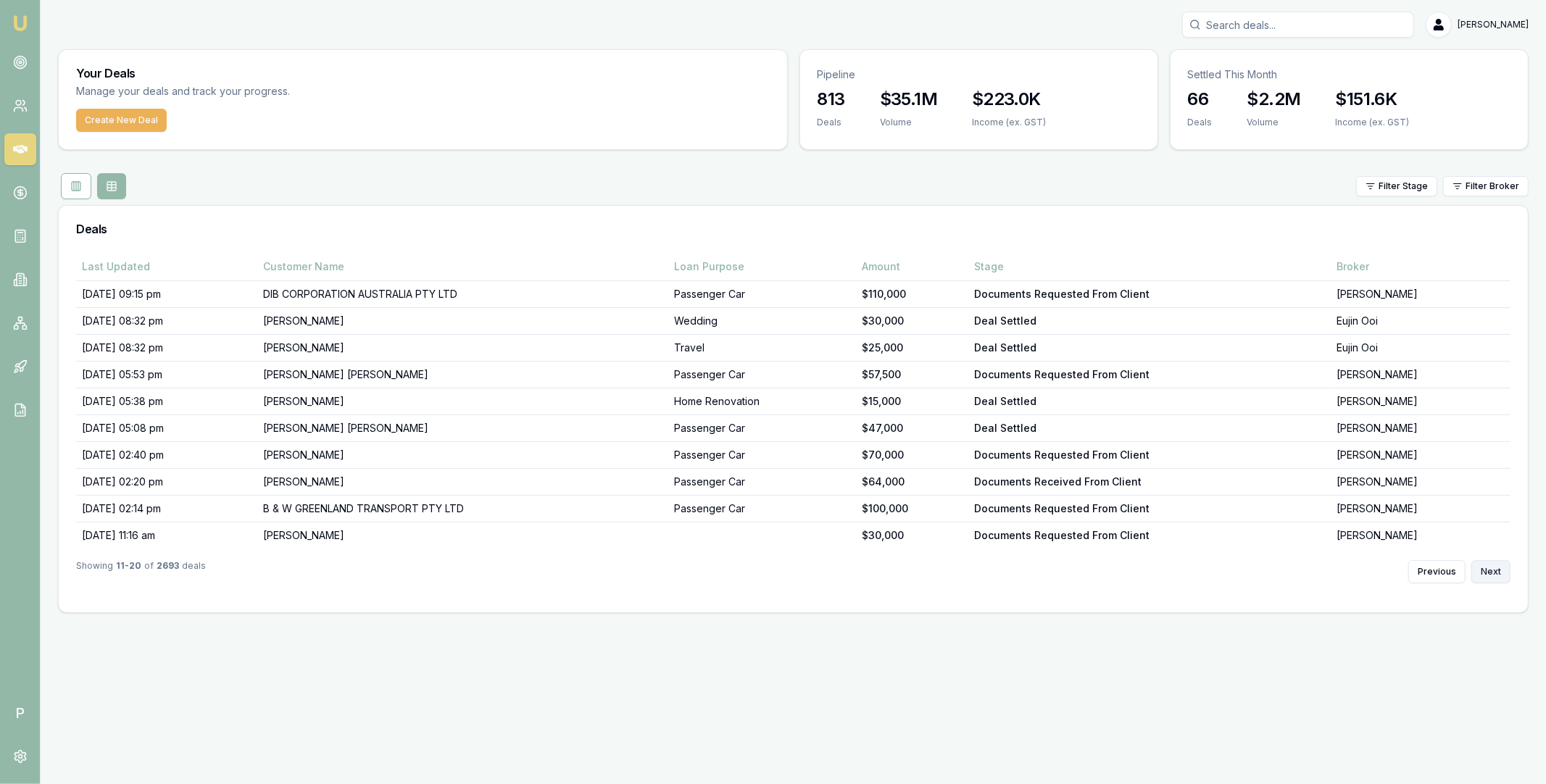
click at [1490, 571] on button "Next" at bounding box center [1490, 572] width 39 height 23
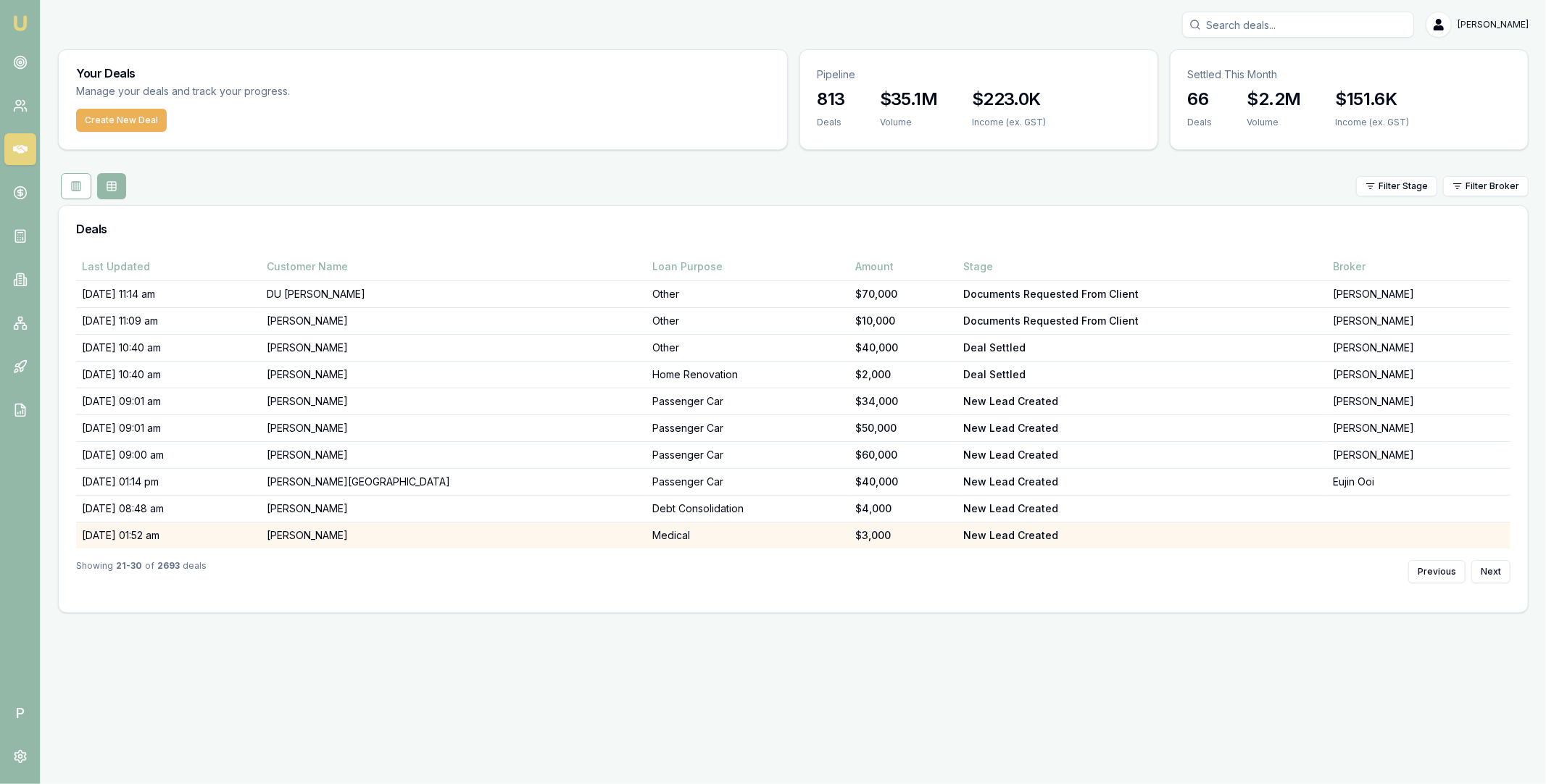
click at [390, 532] on td "[PERSON_NAME]" at bounding box center [454, 535] width 385 height 27
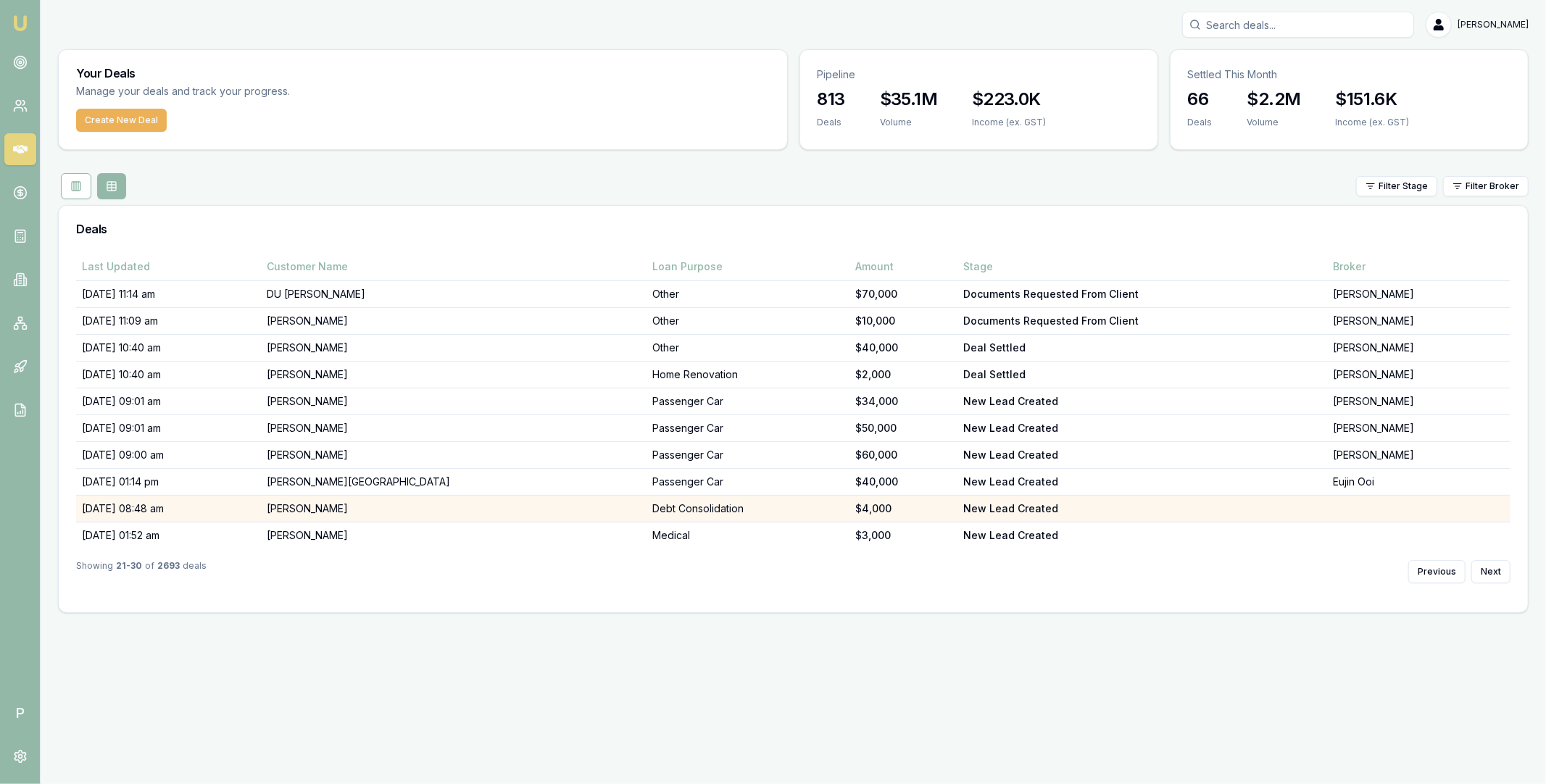
click at [427, 507] on td "[PERSON_NAME]" at bounding box center [454, 508] width 385 height 27
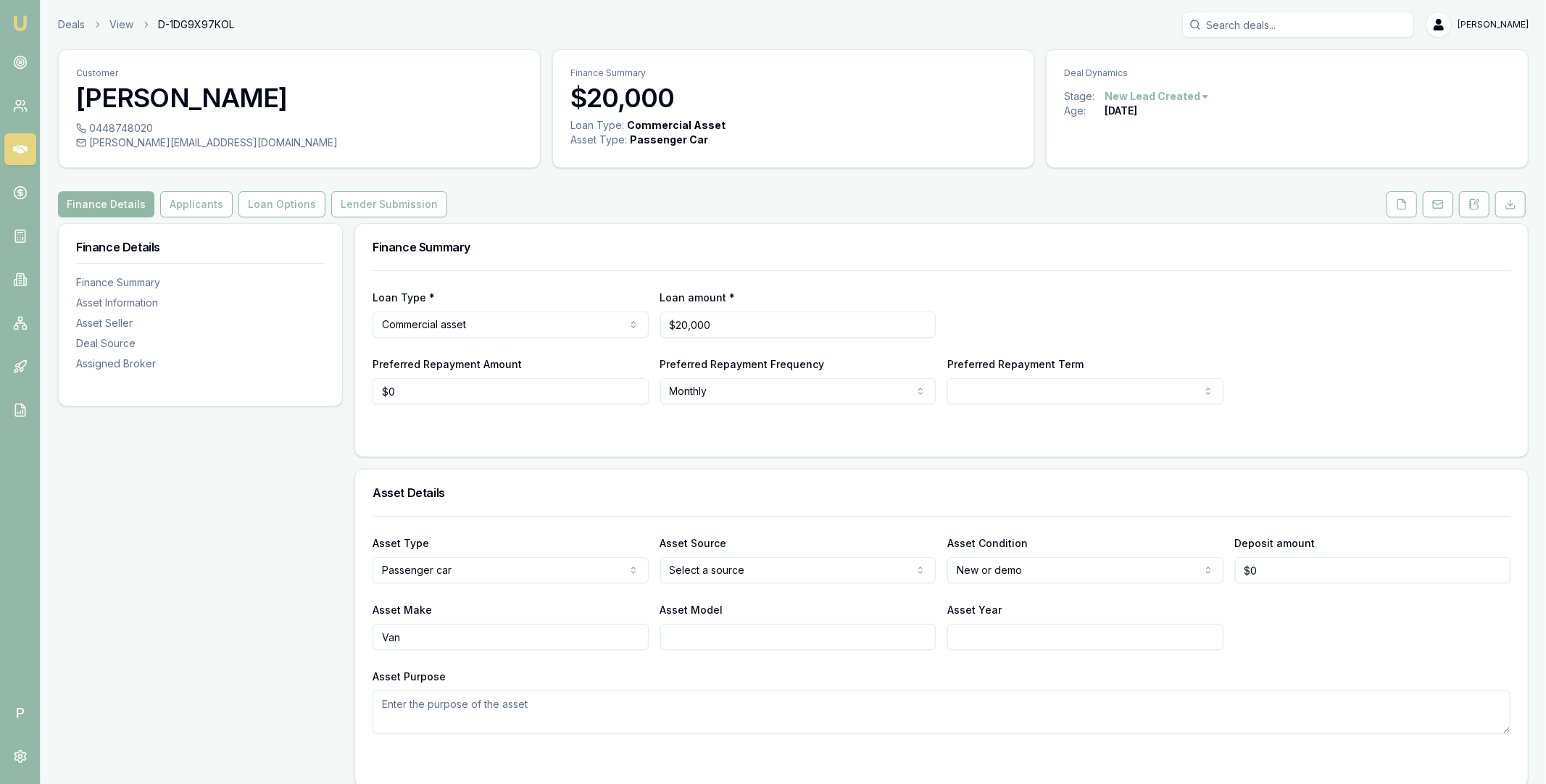
scroll to position [826, 0]
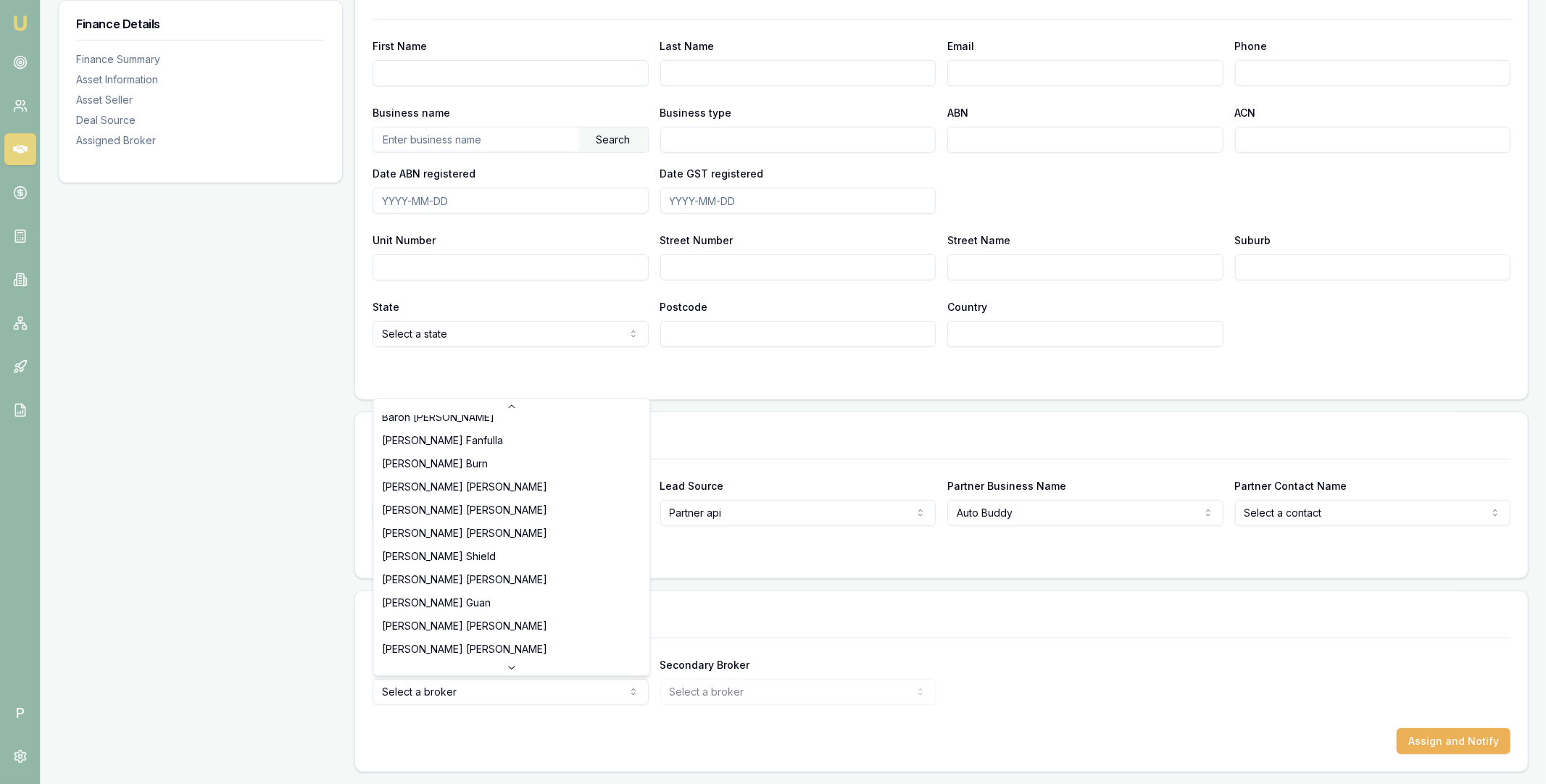
scroll to position [302, 0]
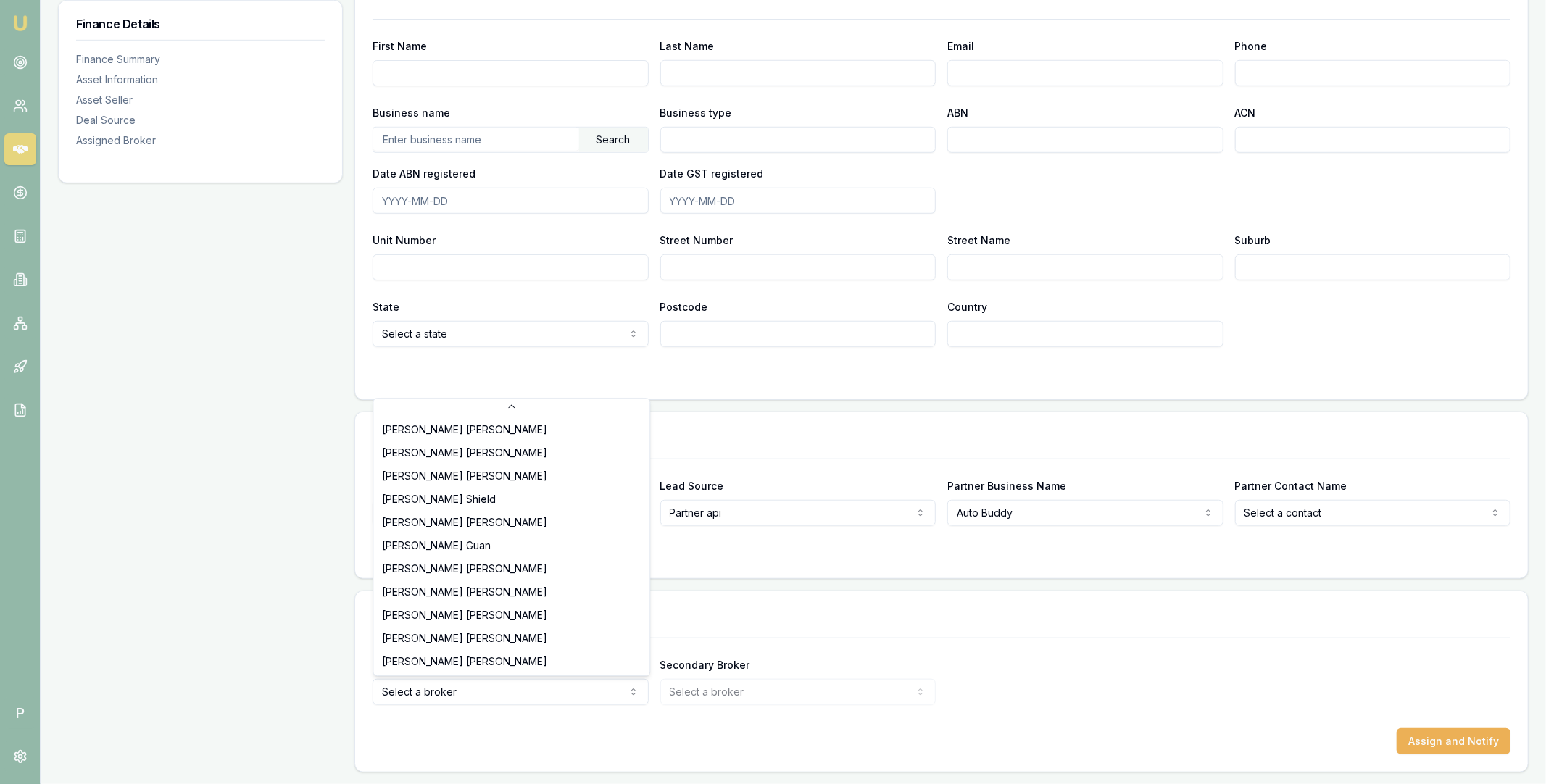
select select "U-8KX7AS190Y"
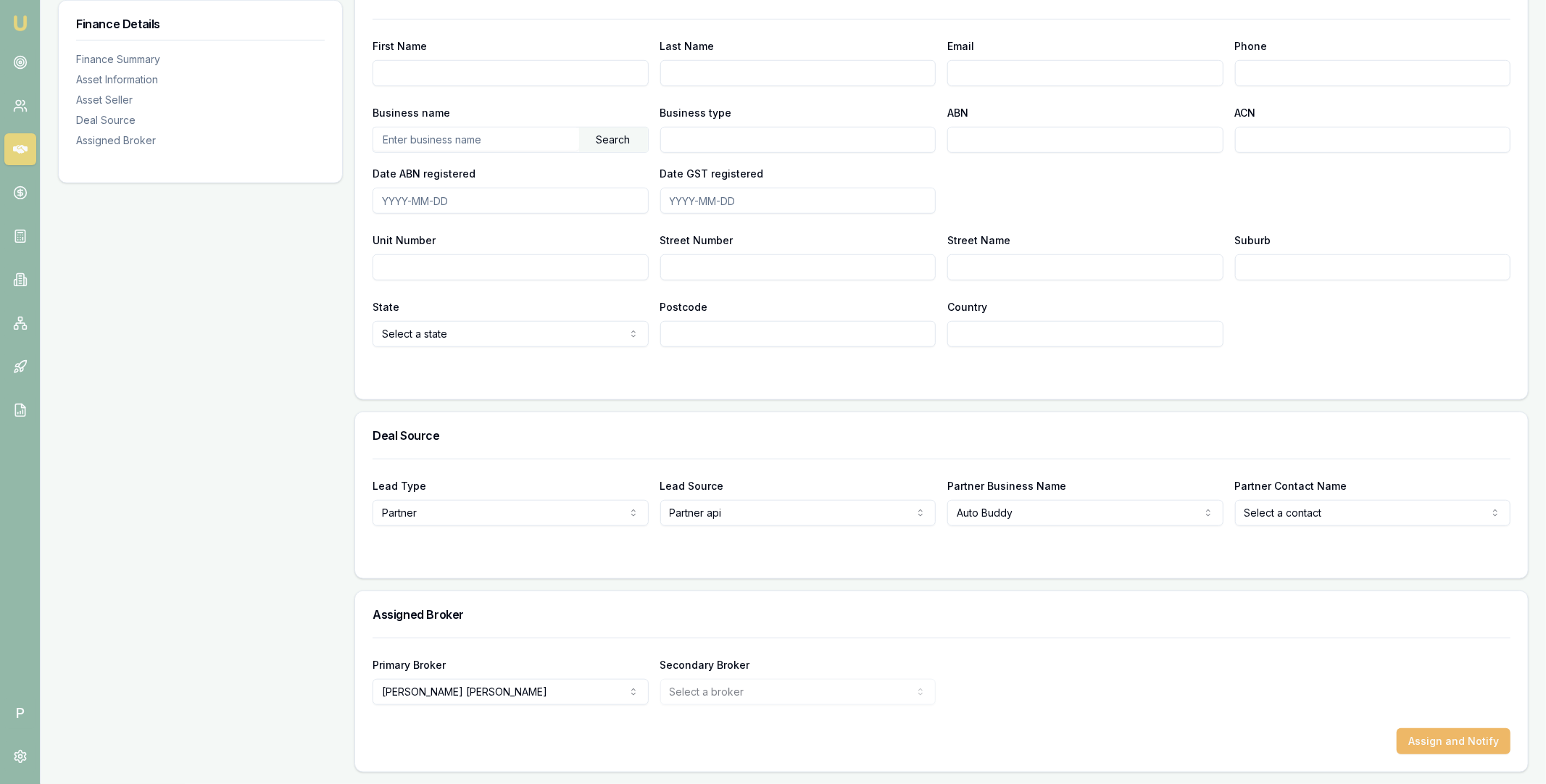
click at [1451, 734] on button "Assign and Notify" at bounding box center [1453, 742] width 114 height 26
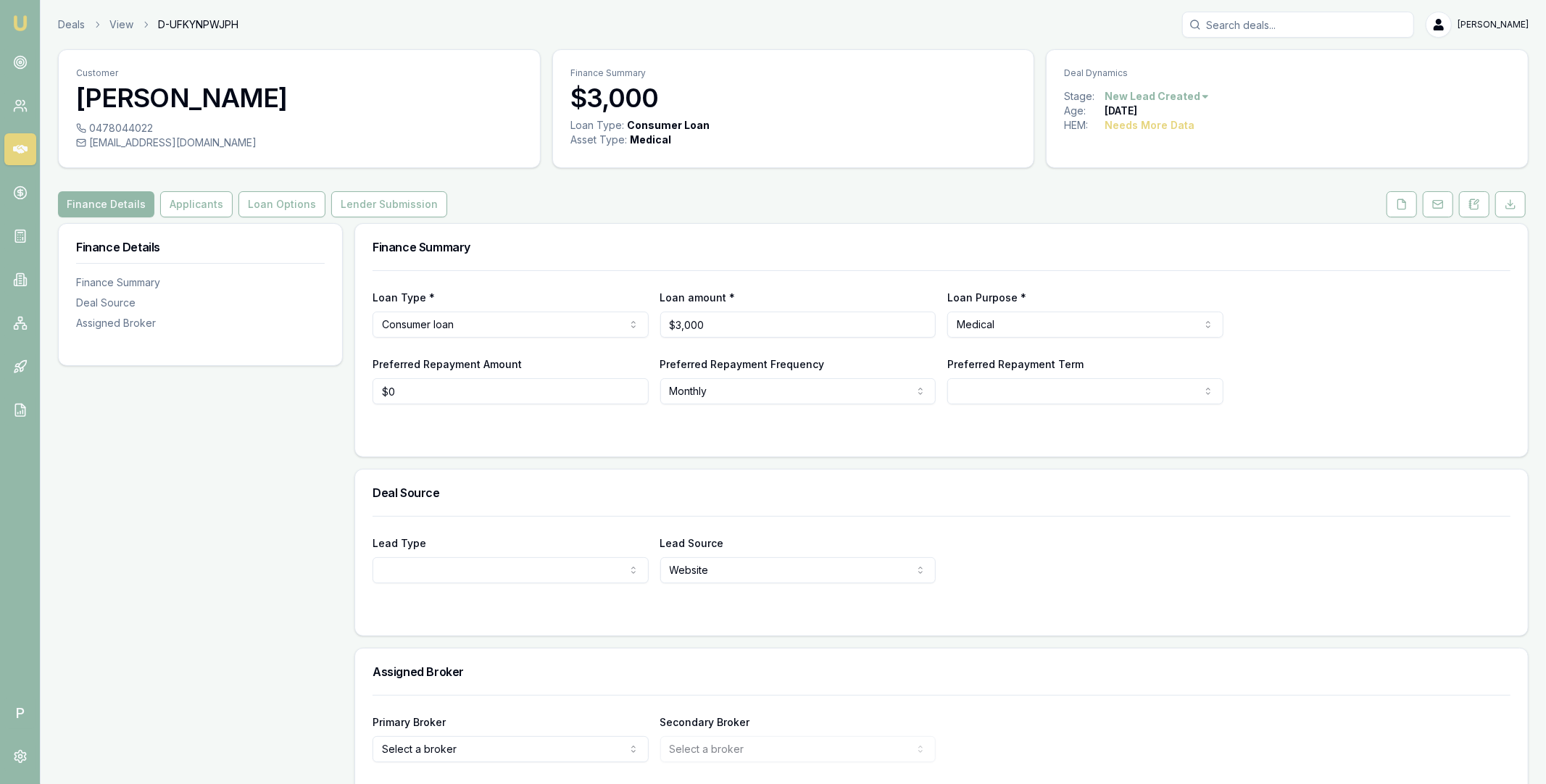
scroll to position [56, 0]
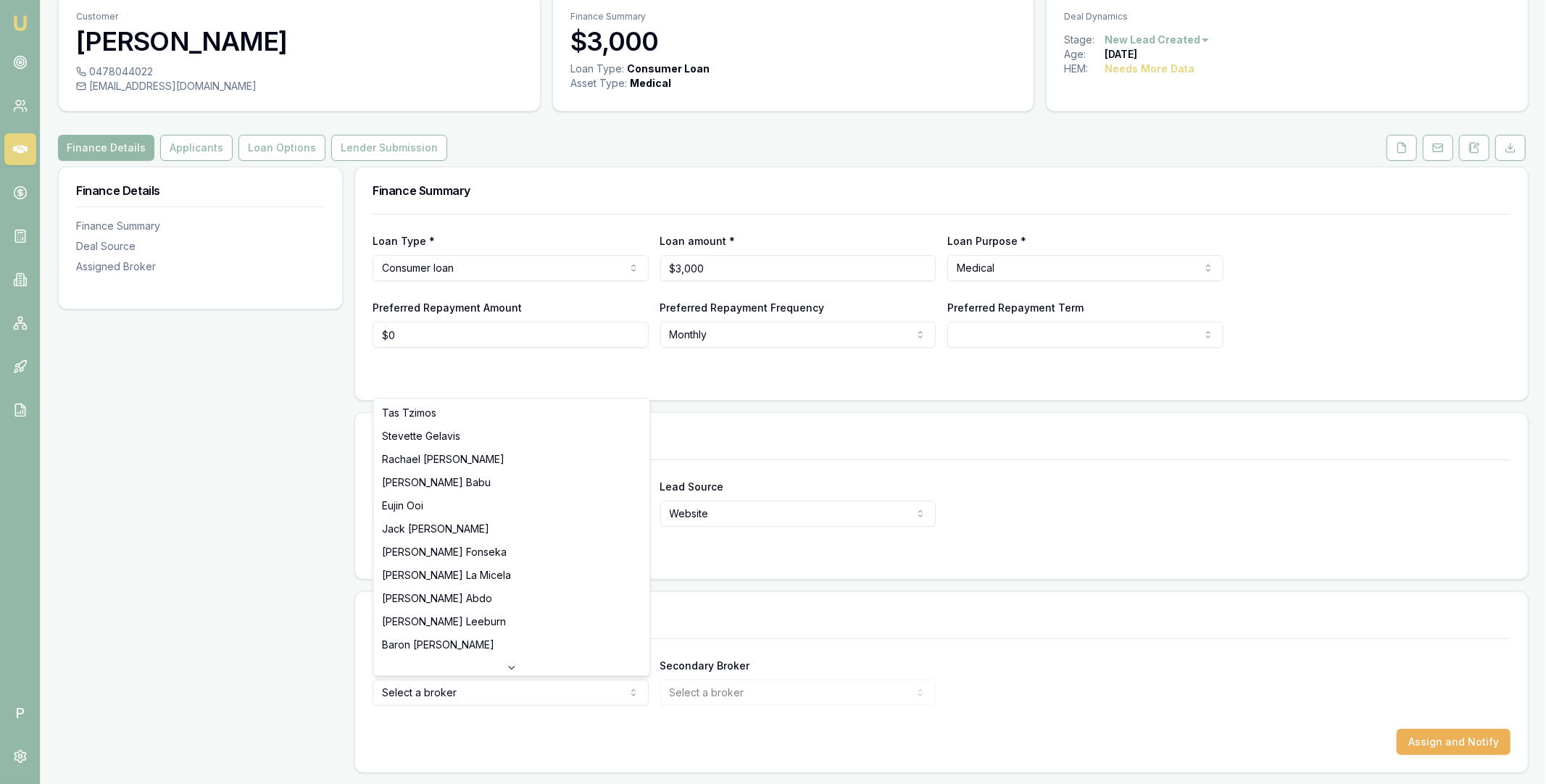
click at [435, 690] on html "Emu Broker P Deals View D-UFKYNPWJPH [PERSON_NAME] Toggle Menu Customer [PERSON…" at bounding box center [773, 336] width 1546 height 784
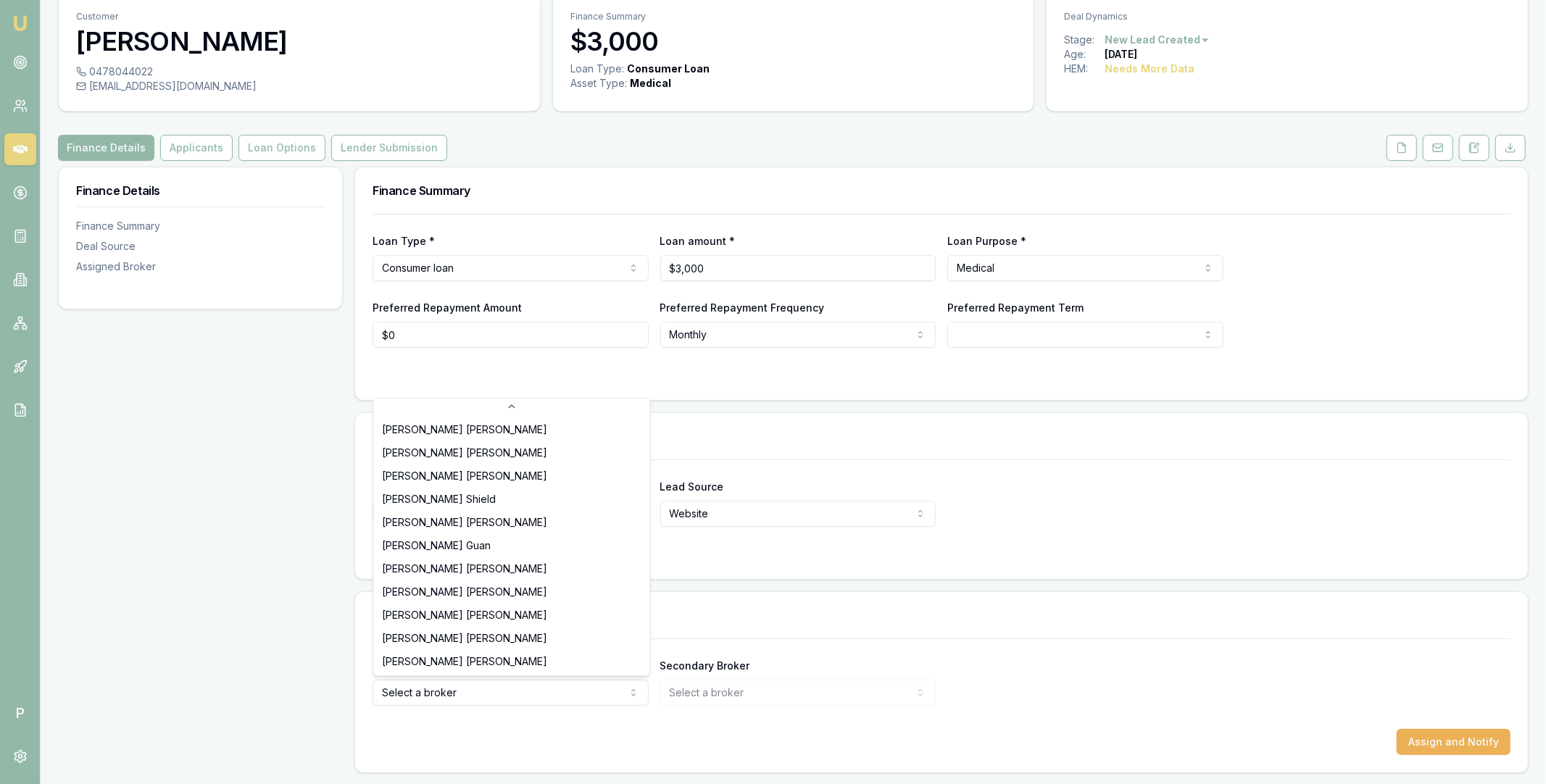
select select "U-NHCDP6WVWP"
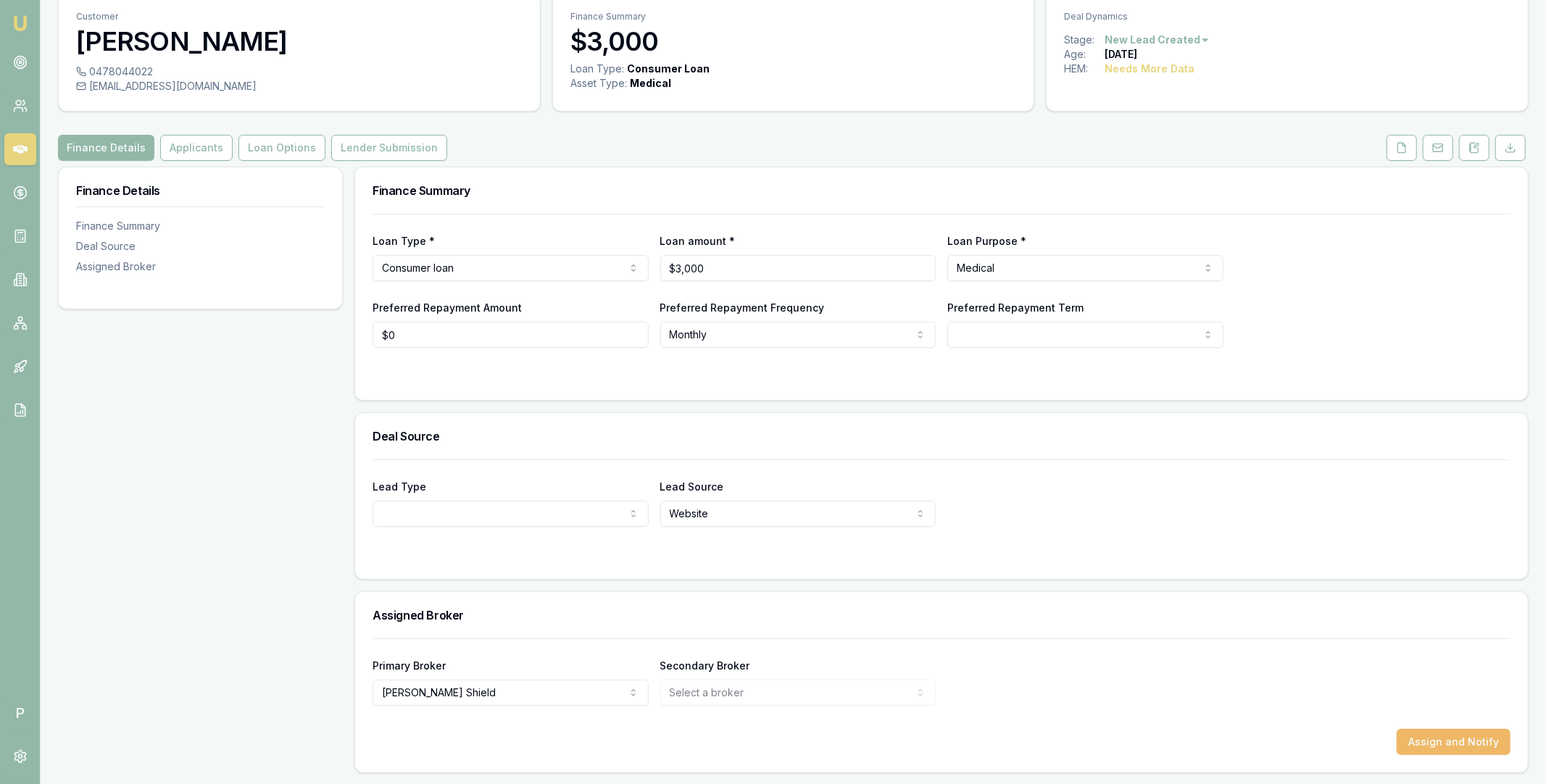
click at [1463, 737] on button "Assign and Notify" at bounding box center [1453, 742] width 114 height 26
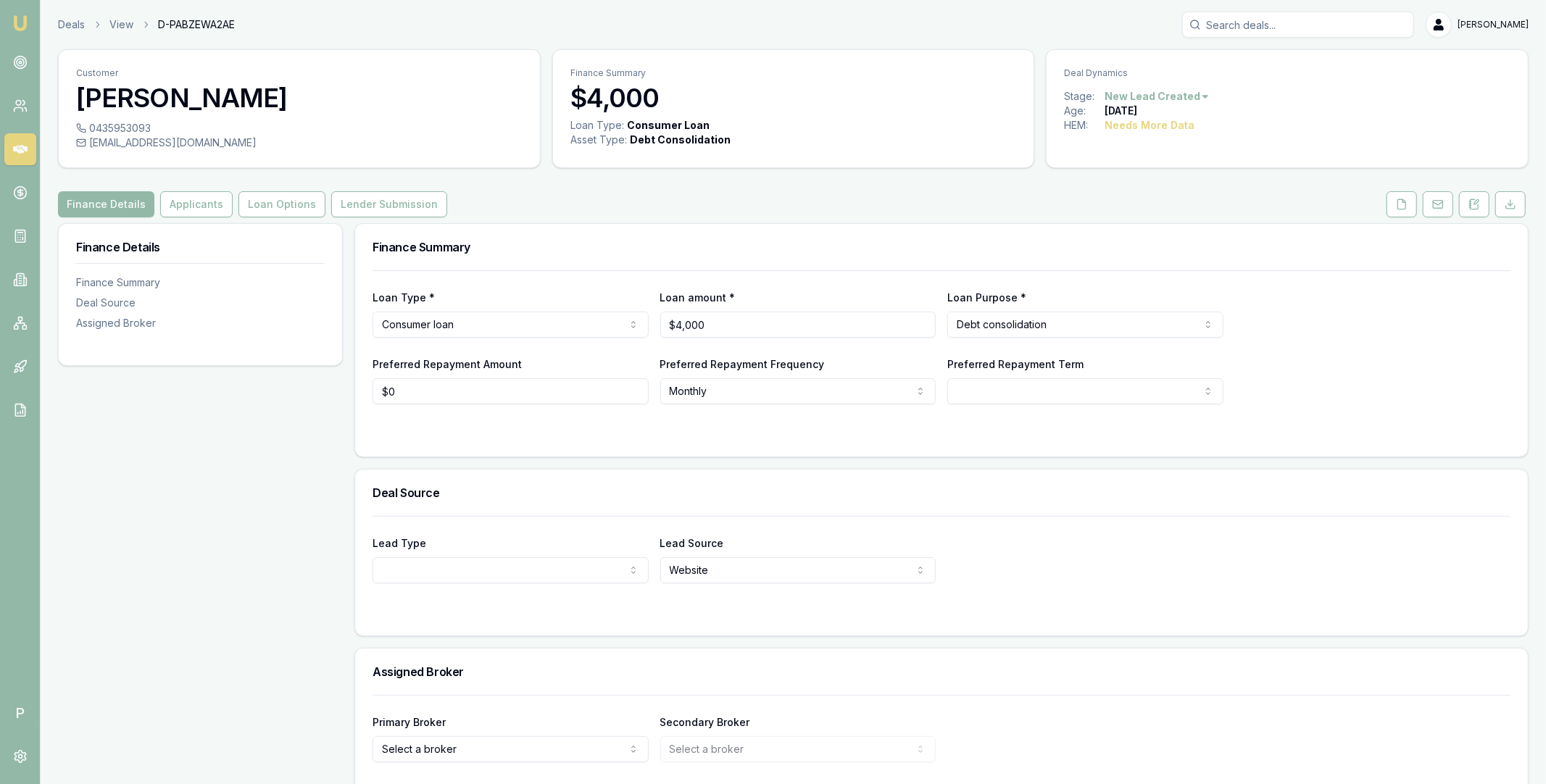
scroll to position [56, 0]
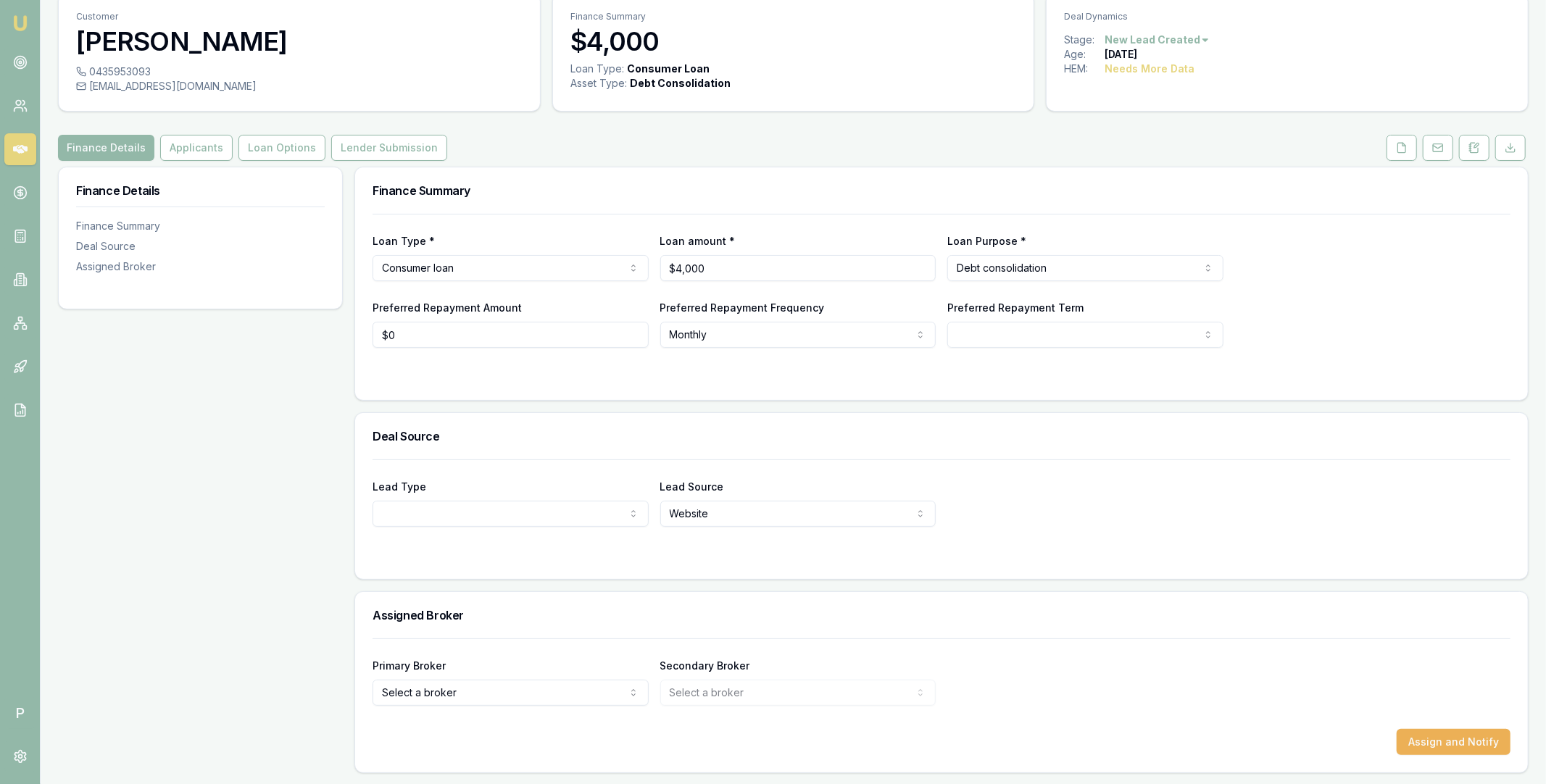
click at [479, 689] on html "Emu Broker P Deals View D-PABZEWA2AE [PERSON_NAME] Toggle Menu Customer [PERSON…" at bounding box center [773, 336] width 1546 height 784
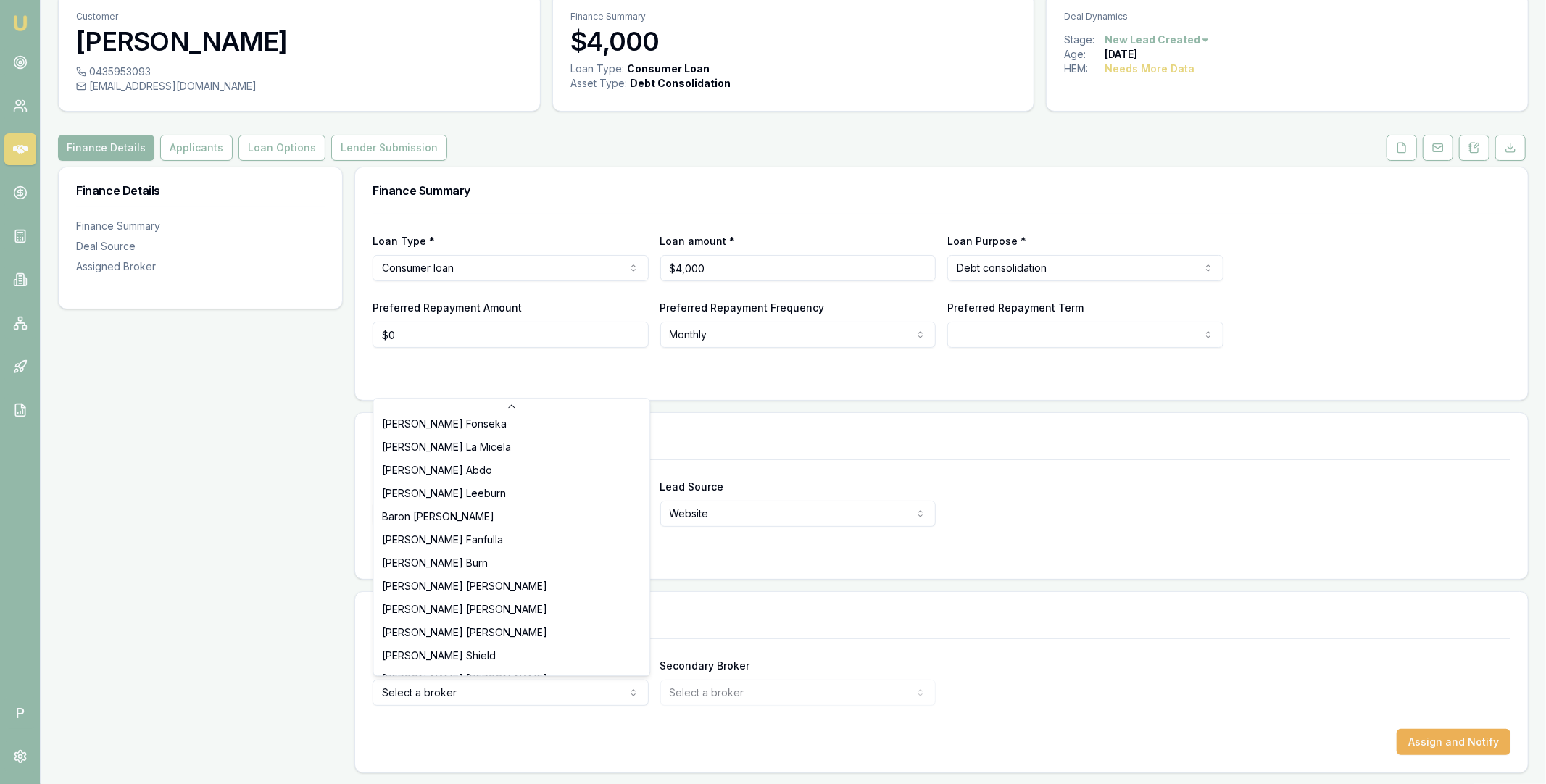
scroll to position [302, 0]
select select "U-NHCDP6WVWP"
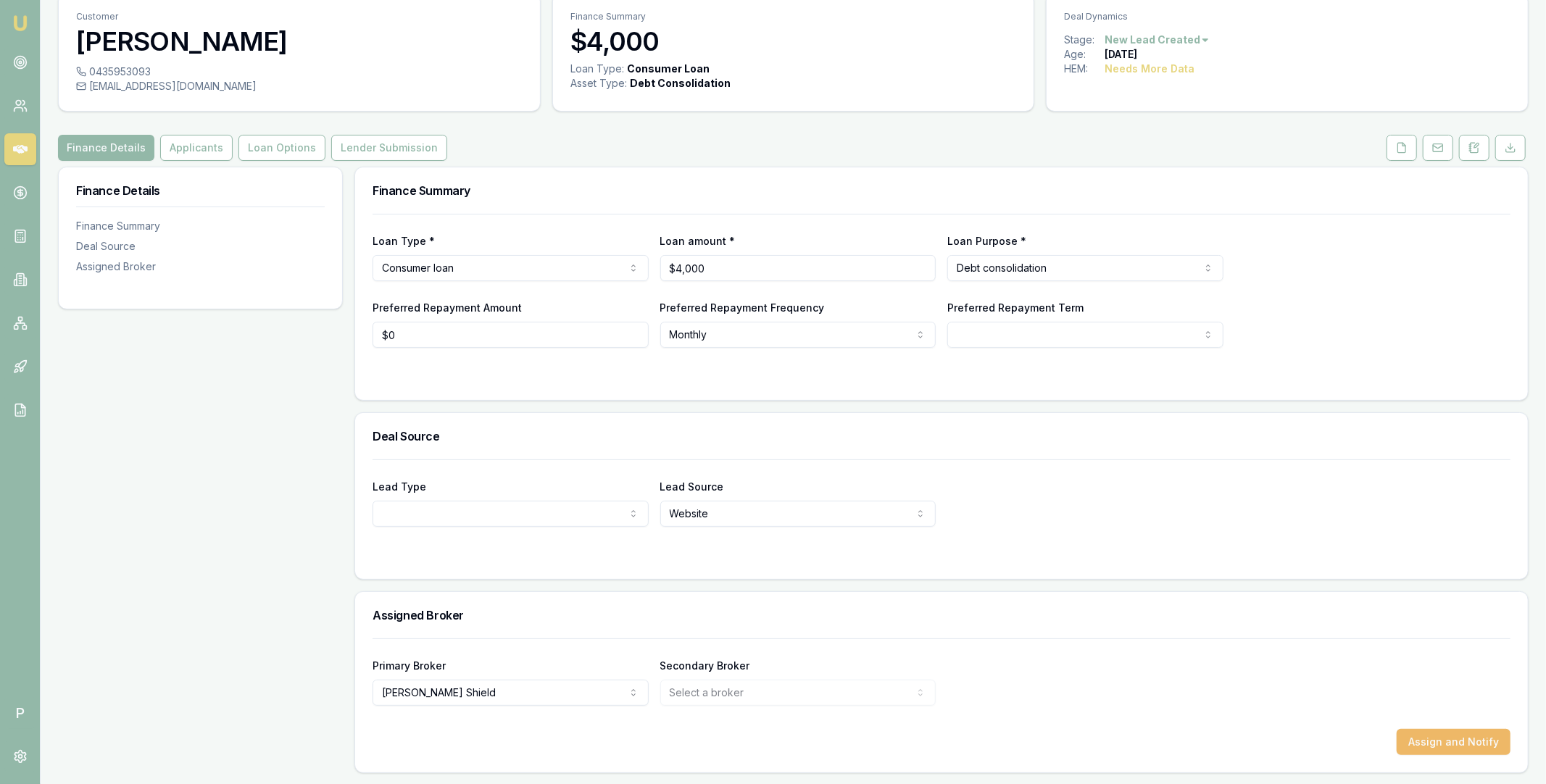
click at [1434, 748] on button "Assign and Notify" at bounding box center [1453, 742] width 114 height 26
click at [29, 146] on link at bounding box center [20, 149] width 32 height 32
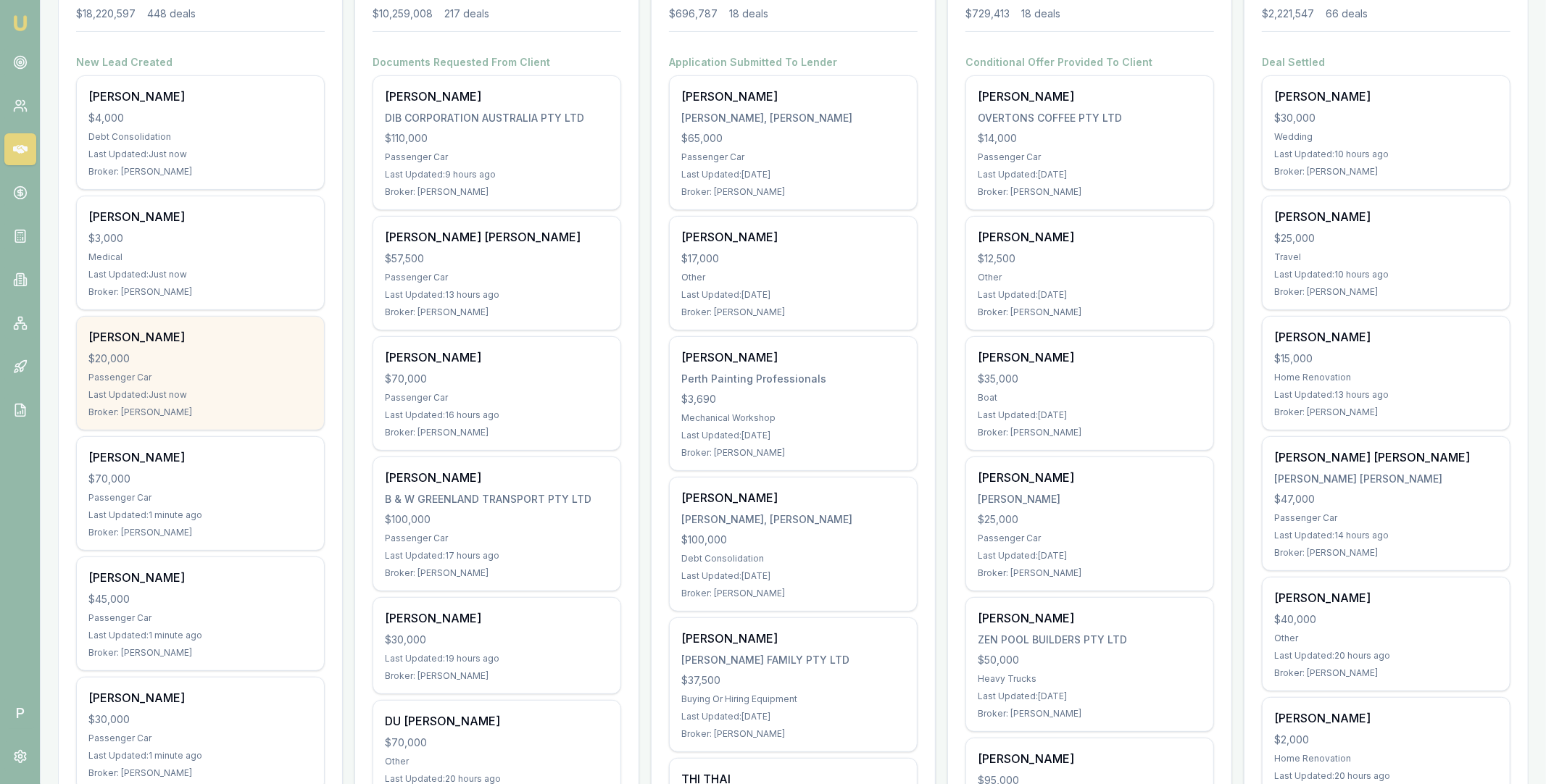
scroll to position [287, 0]
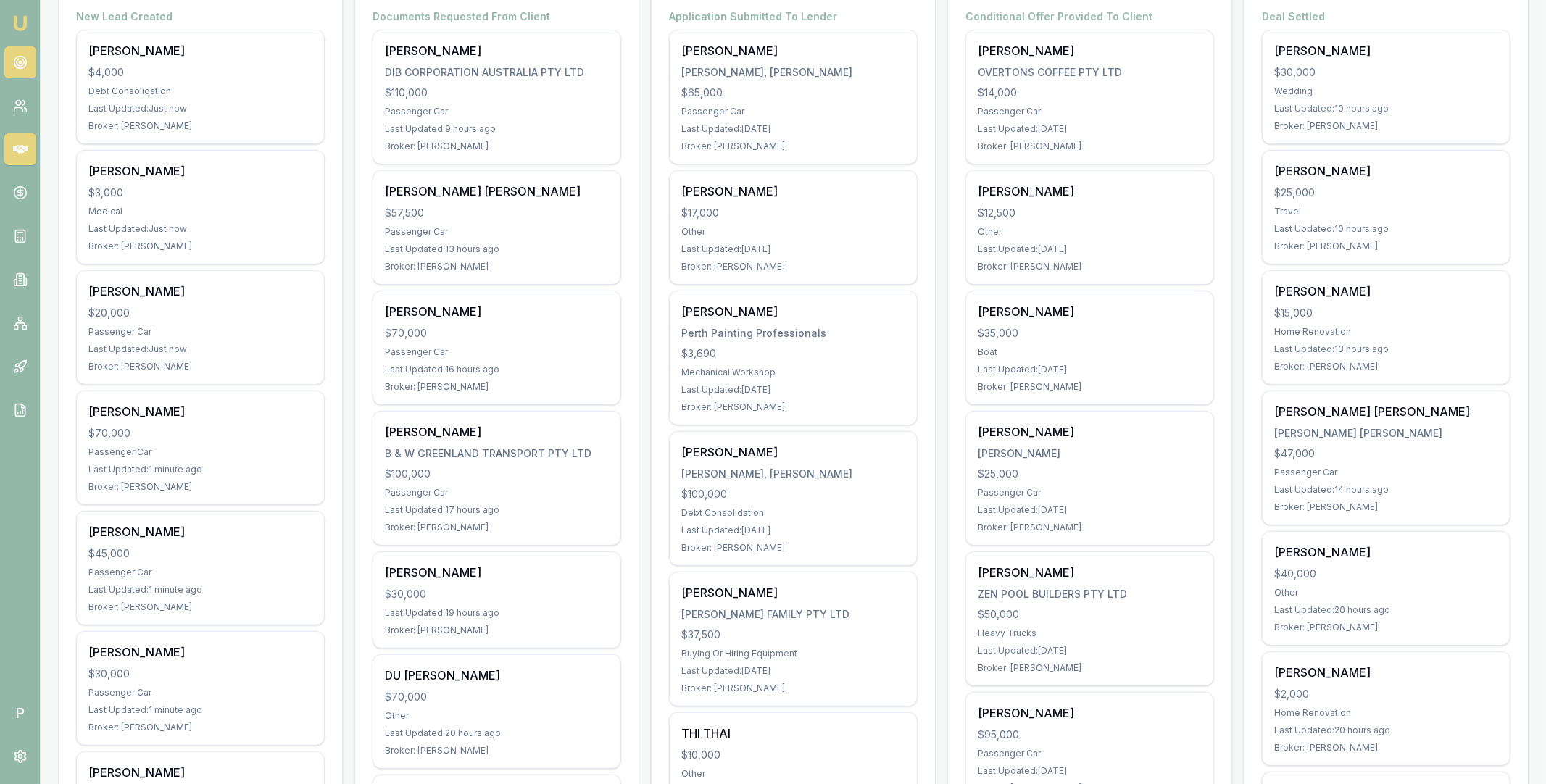
click at [23, 54] on link at bounding box center [20, 62] width 32 height 32
